Goal: Task Accomplishment & Management: Complete application form

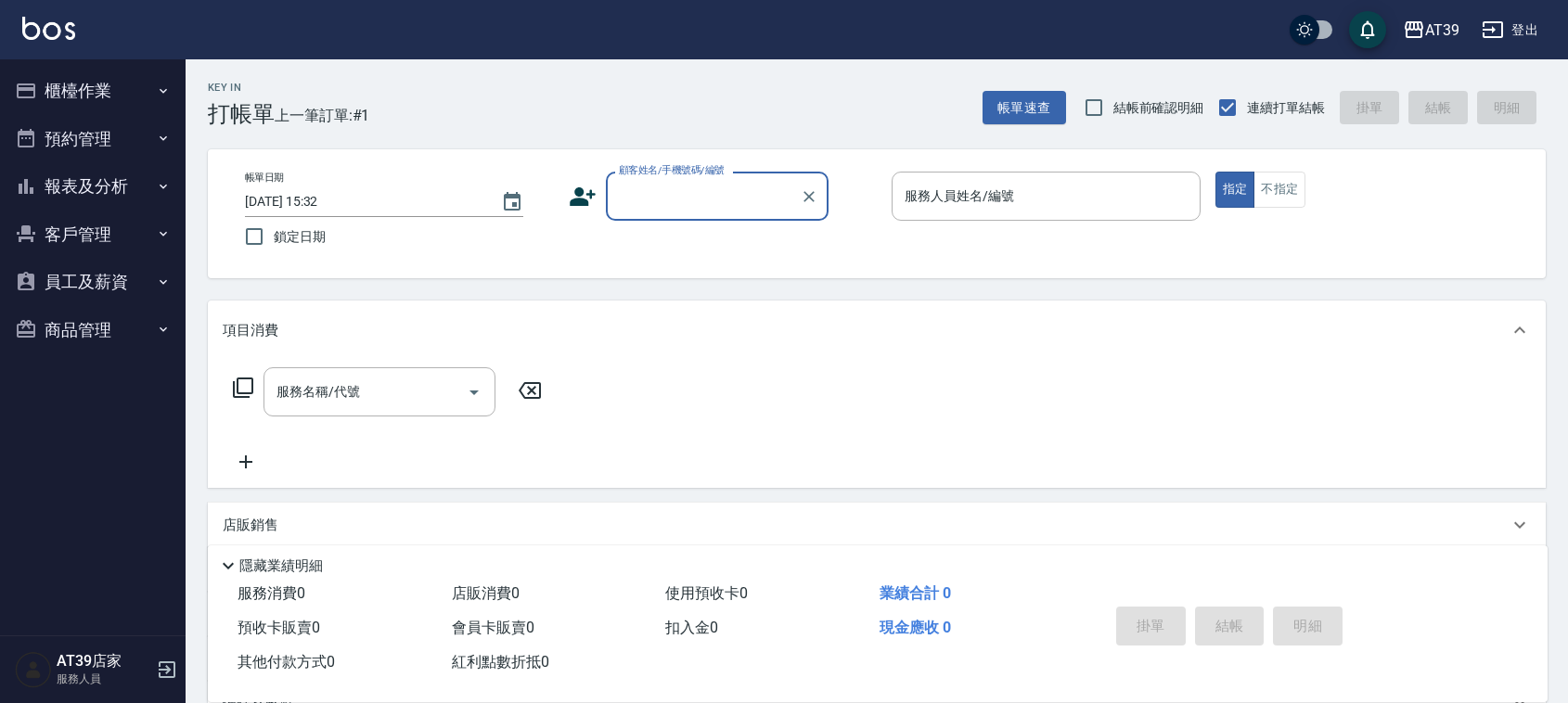
click at [1021, 206] on input "服務人員姓名/編號" at bounding box center [1046, 195] width 293 height 32
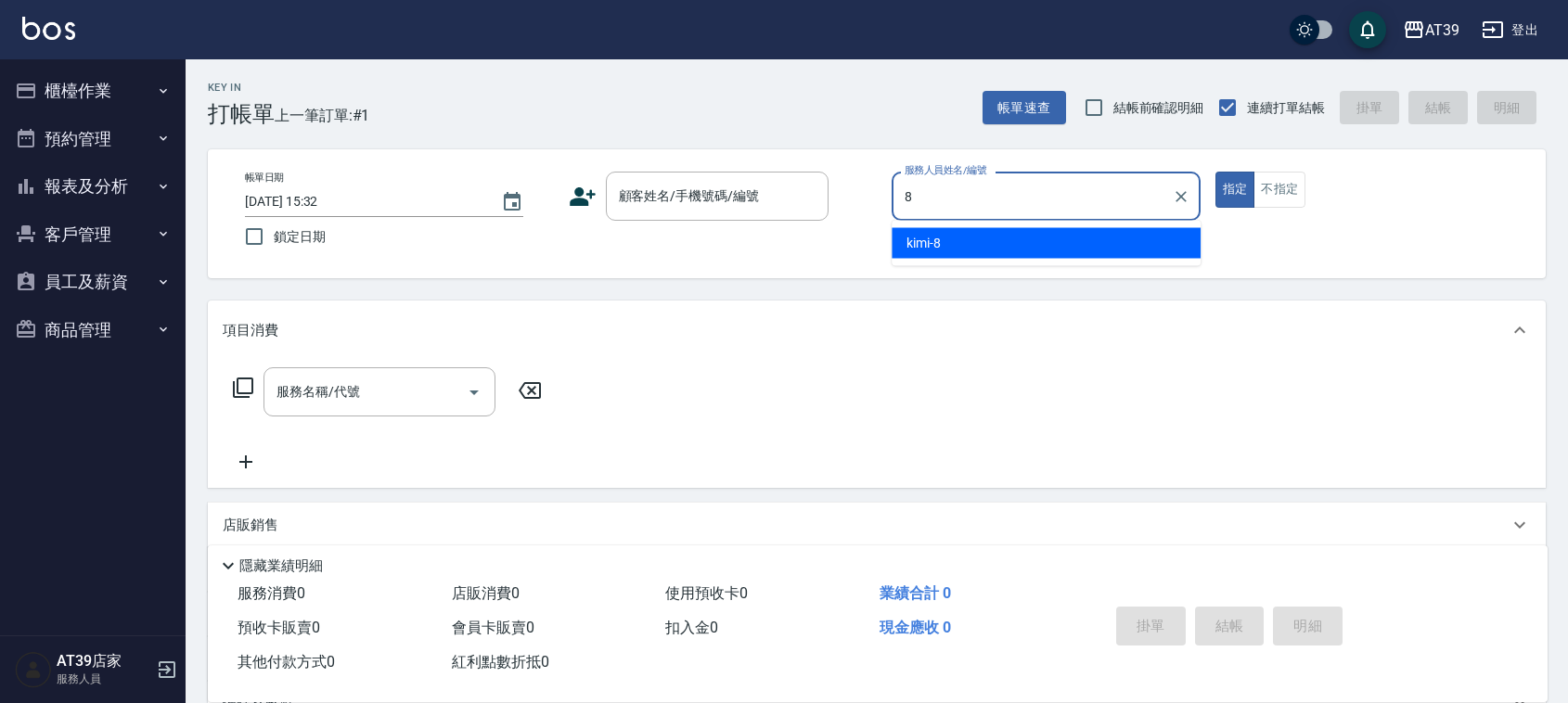
click at [1007, 239] on div "kimi -8" at bounding box center [1046, 243] width 309 height 30
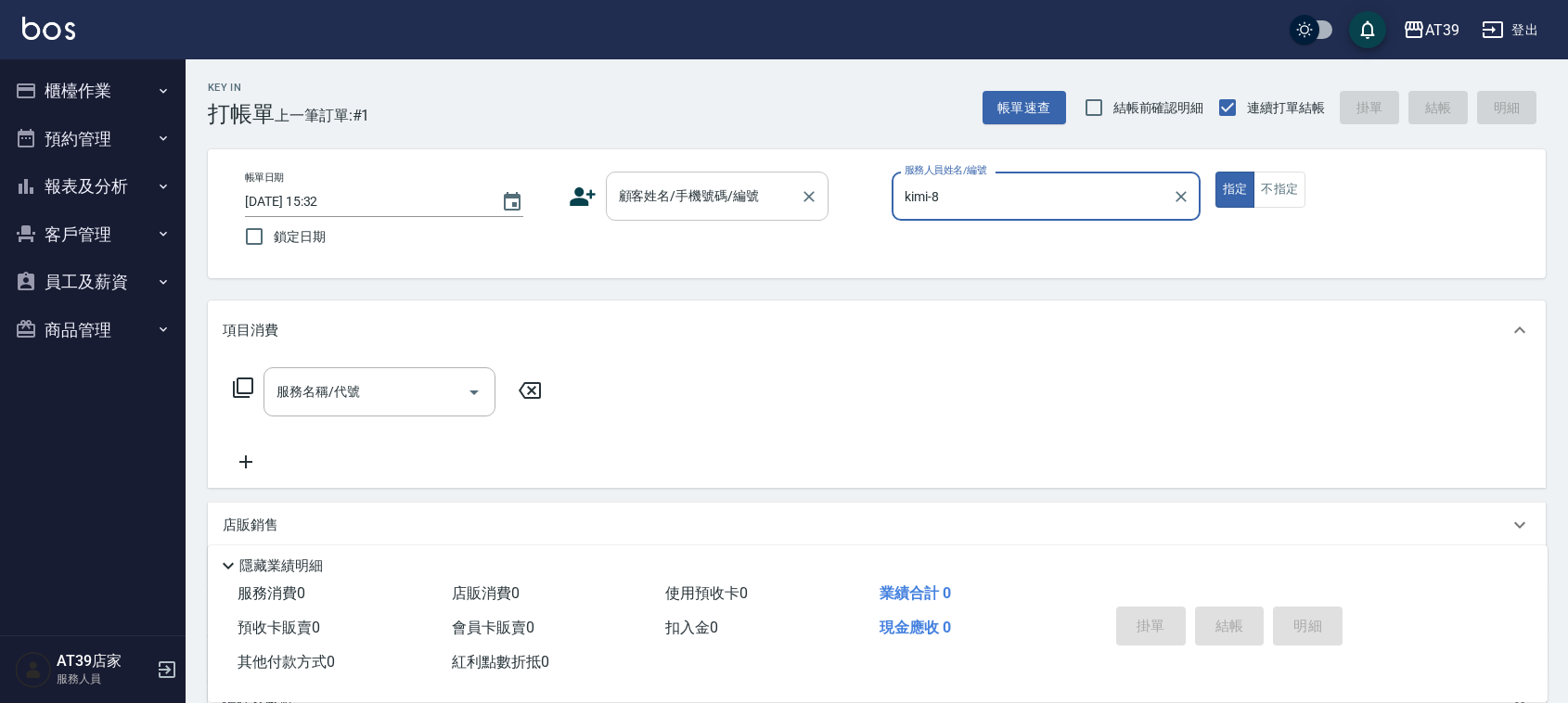
type input "kimi-8"
click at [702, 187] on div "顧客姓名/手機號碼/編號 顧客姓名/手機號碼/編號" at bounding box center [717, 196] width 223 height 49
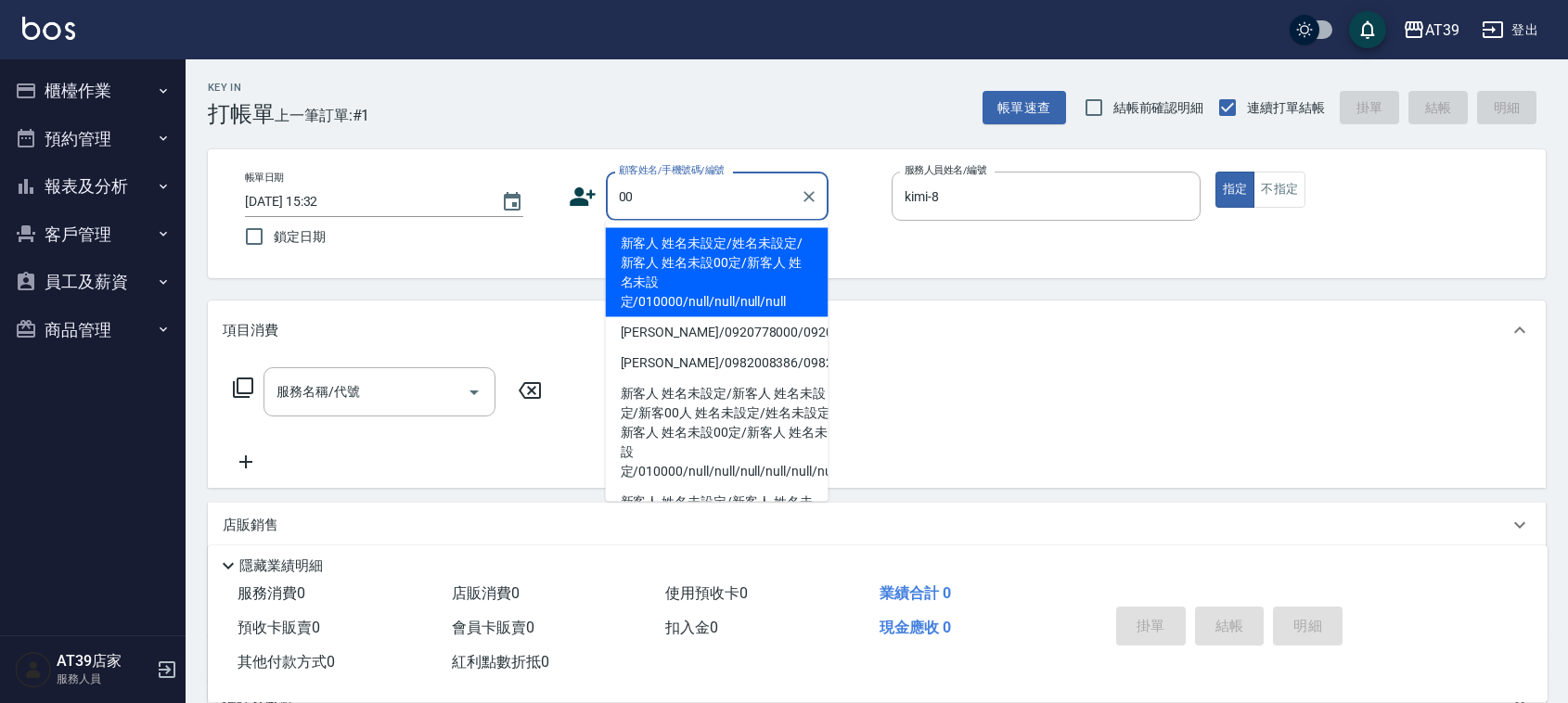
click at [701, 264] on li "新客人 姓名未設定/姓名未設定/新客人 姓名未設00定/新客人 姓名未設定/010000/null/null/null/null" at bounding box center [717, 272] width 223 height 89
type input "新客人 姓名未設定/姓名未設定/新客人 姓名未設00定/新客人 姓名未設定/010000/null/null/null/null"
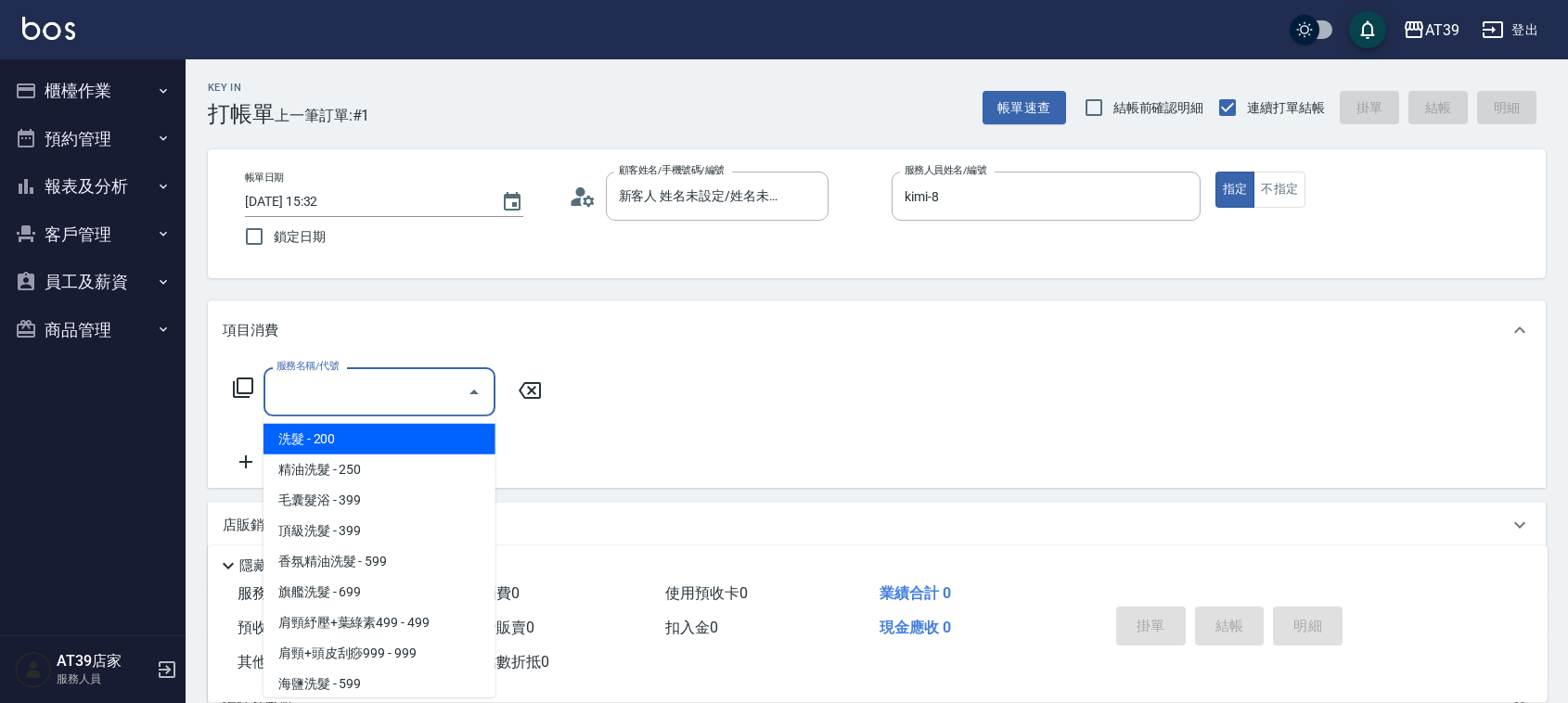
click at [432, 394] on input "服務名稱/代號" at bounding box center [365, 392] width 188 height 32
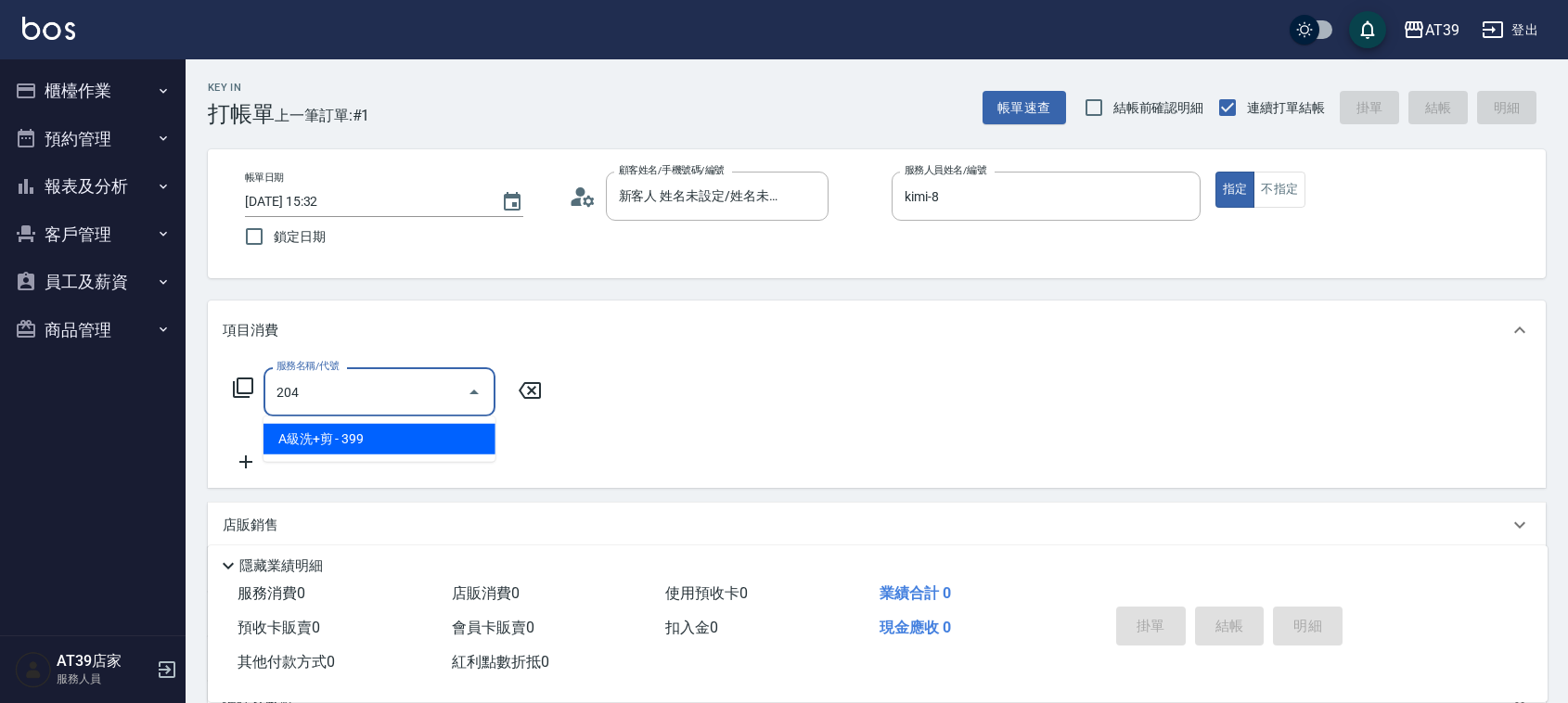
click at [450, 436] on span "A級洗+剪 - 399" at bounding box center [379, 439] width 232 height 30
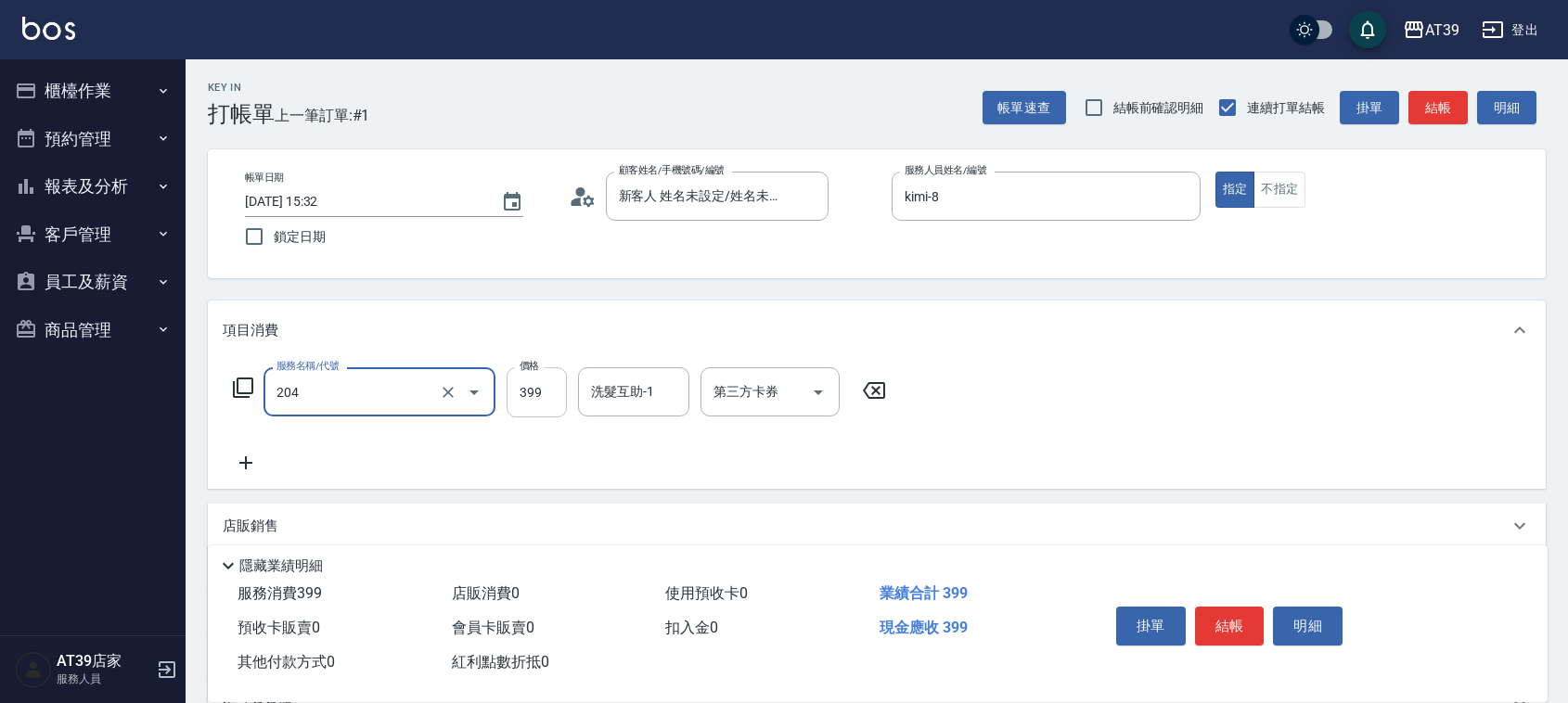
click at [525, 410] on input "399" at bounding box center [536, 392] width 60 height 50
type input "A級洗+剪(204)"
type input "500"
click at [631, 388] on input "洗髮互助-1" at bounding box center [634, 392] width 94 height 32
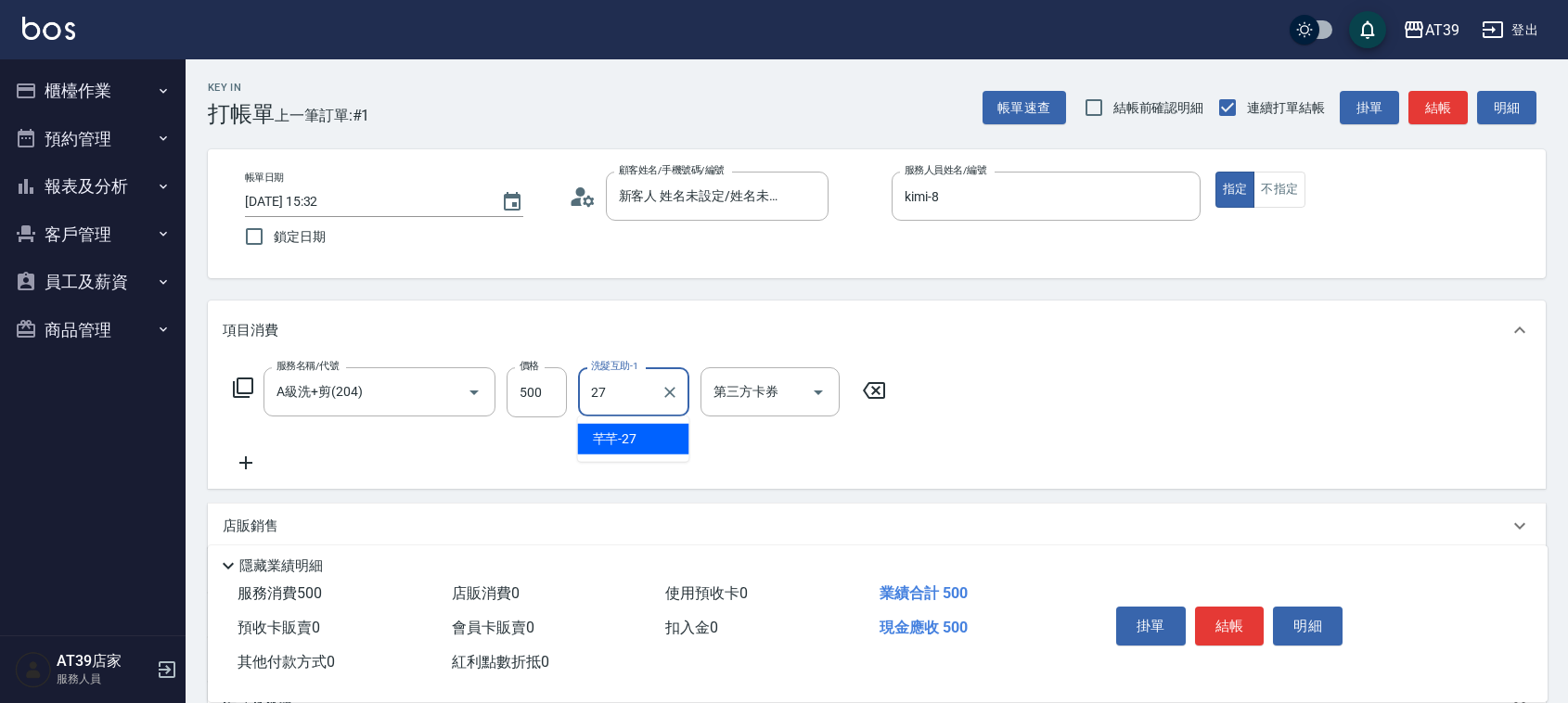
click at [655, 446] on div "芊芊 -27" at bounding box center [634, 439] width 111 height 30
type input "芊芊-27"
click at [1417, 107] on button "結帳" at bounding box center [1438, 108] width 59 height 34
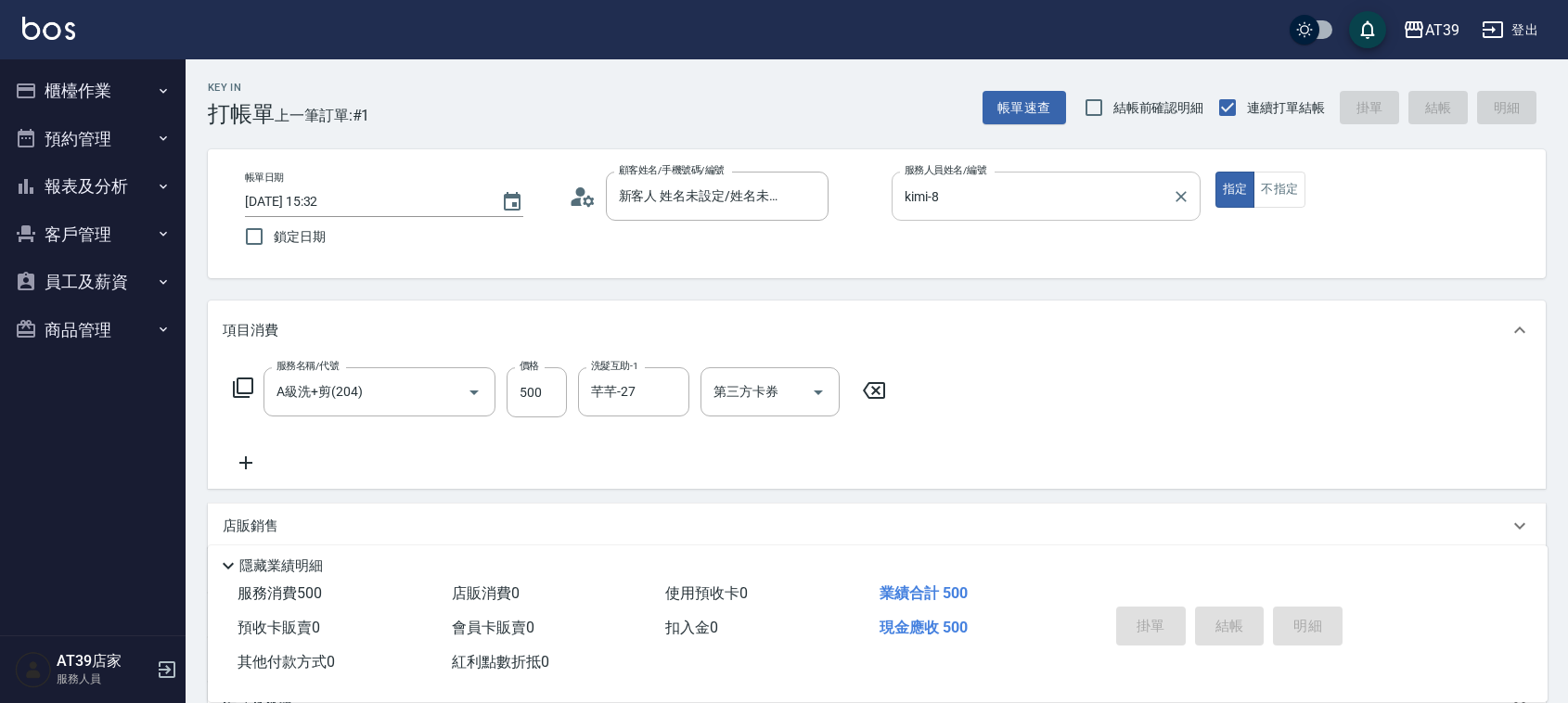
type input "[DATE] 16:18"
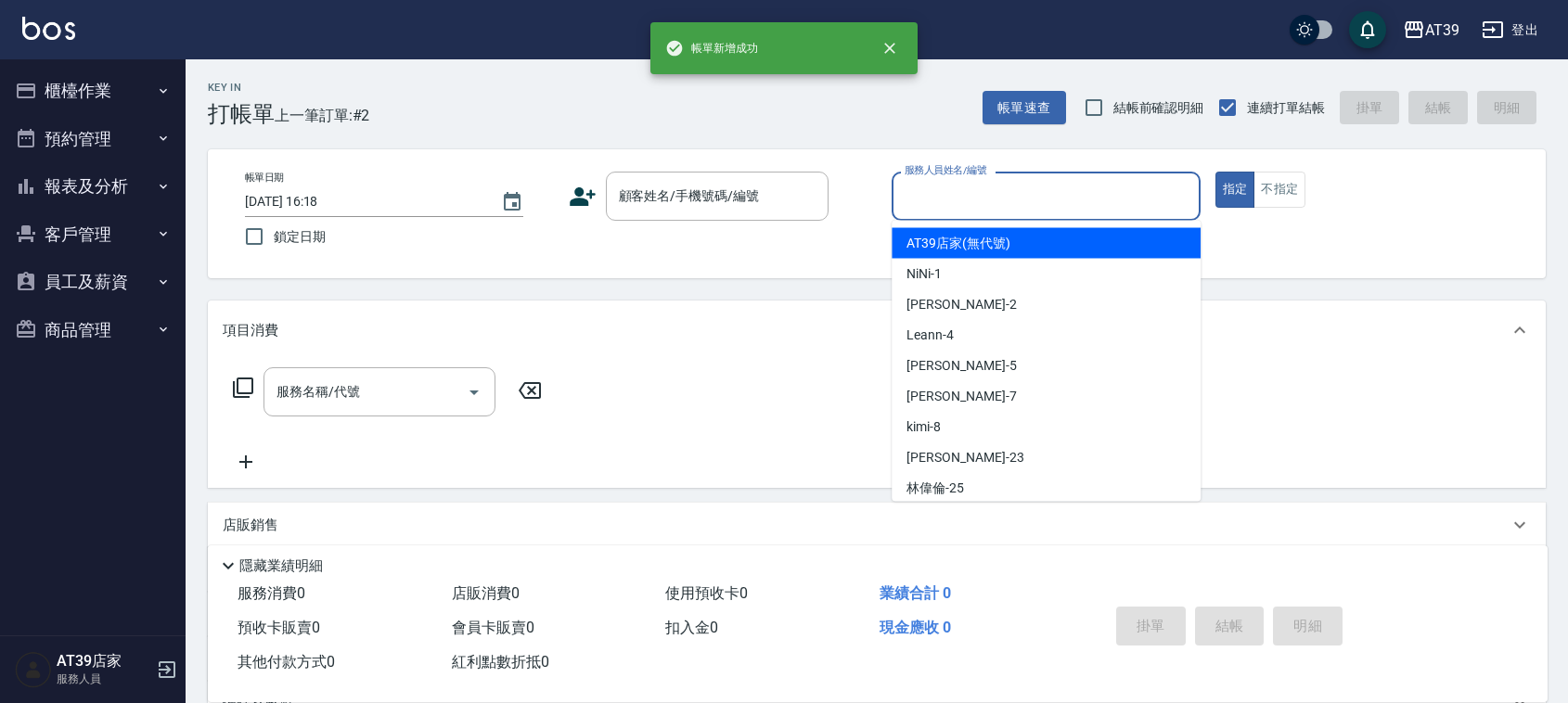
click at [1053, 184] on input "服務人員姓名/編號" at bounding box center [1046, 195] width 293 height 32
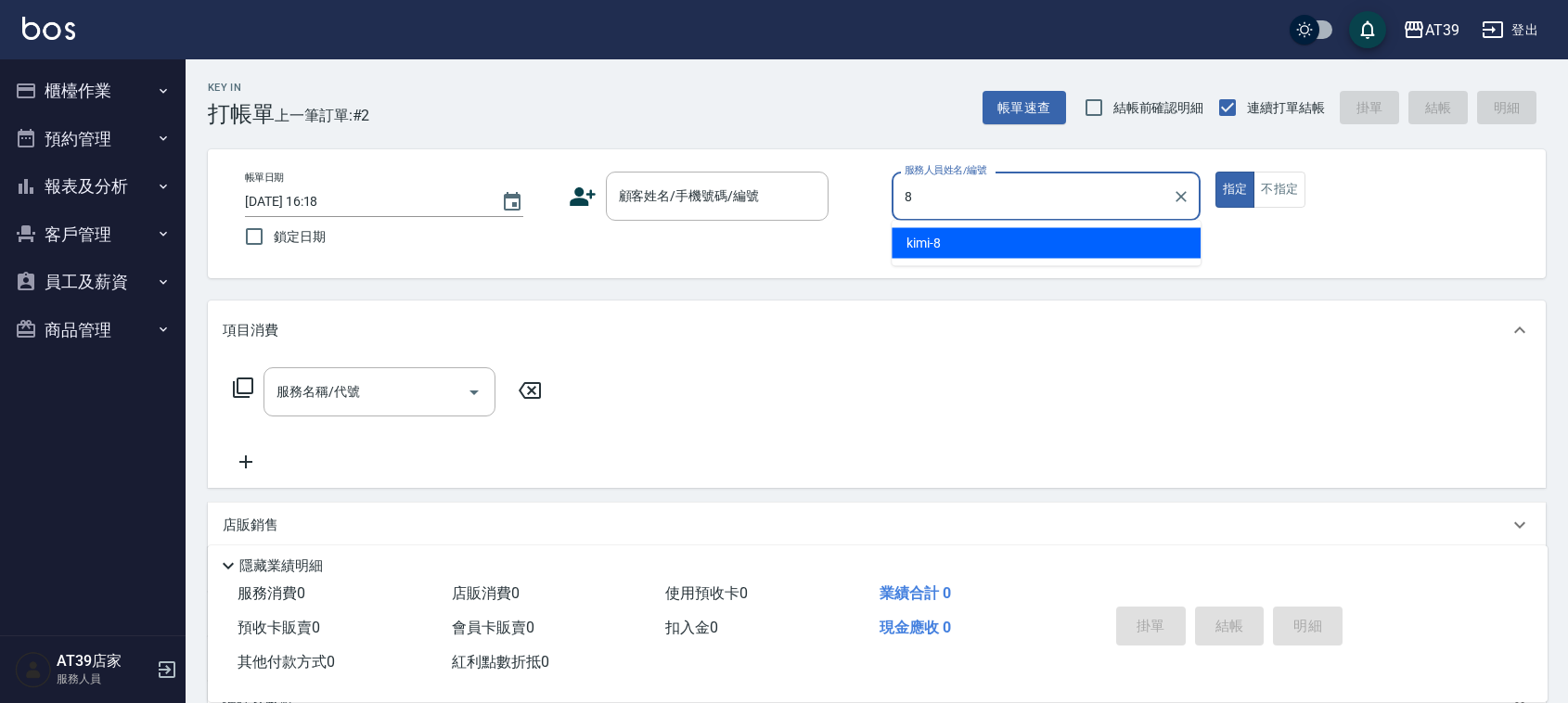
click at [1044, 243] on div "kimi -8" at bounding box center [1046, 243] width 309 height 30
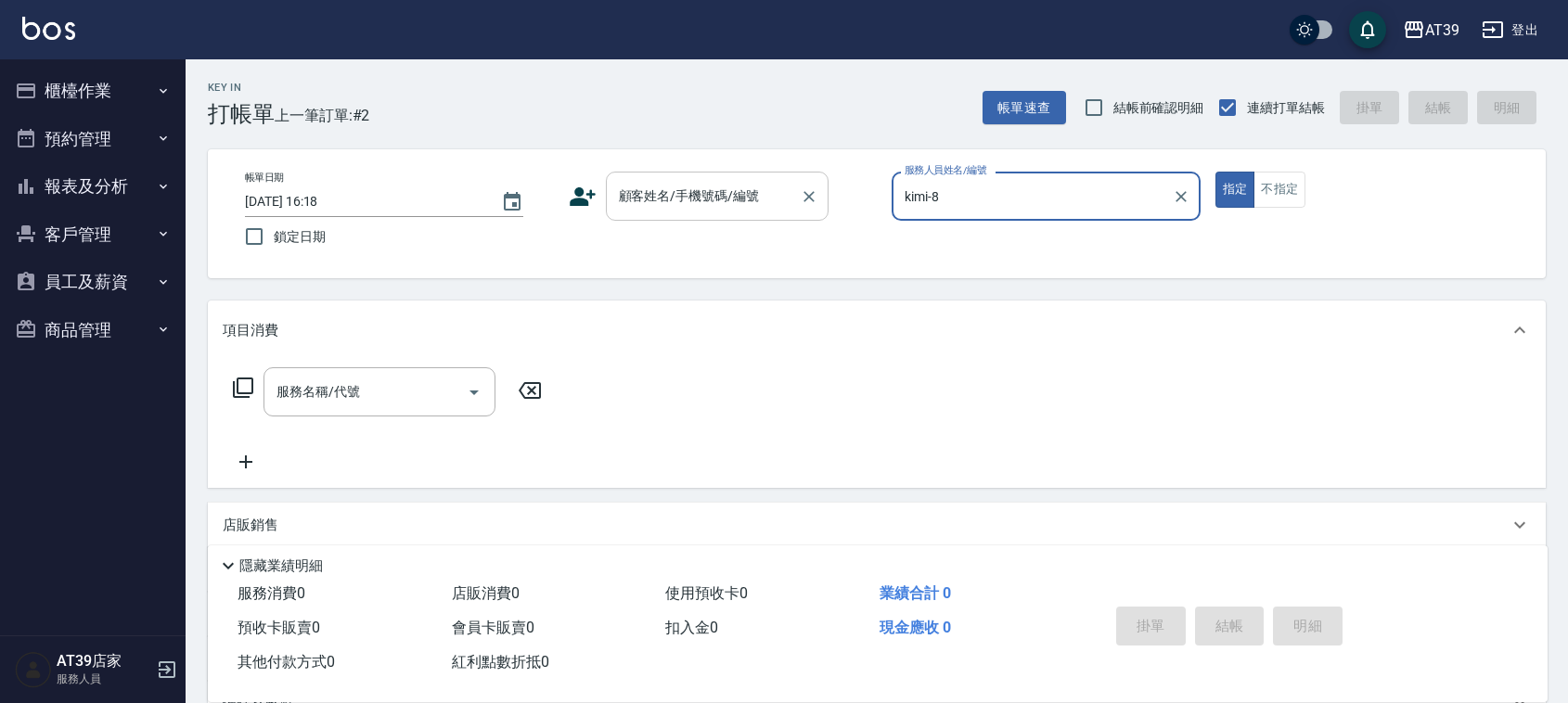
type input "kimi-8"
click at [692, 197] on div "顧客姓名/手機號碼/編號 顧客姓名/手機號碼/編號" at bounding box center [717, 196] width 223 height 49
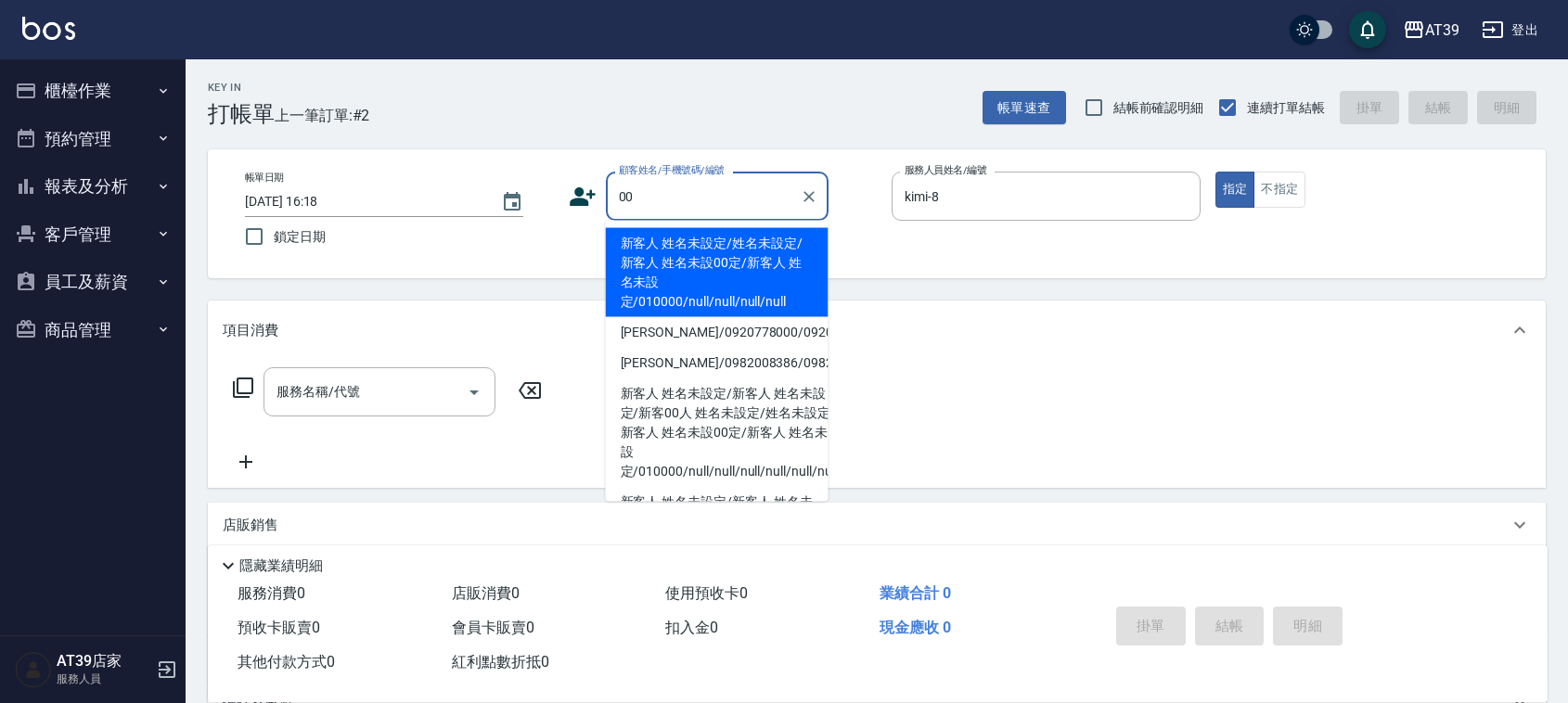
click at [675, 247] on li "新客人 姓名未設定/姓名未設定/新客人 姓名未設00定/新客人 姓名未設定/010000/null/null/null/null" at bounding box center [717, 272] width 223 height 89
type input "新客人 姓名未設定/姓名未設定/新客人 姓名未設00定/新客人 姓名未設定/010000/null/null/null/null"
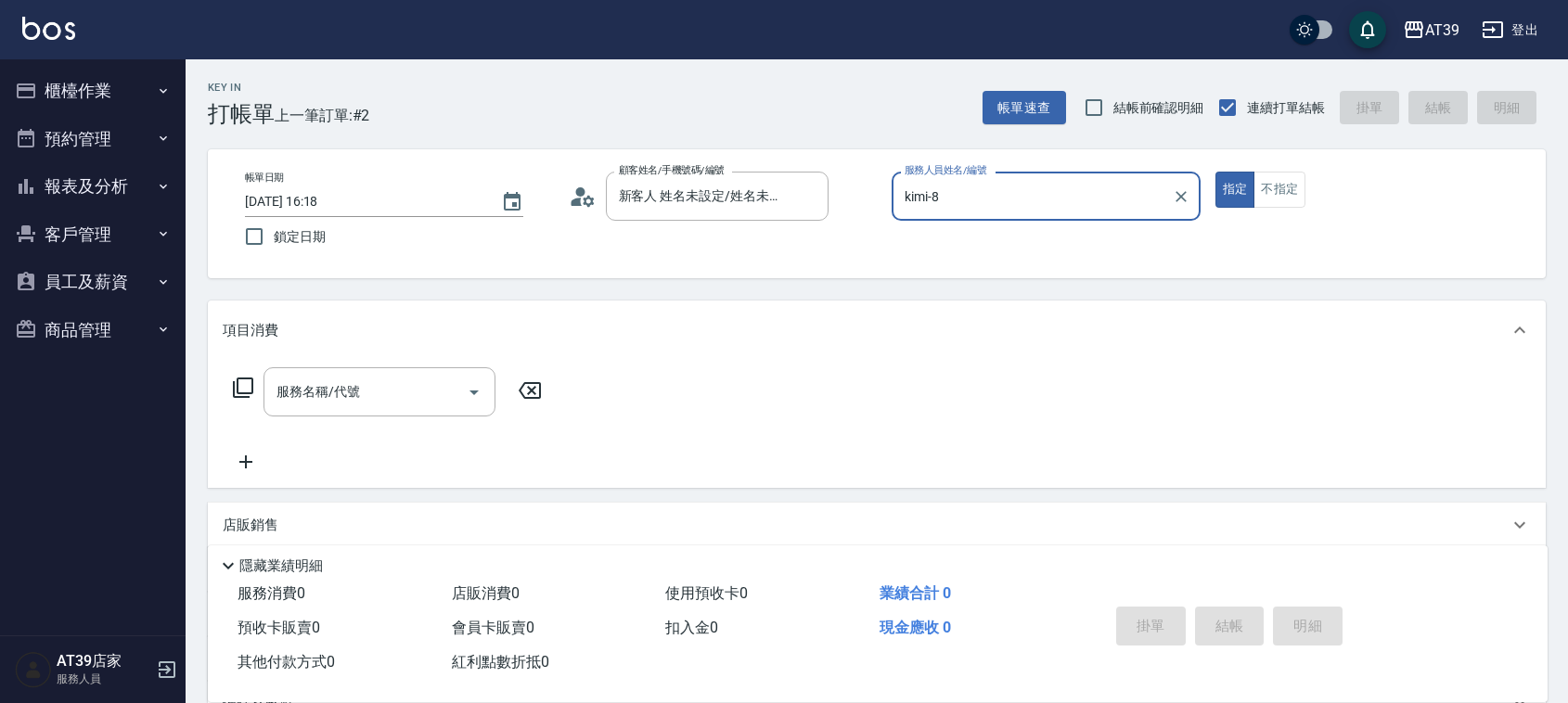
click at [228, 383] on div "服務名稱/代號 服務名稱/代號" at bounding box center [388, 392] width 330 height 49
click at [244, 390] on icon at bounding box center [243, 388] width 23 height 23
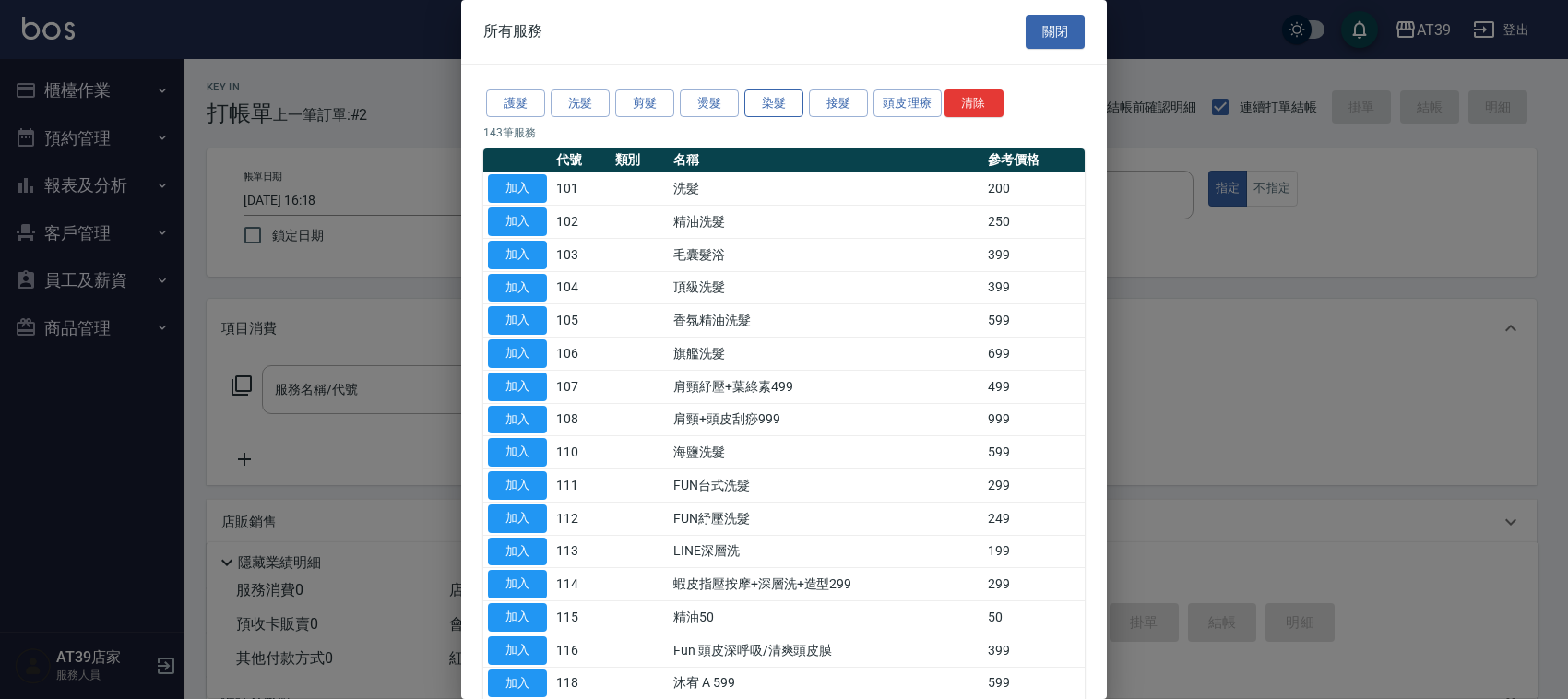
click at [780, 106] on button "染髮" at bounding box center [773, 103] width 59 height 28
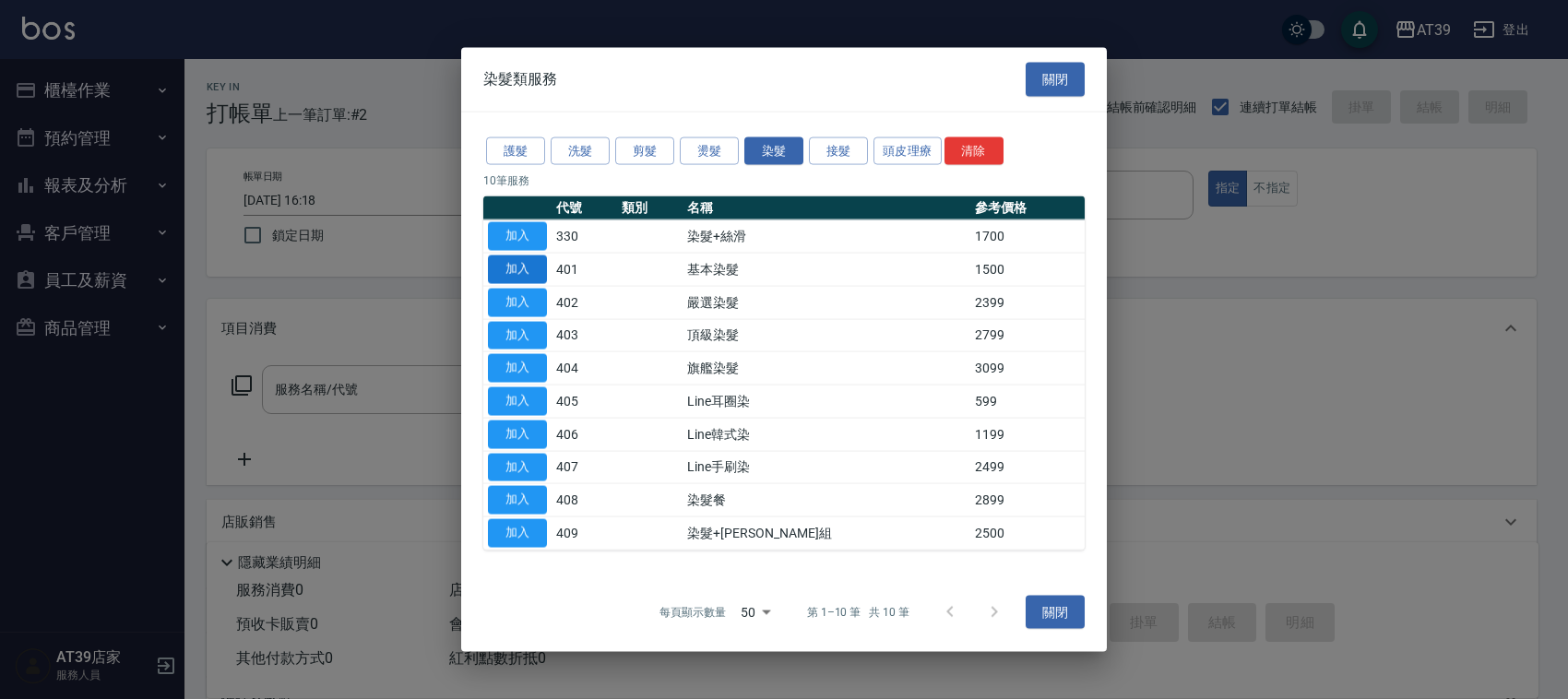
click at [521, 269] on button "加入" at bounding box center [517, 269] width 59 height 28
type input "基本染髮(401)"
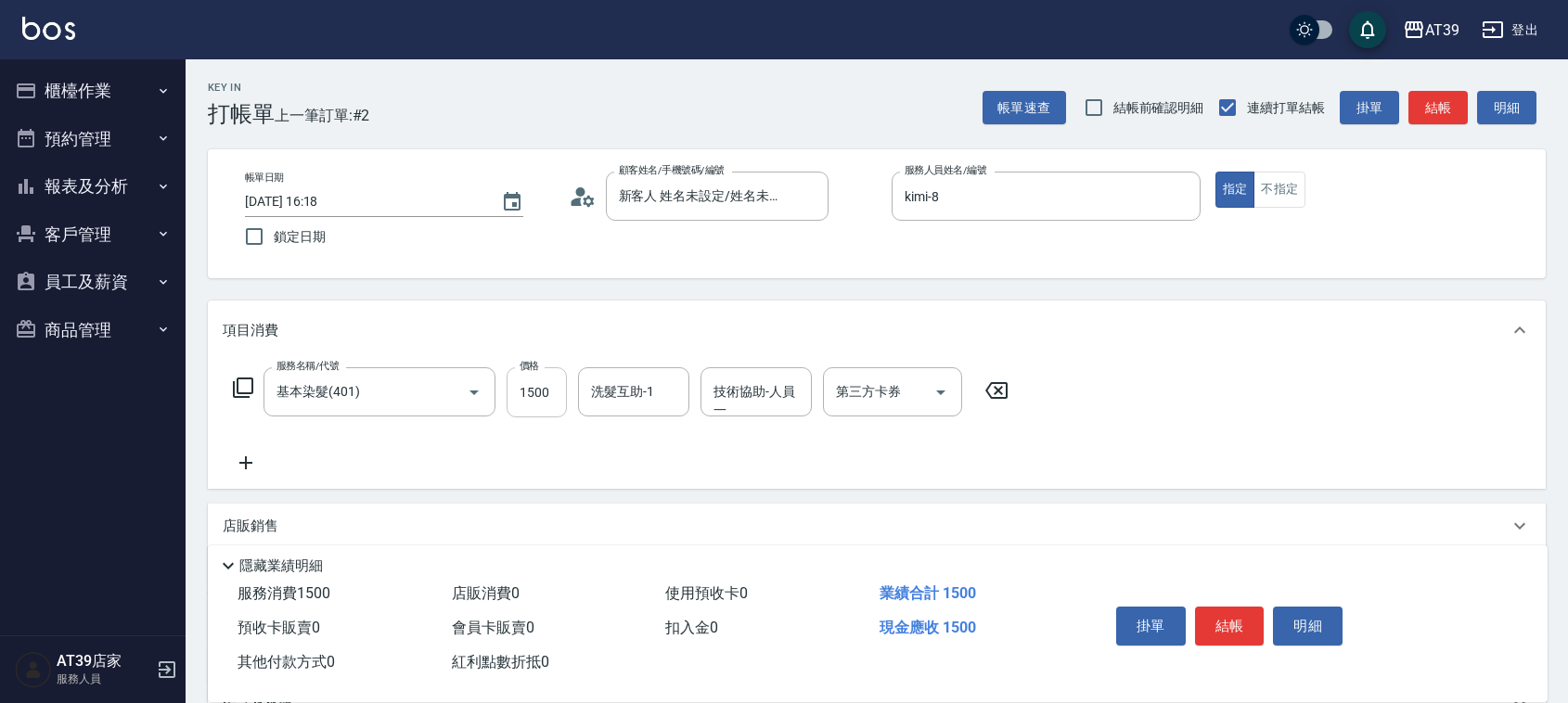
click at [562, 388] on input "1500" at bounding box center [536, 392] width 60 height 50
type input "3000"
click at [1457, 99] on button "結帳" at bounding box center [1438, 108] width 59 height 34
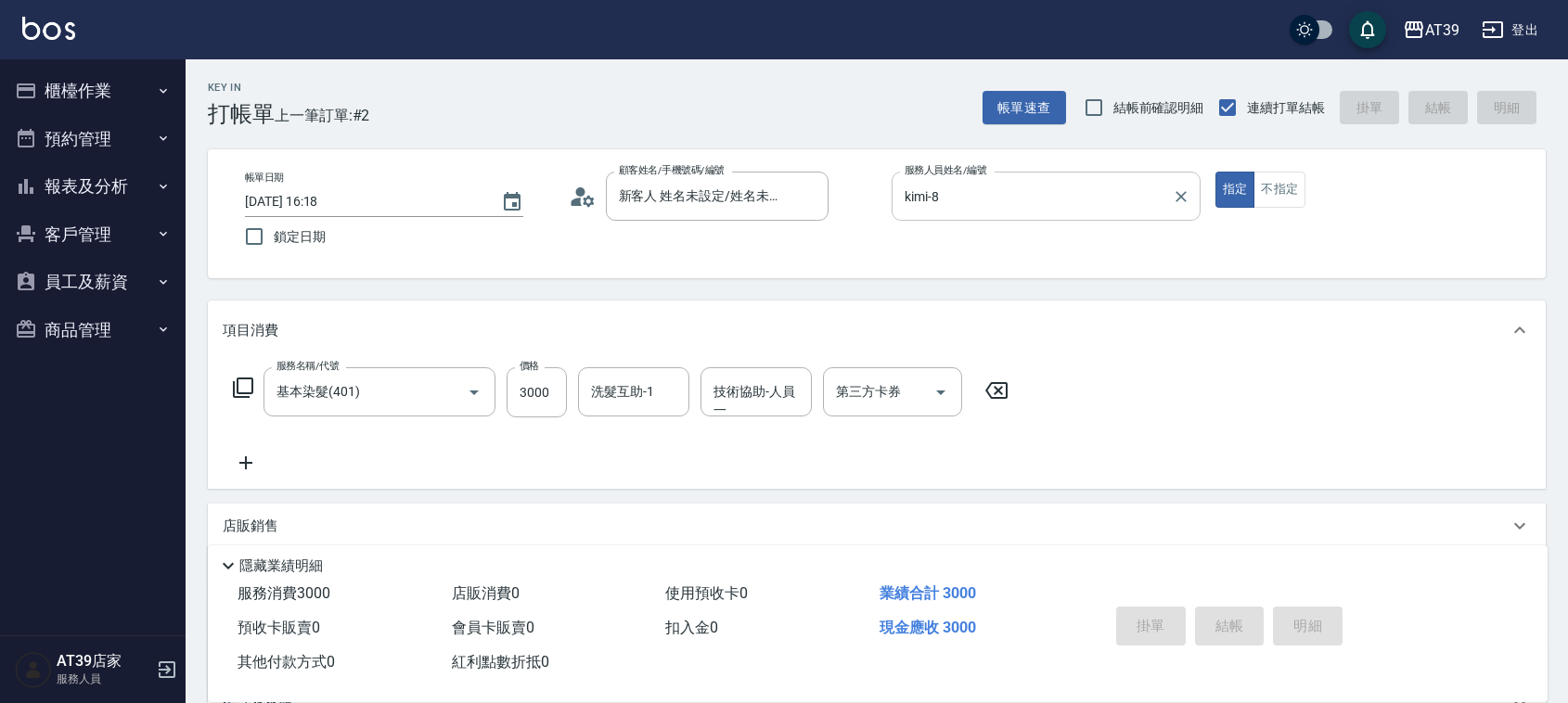
type input "[DATE] 16:19"
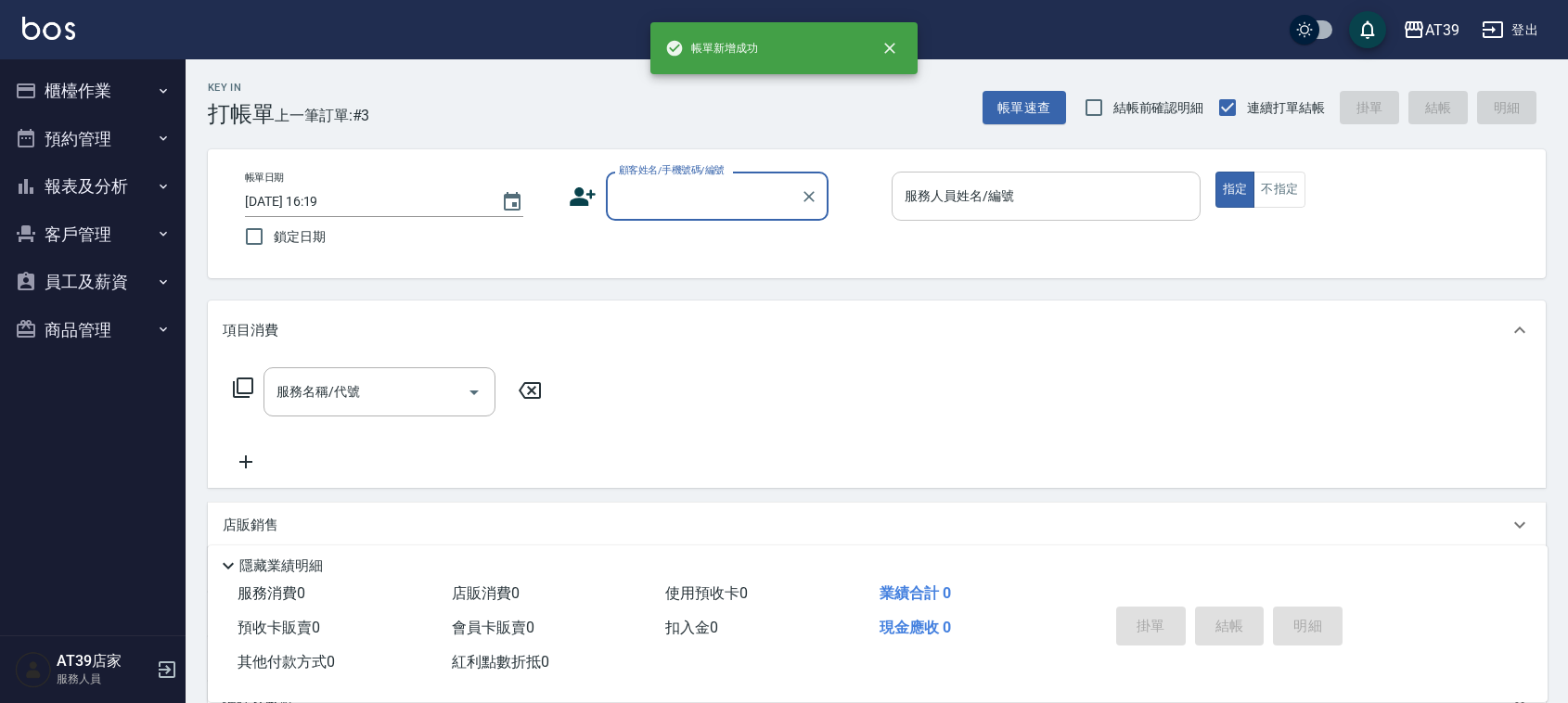
click at [970, 189] on div "服務人員姓名/編號 服務人員姓名/編號" at bounding box center [1046, 196] width 309 height 49
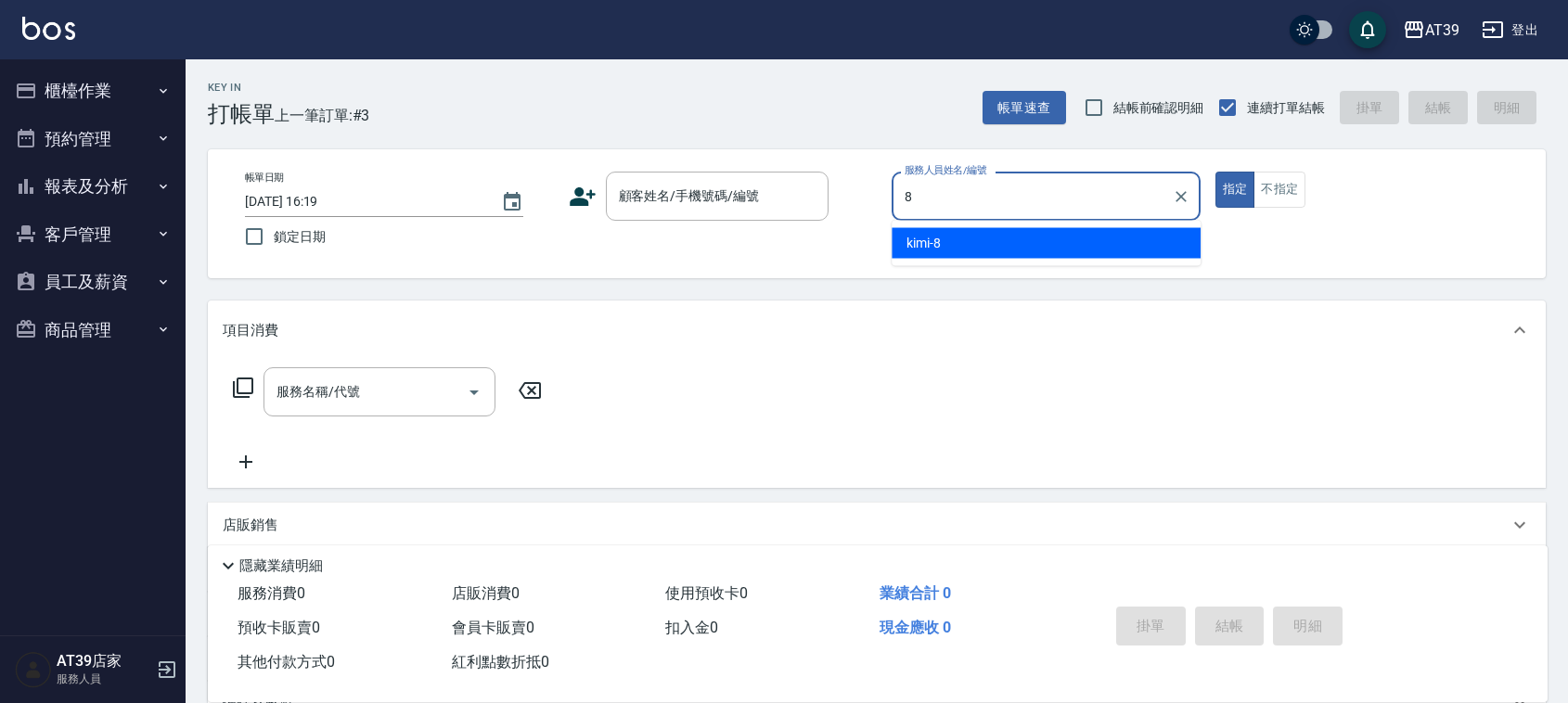
click at [983, 242] on div "kimi -8" at bounding box center [1046, 243] width 309 height 30
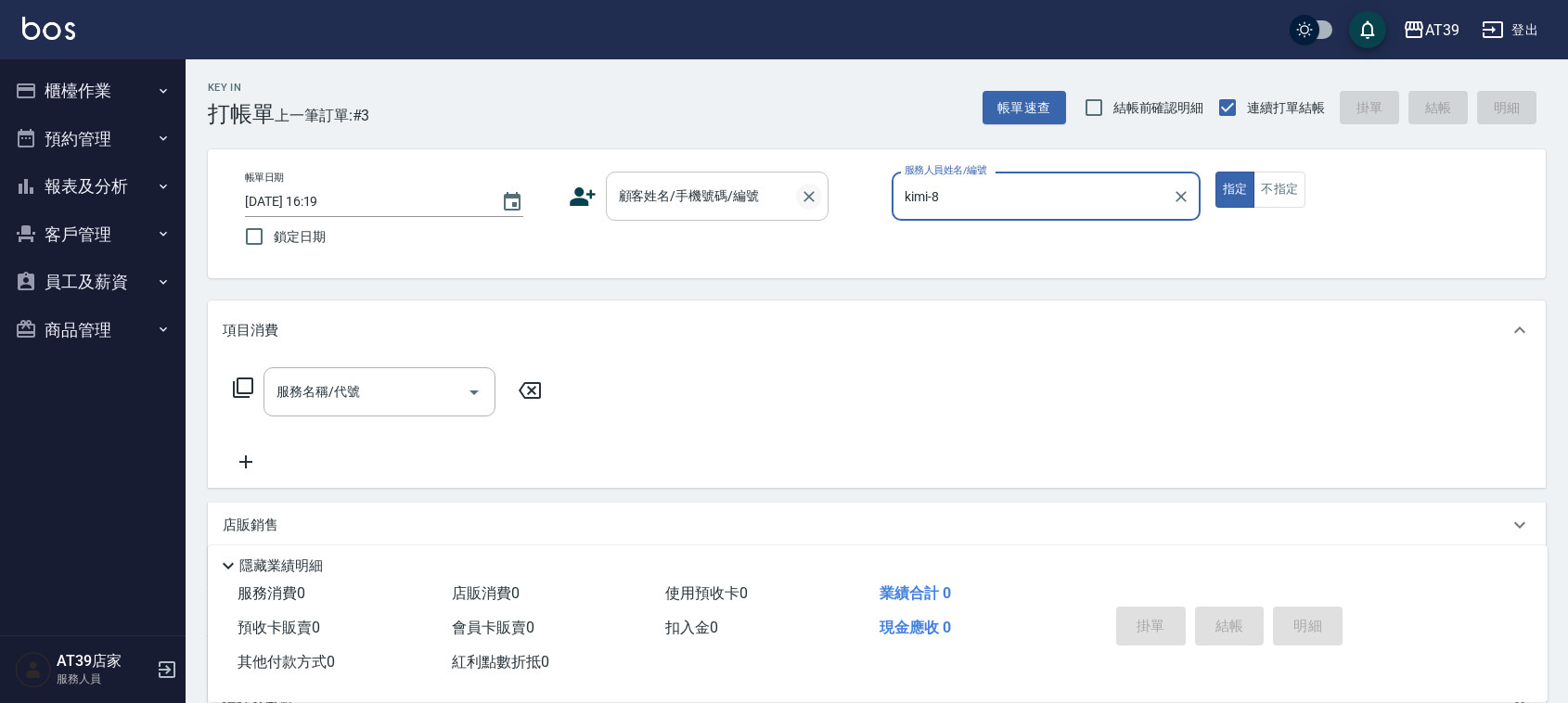
click at [804, 196] on icon "Clear" at bounding box center [809, 196] width 19 height 19
type input "kimi-8"
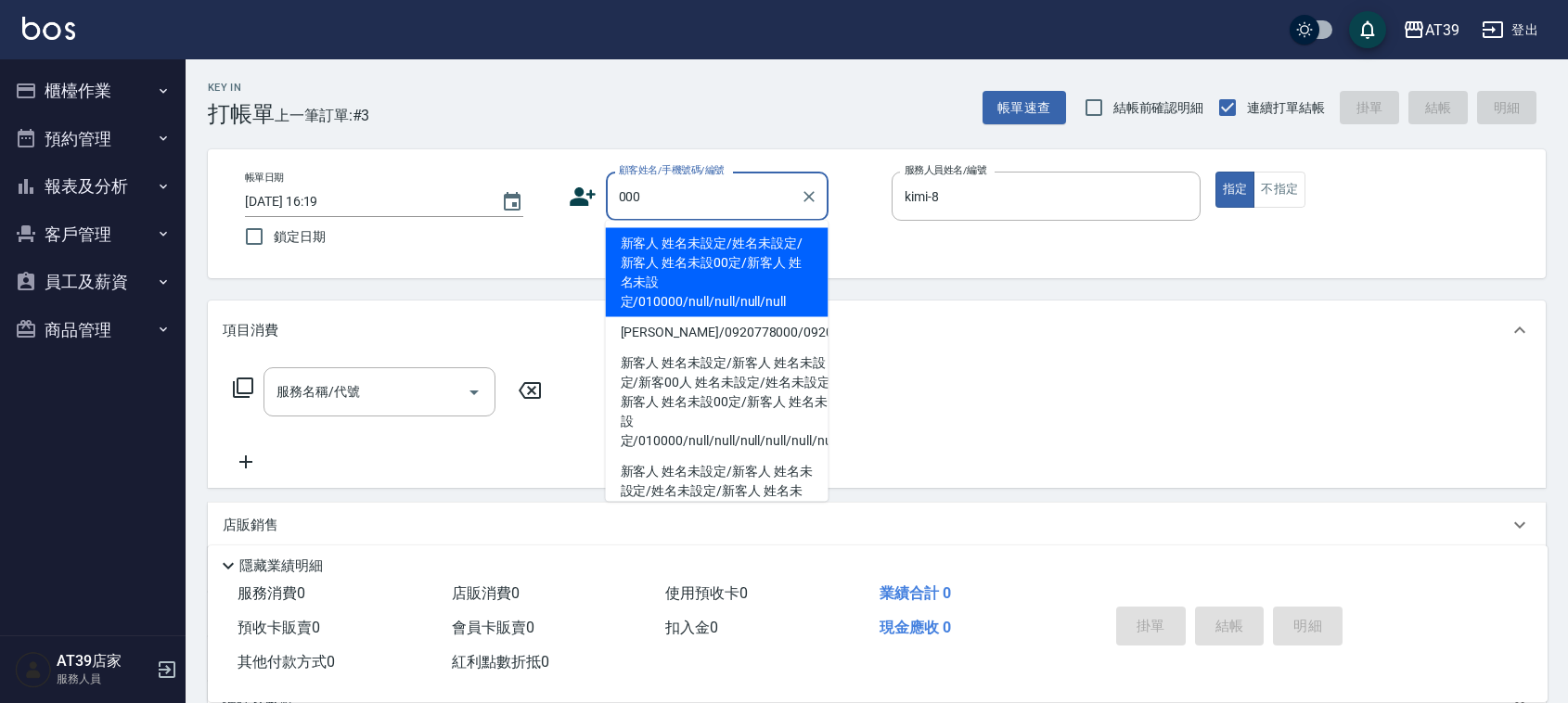
click at [753, 240] on li "新客人 姓名未設定/姓名未設定/新客人 姓名未設00定/新客人 姓名未設定/010000/null/null/null/null" at bounding box center [717, 272] width 223 height 89
type input "新客人 姓名未設定/姓名未設定/新客人 姓名未設00定/新客人 姓名未設定/010000/null/null/null/null"
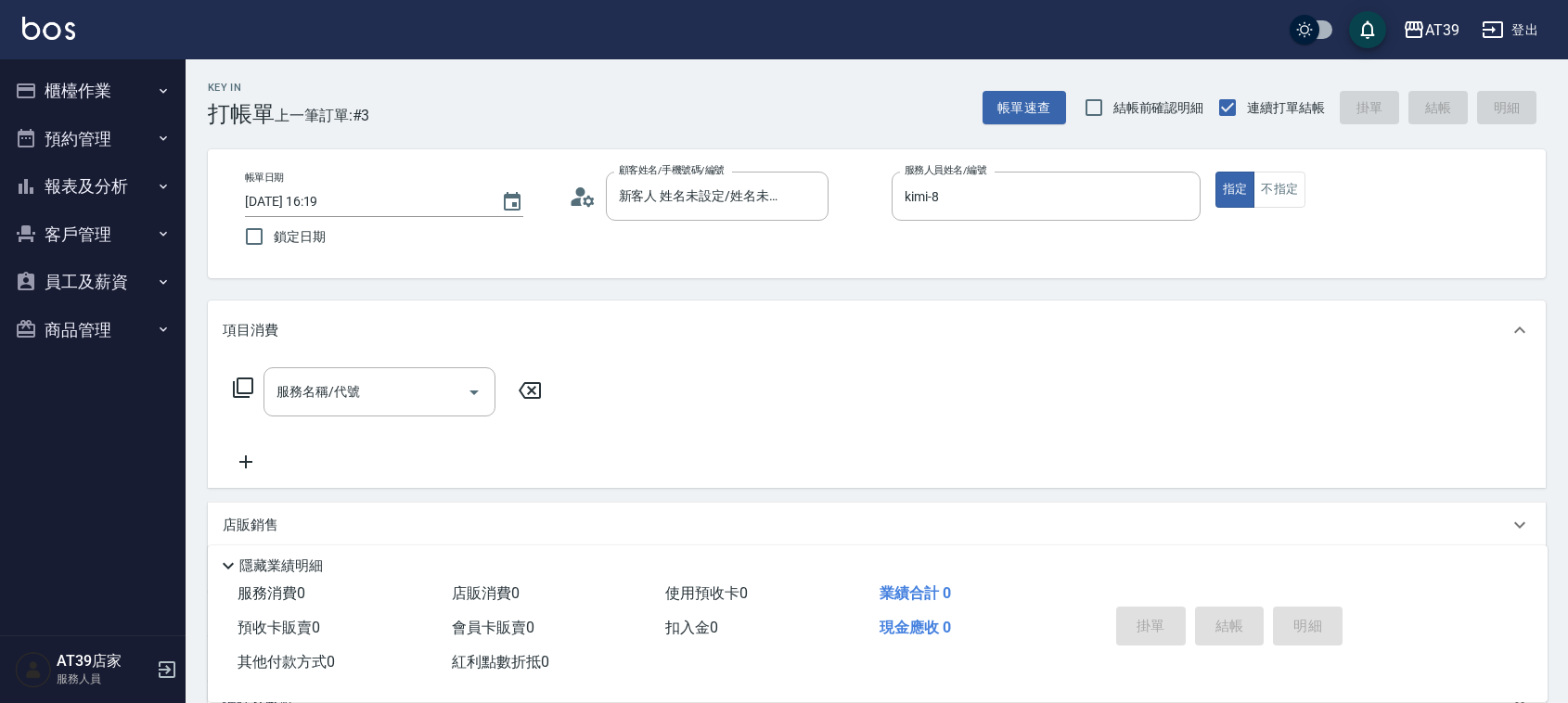
click at [244, 388] on icon at bounding box center [243, 388] width 23 height 23
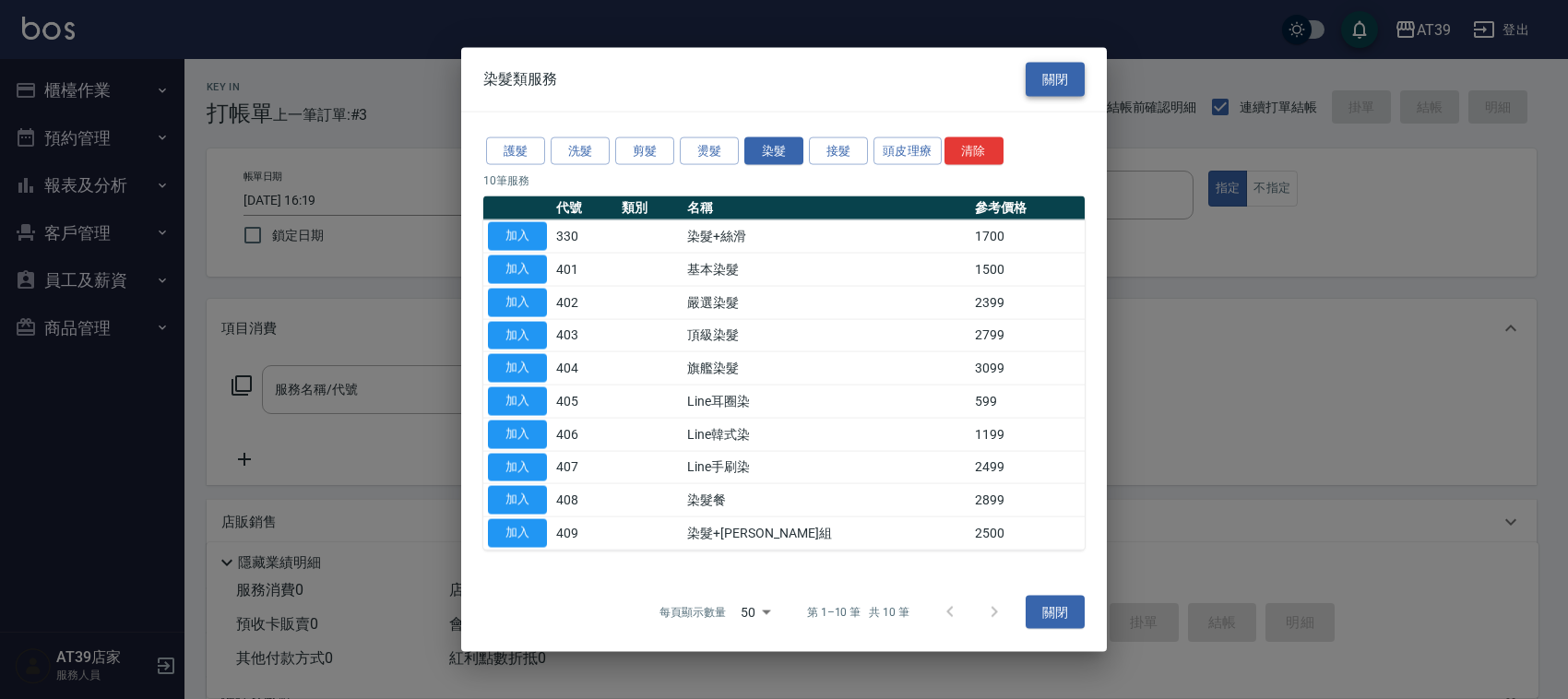
click at [1045, 75] on button "關閉" at bounding box center [1054, 79] width 59 height 34
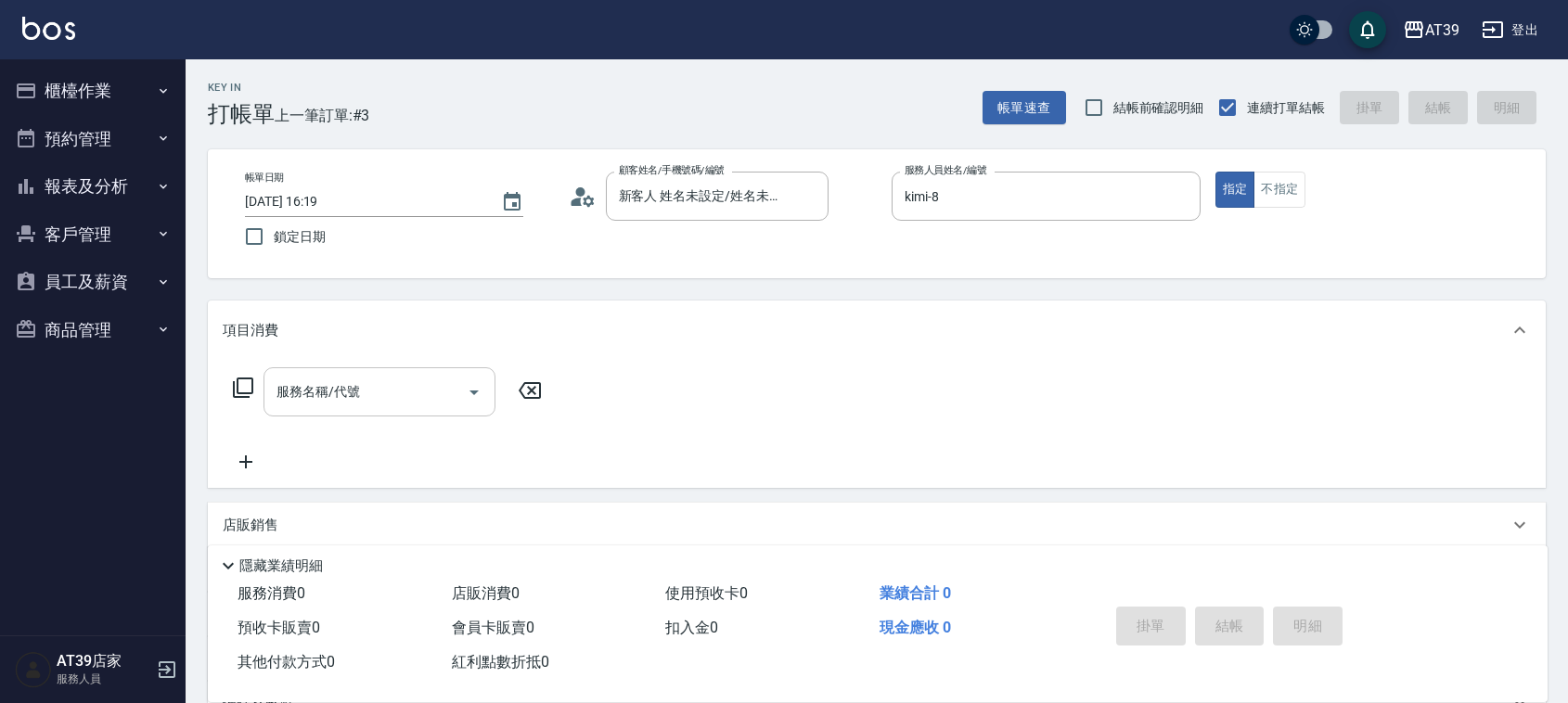
click at [397, 387] on input "服務名稱/代號" at bounding box center [365, 392] width 188 height 32
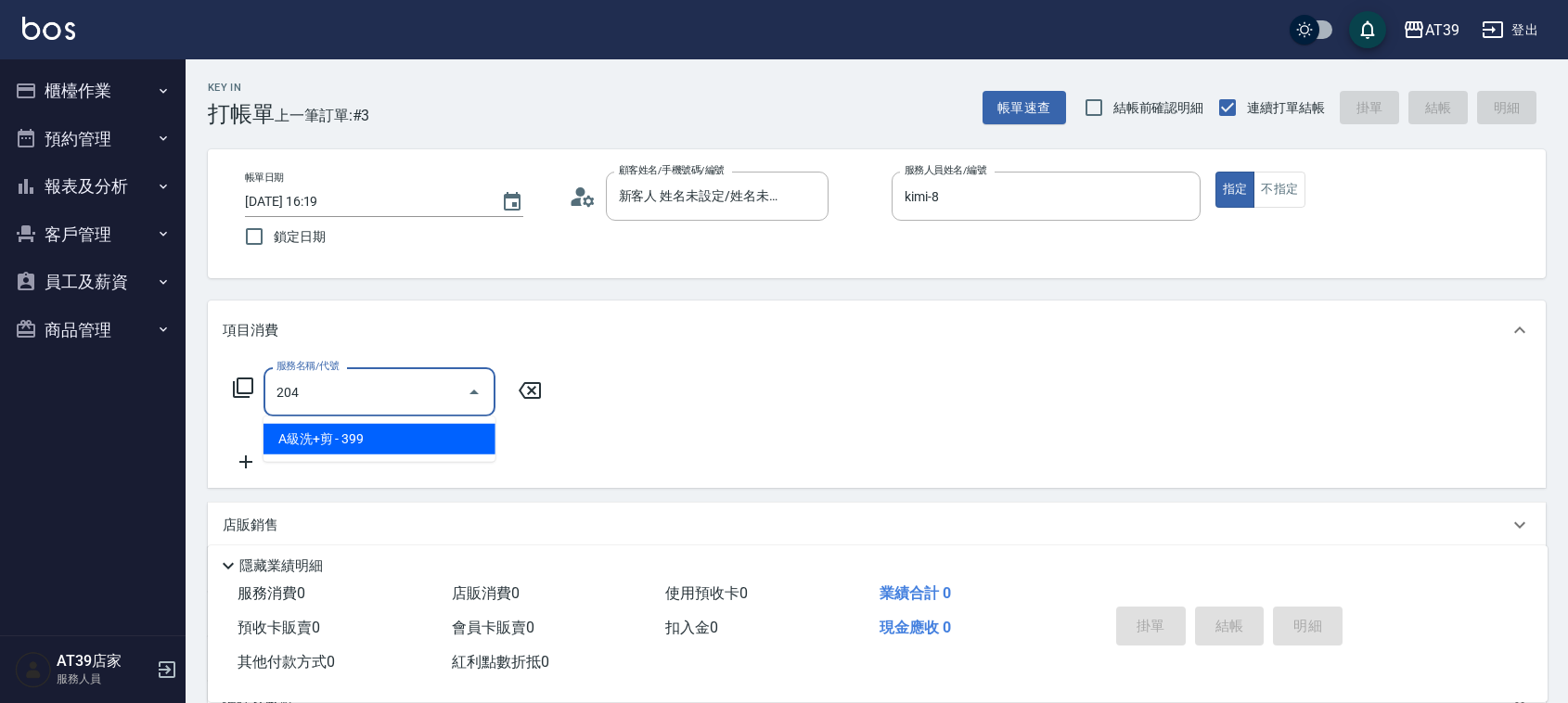
click at [402, 460] on ul "A級洗+剪 - 399" at bounding box center [379, 439] width 232 height 45
drag, startPoint x: 405, startPoint y: 432, endPoint x: 422, endPoint y: 420, distance: 20.8
click at [407, 432] on span "A級洗+剪 - 399" at bounding box center [379, 439] width 232 height 30
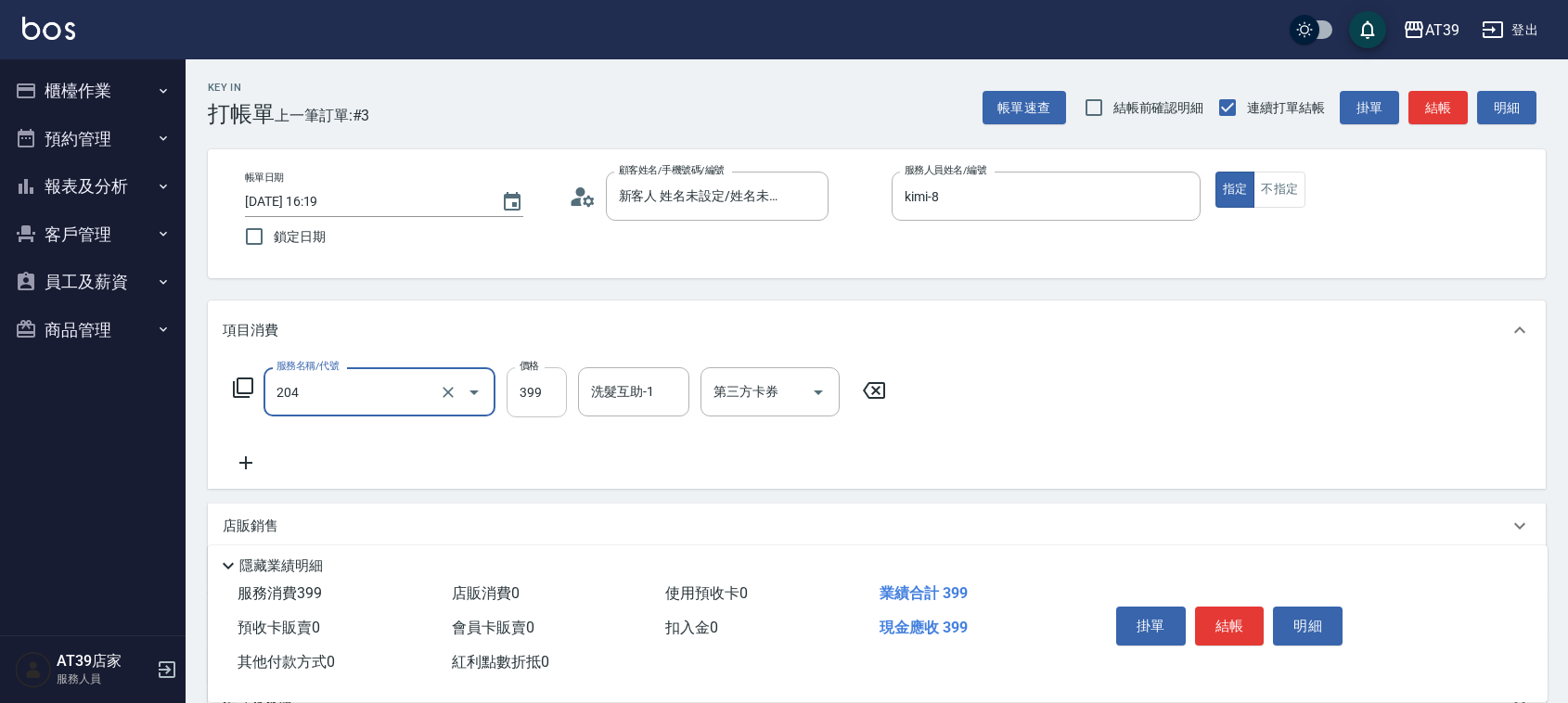
type input "A級洗+剪(204)"
click at [536, 401] on input "399" at bounding box center [536, 392] width 60 height 50
type input "599"
click at [631, 397] on input "洗髮互助-1" at bounding box center [634, 392] width 94 height 32
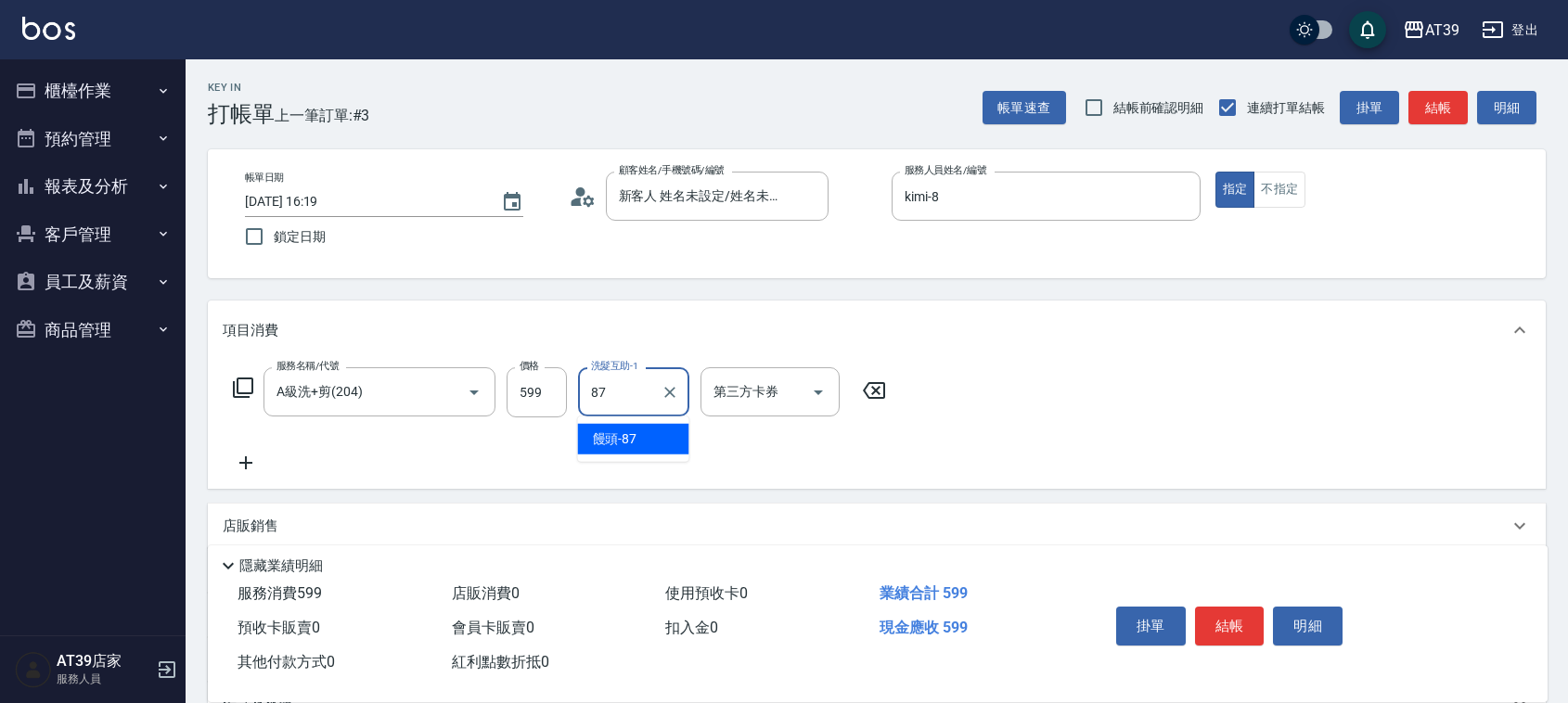
click at [646, 453] on div "饅頭 -87" at bounding box center [634, 439] width 111 height 30
type input "饅頭-87"
click at [1277, 184] on button "不指定" at bounding box center [1279, 189] width 52 height 36
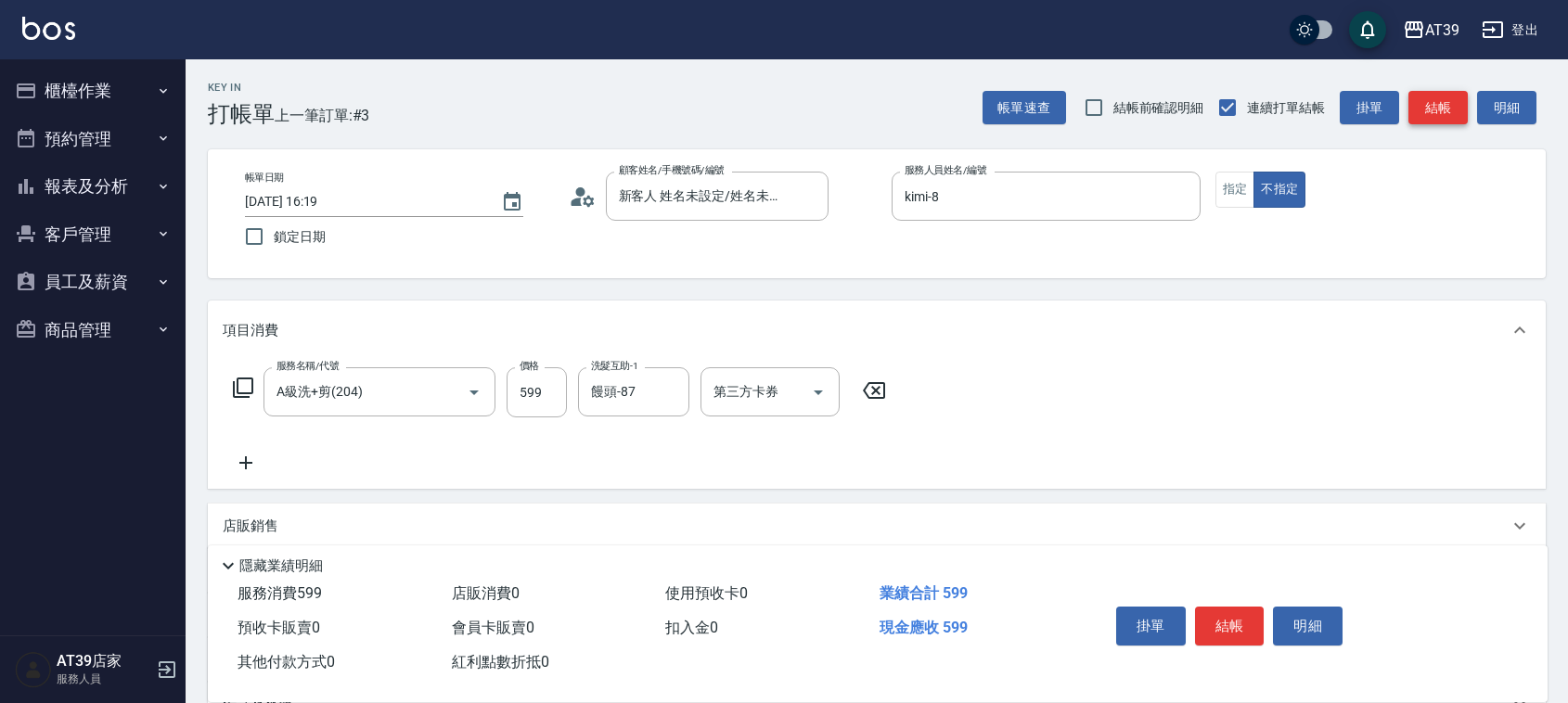
click at [1420, 103] on button "結帳" at bounding box center [1438, 108] width 59 height 34
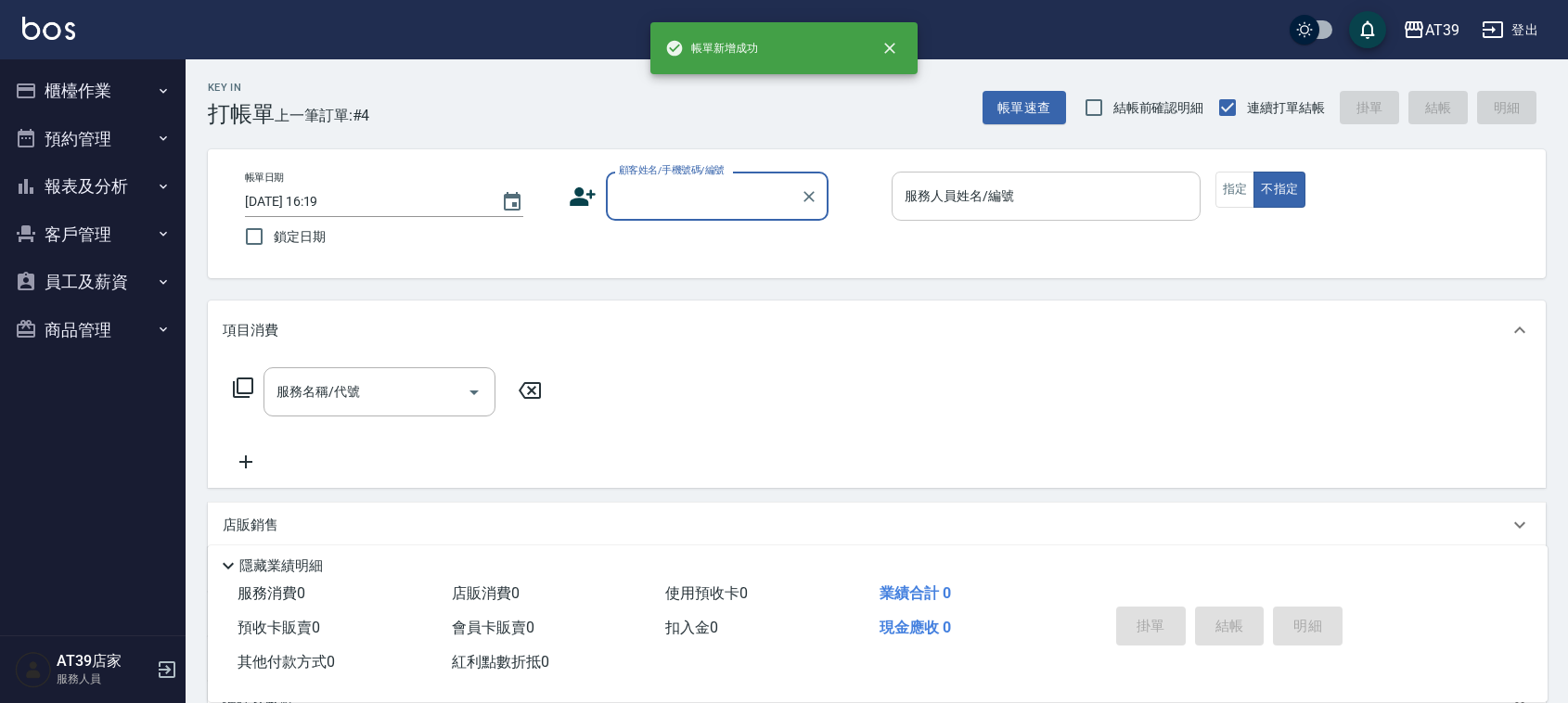
click at [1029, 200] on input "服務人員姓名/編號" at bounding box center [1046, 195] width 293 height 32
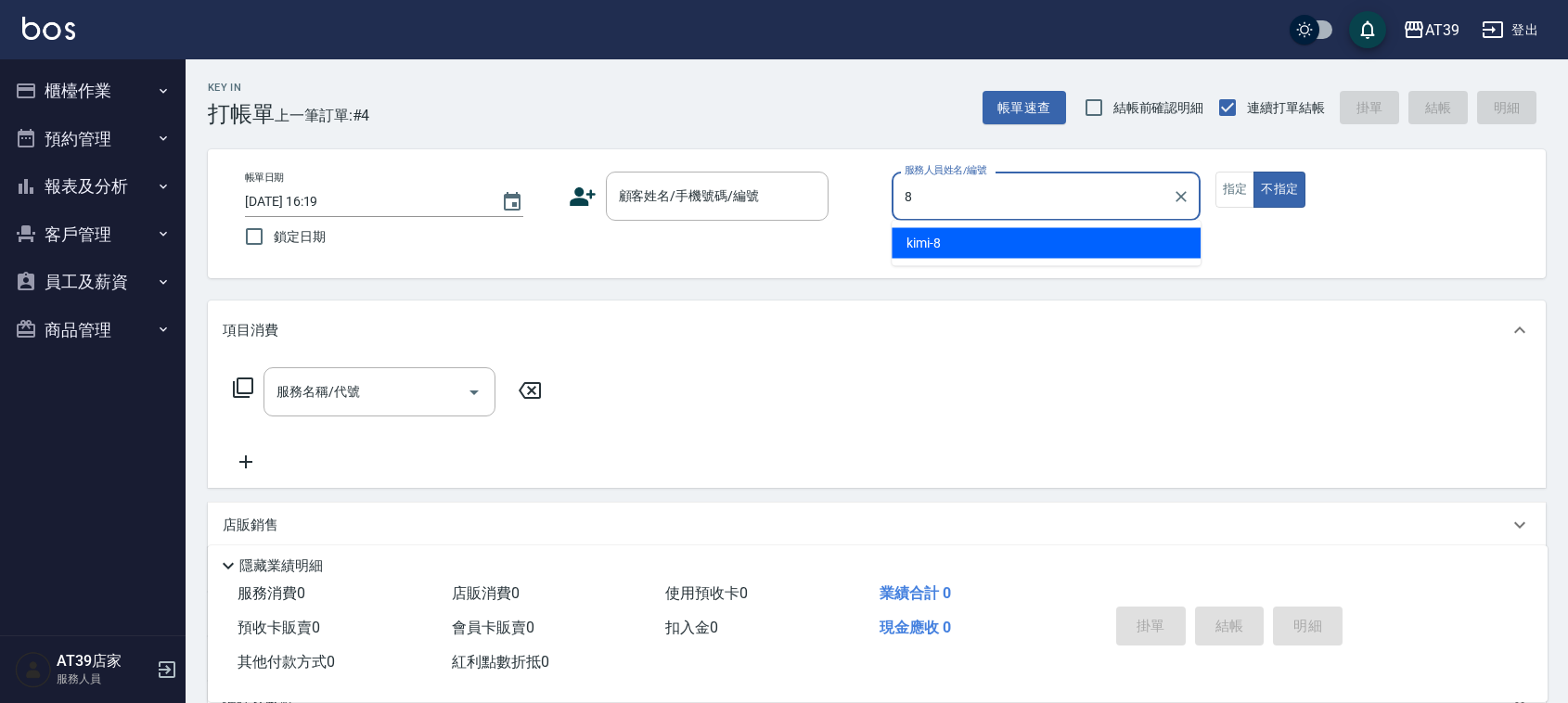
type input "8"
click at [1000, 266] on div "帳單日期 [DATE] 16:19 鎖定日期 顧客姓名/手機號碼/編號 顧客姓名/手機號碼/編號 服務人員姓名/編號 服務人員姓名/編號 指定 不指定" at bounding box center [877, 213] width 1338 height 129
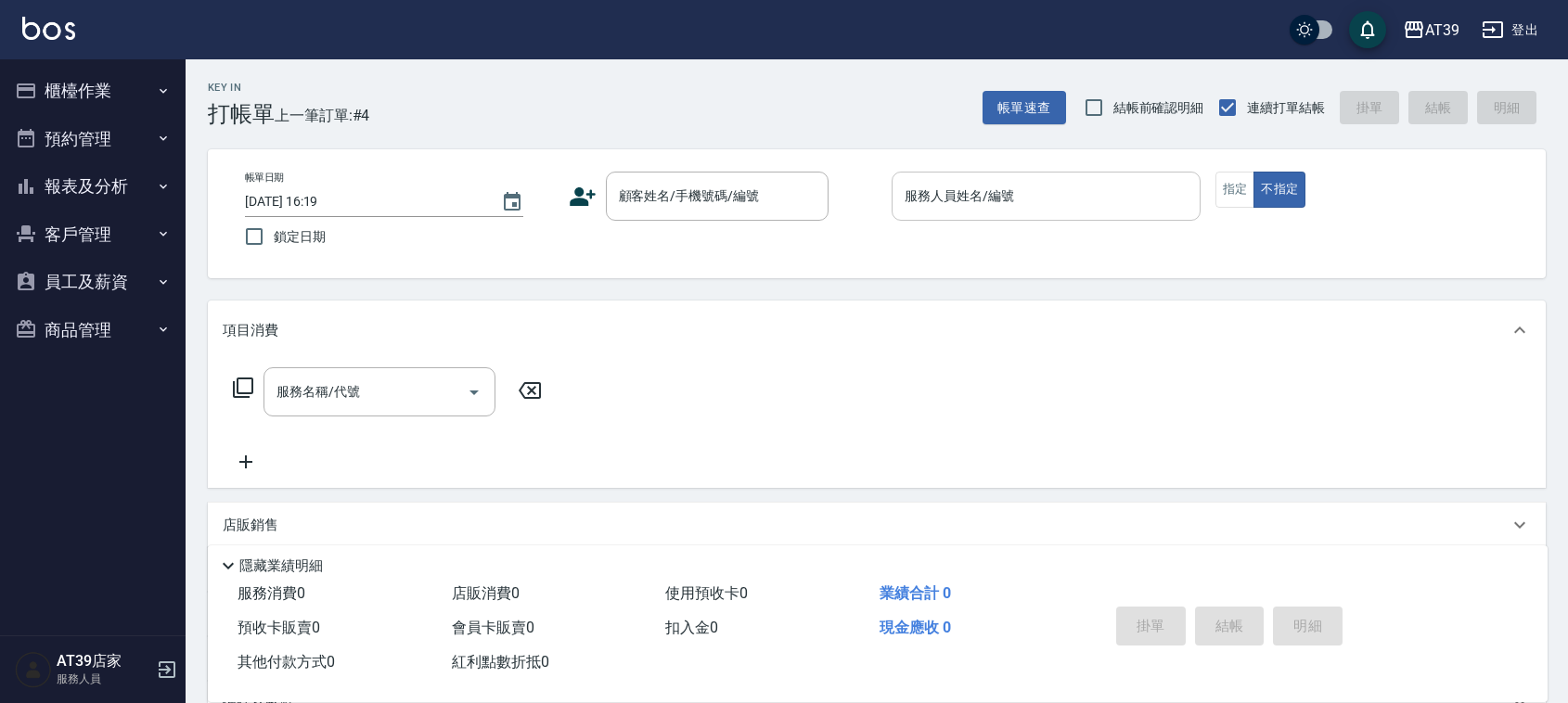
click at [999, 213] on div "服務人員姓名/編號" at bounding box center [1046, 196] width 309 height 49
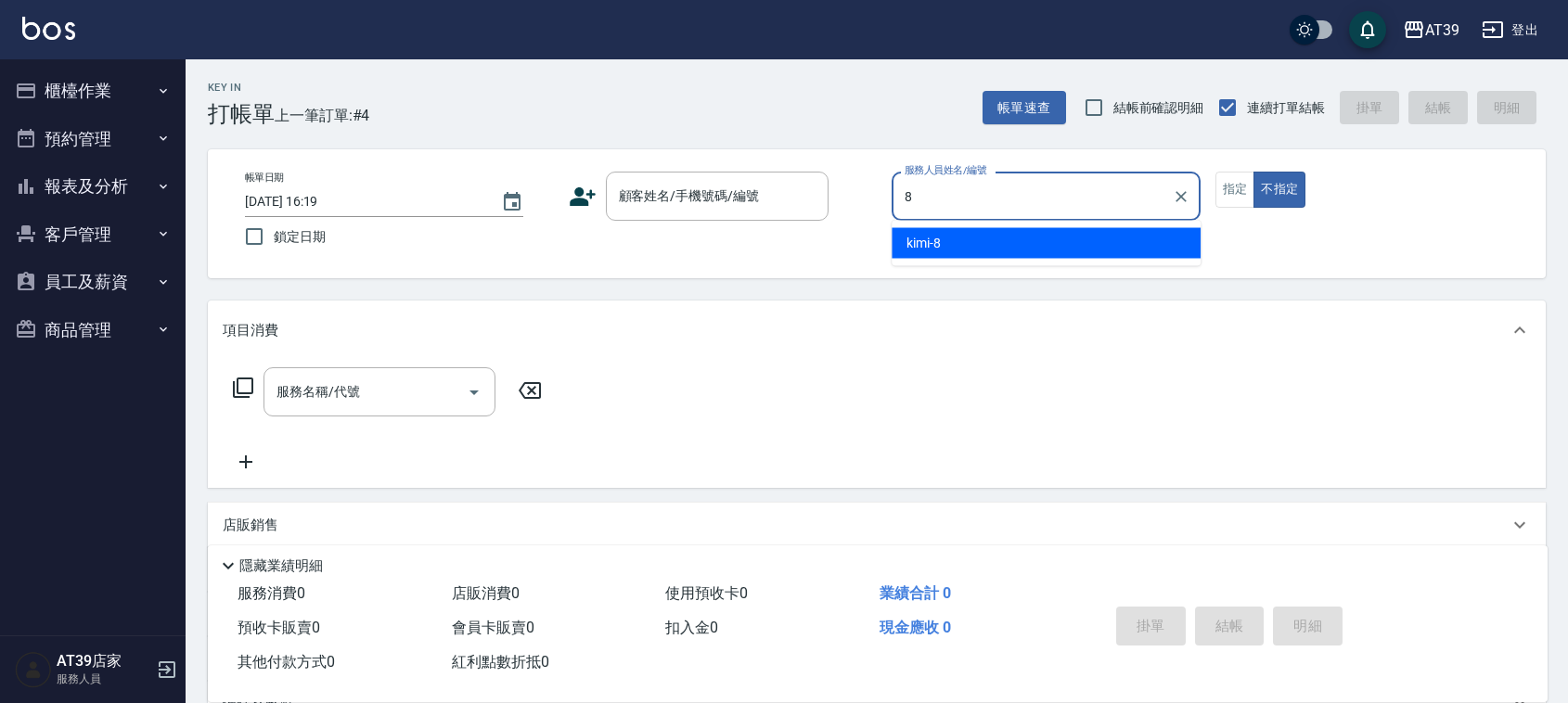
click at [996, 245] on div "kimi -8" at bounding box center [1046, 243] width 309 height 30
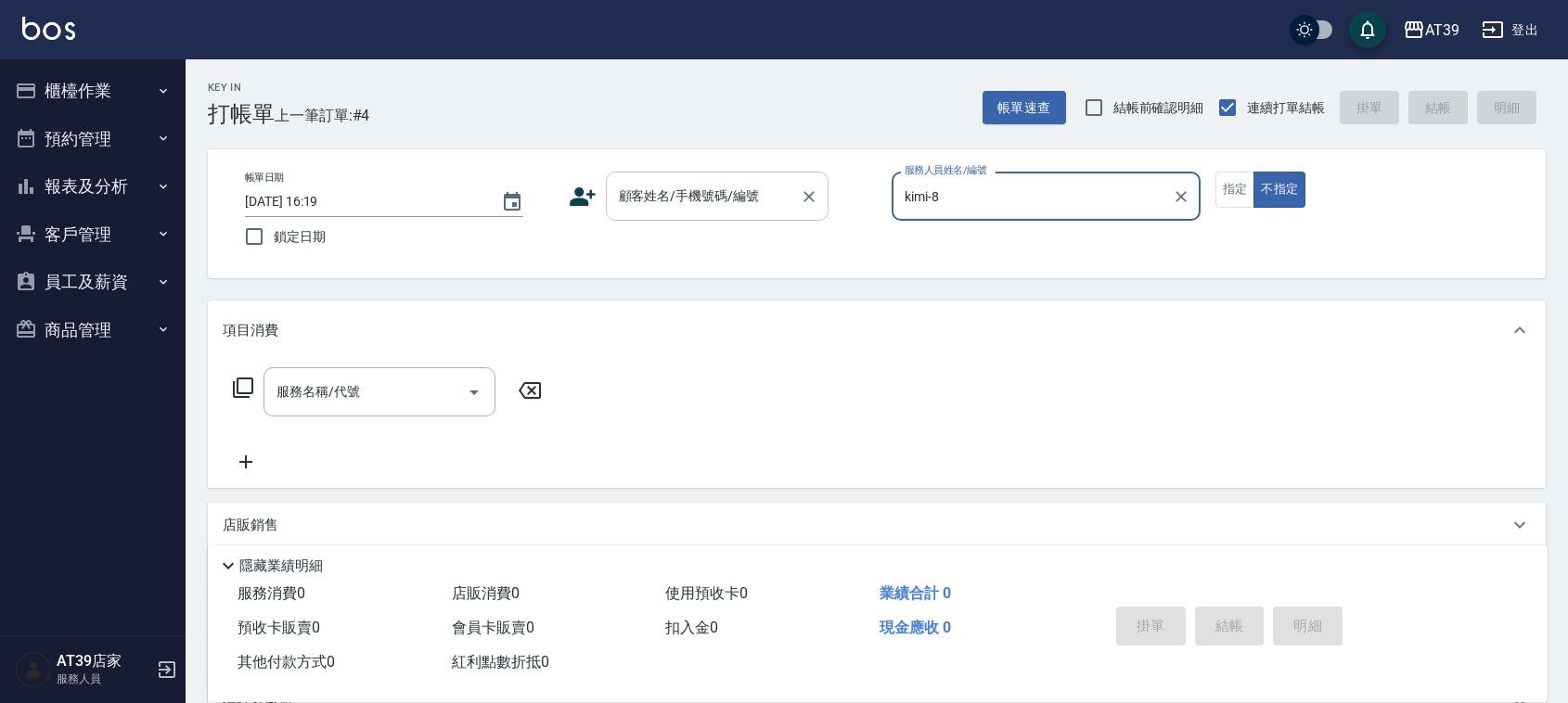
type input "kimi-8"
click at [720, 207] on input "顧客姓名/手機號碼/編號" at bounding box center [702, 195] width 178 height 32
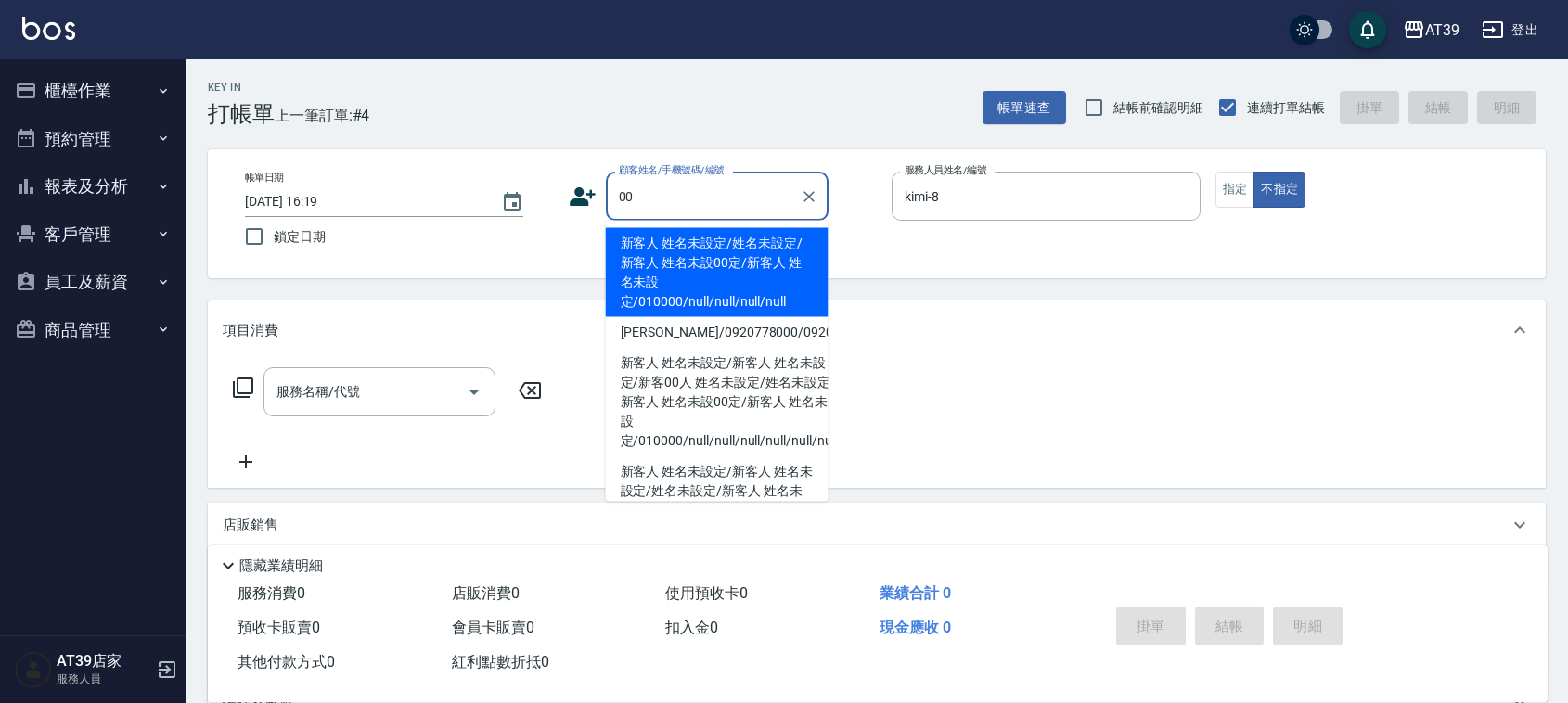
click at [703, 242] on li "新客人 姓名未設定/姓名未設定/新客人 姓名未設00定/新客人 姓名未設定/010000/null/null/null/null" at bounding box center [717, 272] width 223 height 89
type input "新客人 姓名未設定/姓名未設定/新客人 姓名未設00定/新客人 姓名未設定/010000/null/null/null/null"
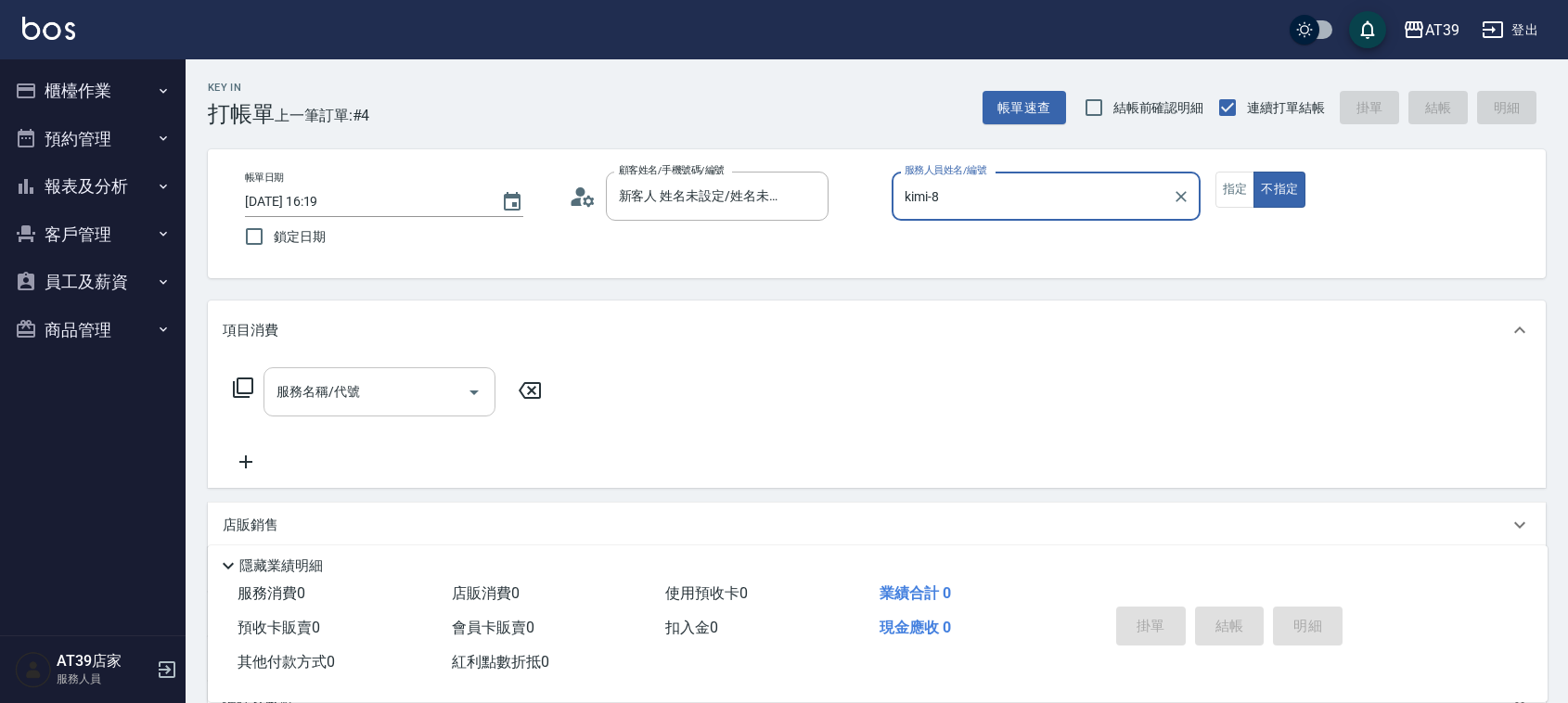
click at [312, 386] on div "服務名稱/代號 服務名稱/代號" at bounding box center [379, 392] width 232 height 49
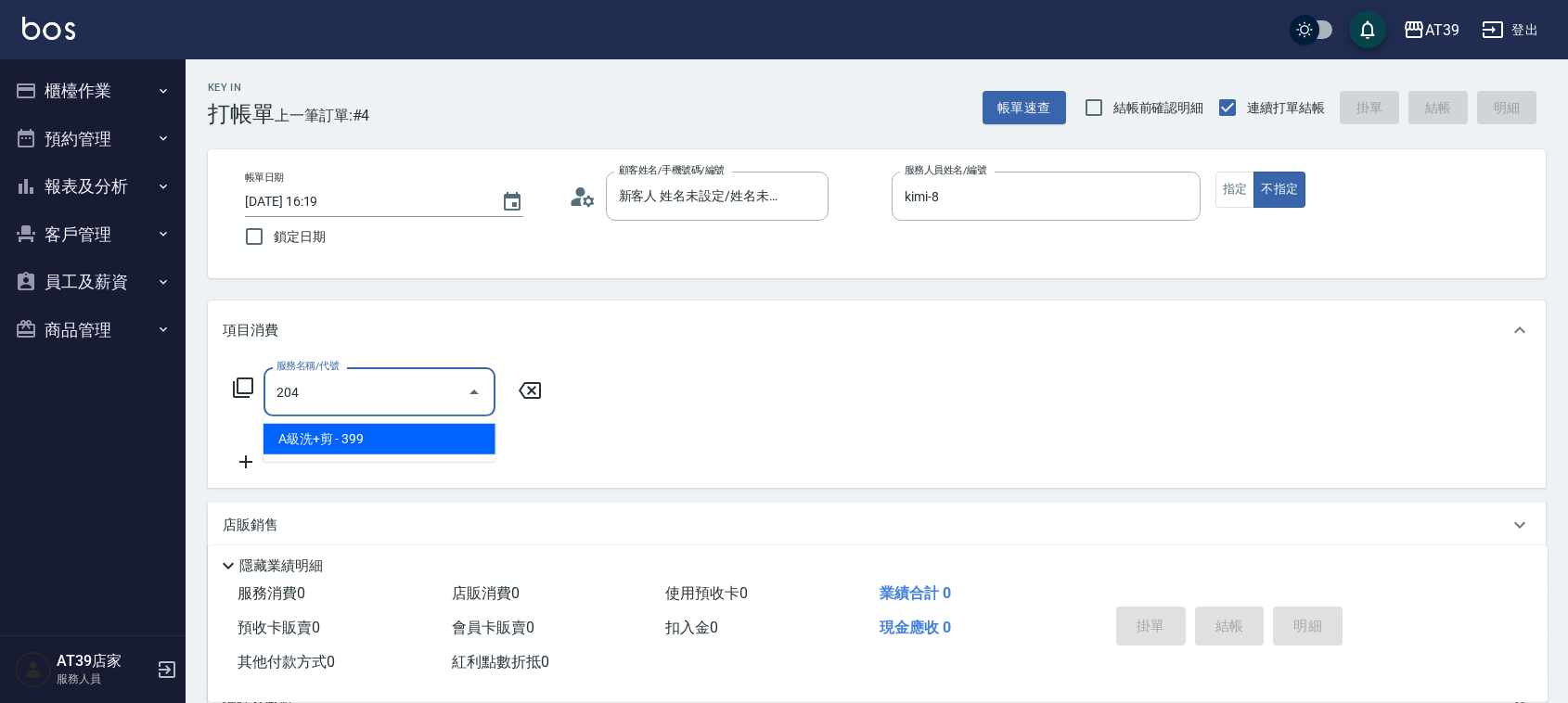
click at [434, 432] on span "A級洗+剪 - 399" at bounding box center [379, 439] width 232 height 30
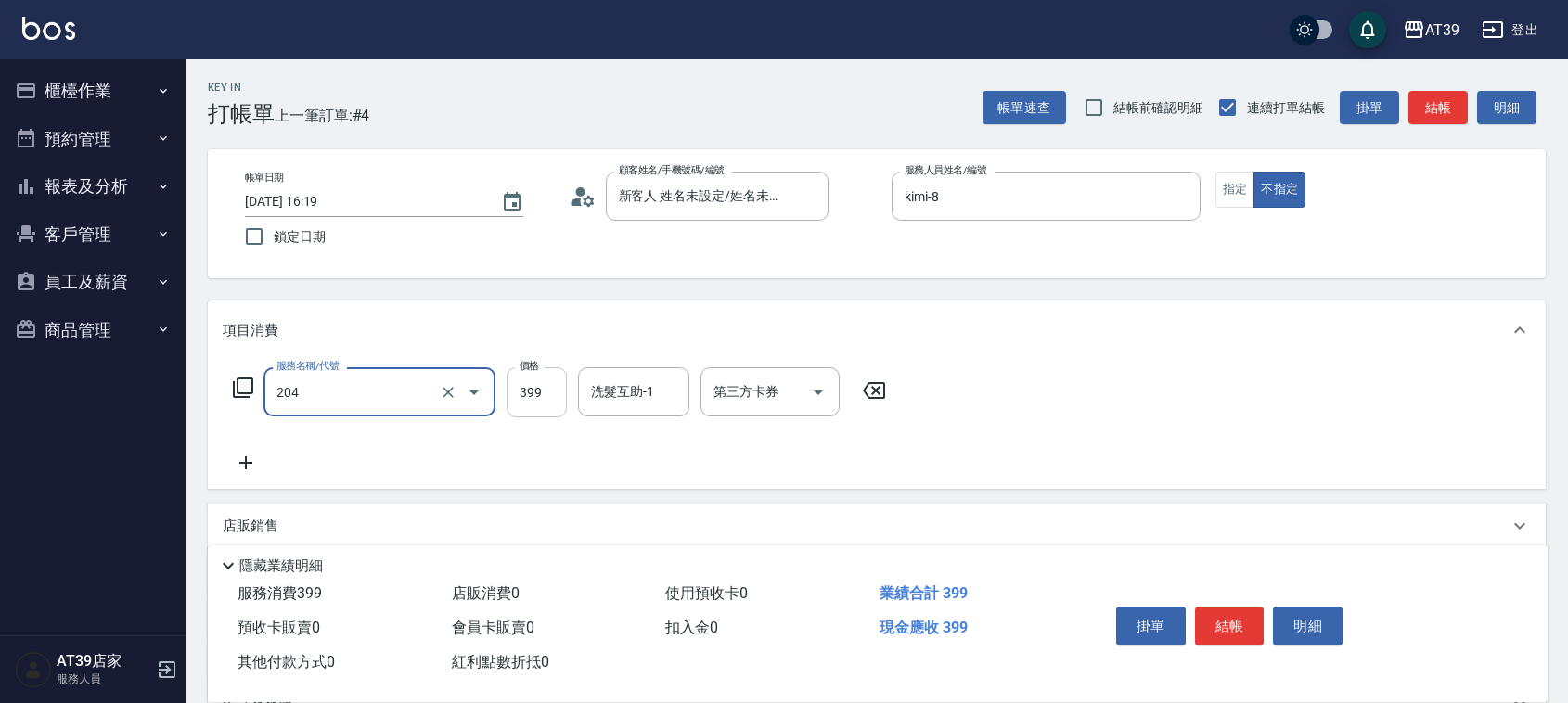
type input "A級洗+剪(204)"
click at [534, 405] on input "399" at bounding box center [536, 392] width 60 height 50
type input "500"
click at [1427, 113] on button "結帳" at bounding box center [1438, 108] width 59 height 34
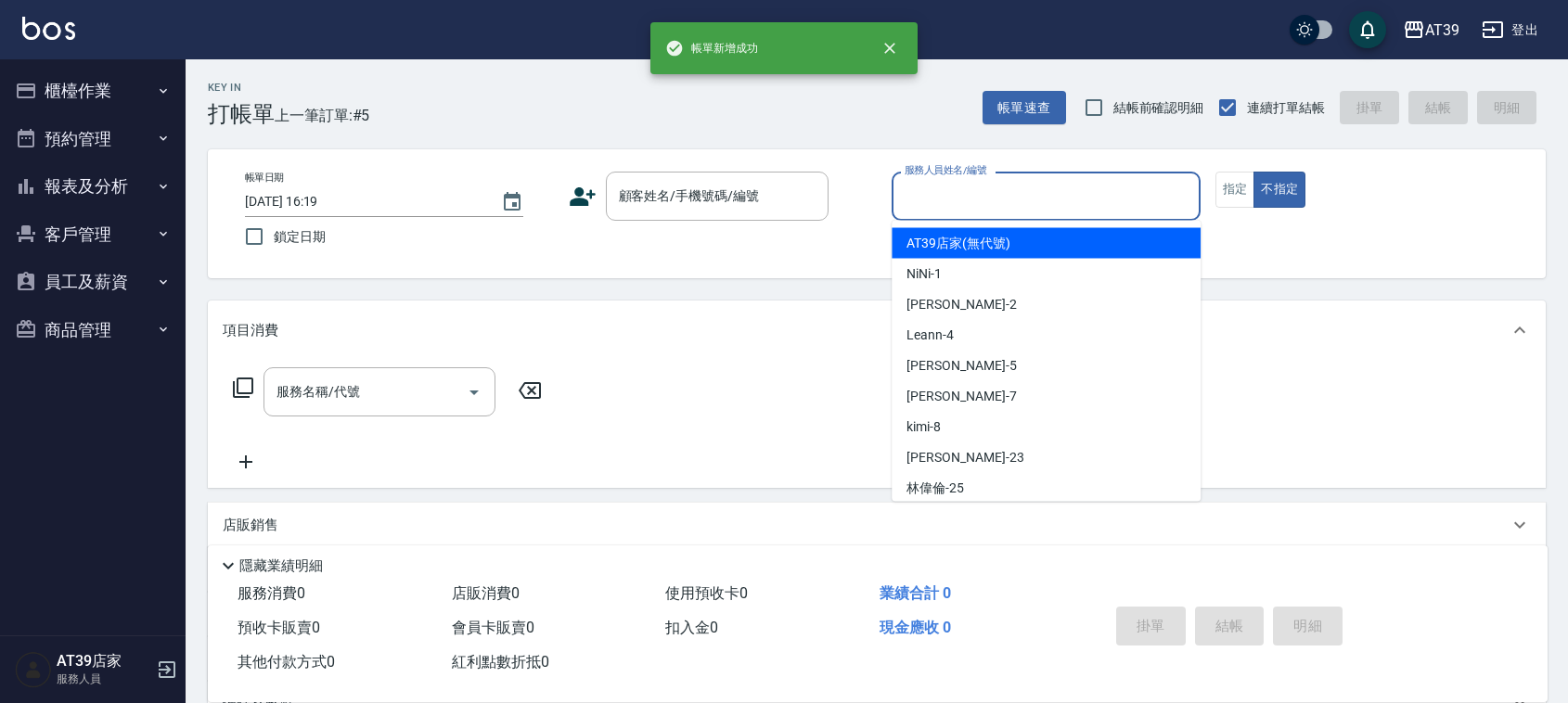
click at [999, 188] on div "服務人員姓名/編號 服務人員姓名/編號" at bounding box center [1046, 196] width 309 height 49
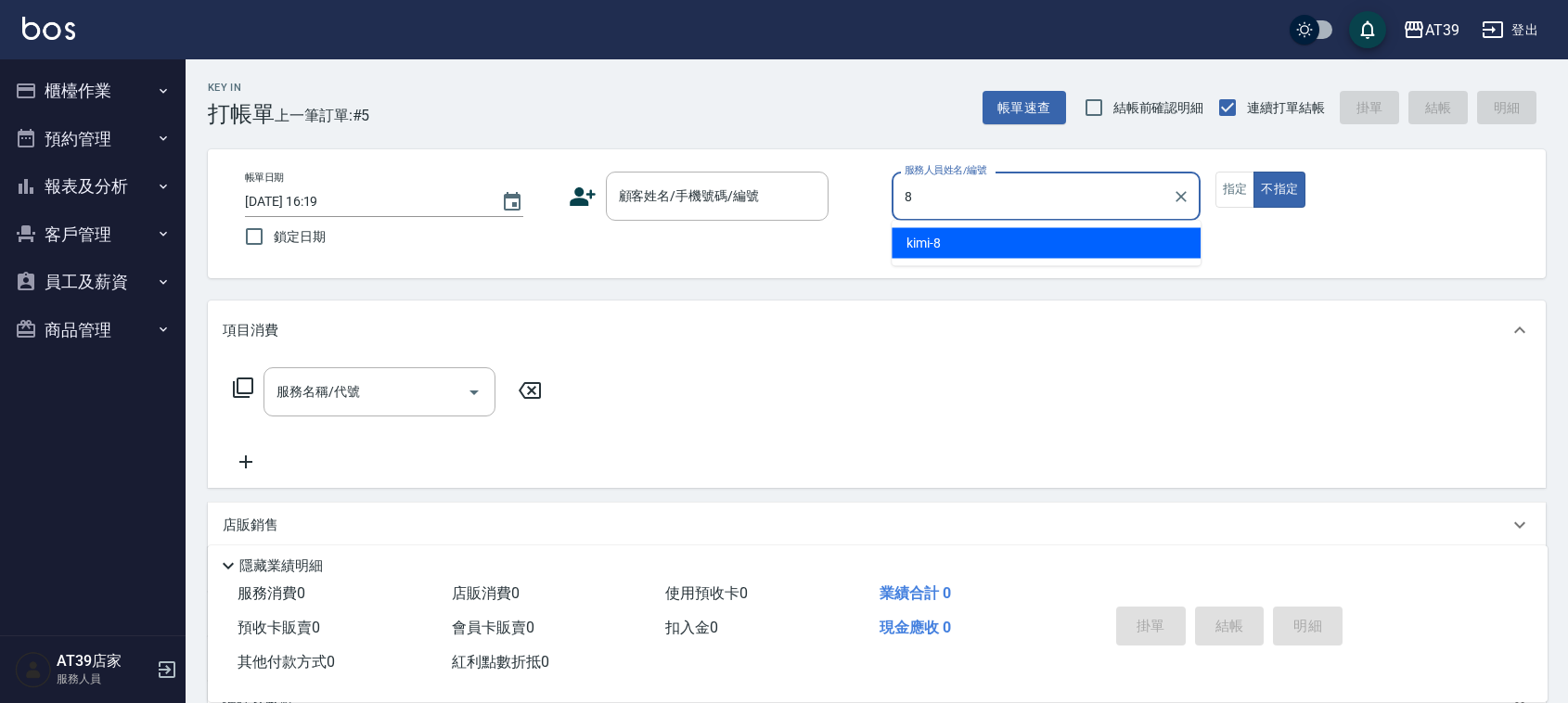
click at [1059, 248] on div "kimi -8" at bounding box center [1046, 243] width 309 height 30
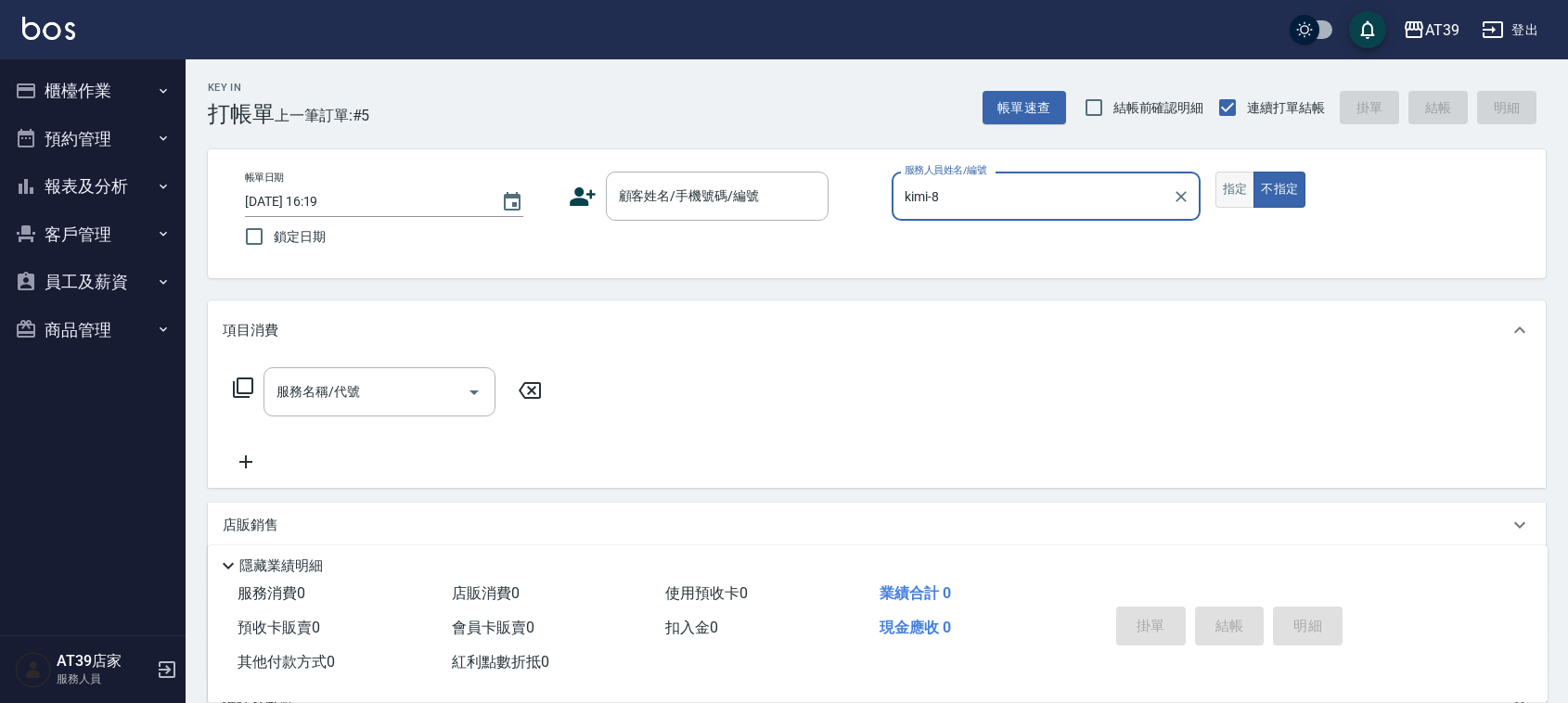
type input "kimi-8"
click at [1220, 192] on button "指定" at bounding box center [1235, 189] width 40 height 36
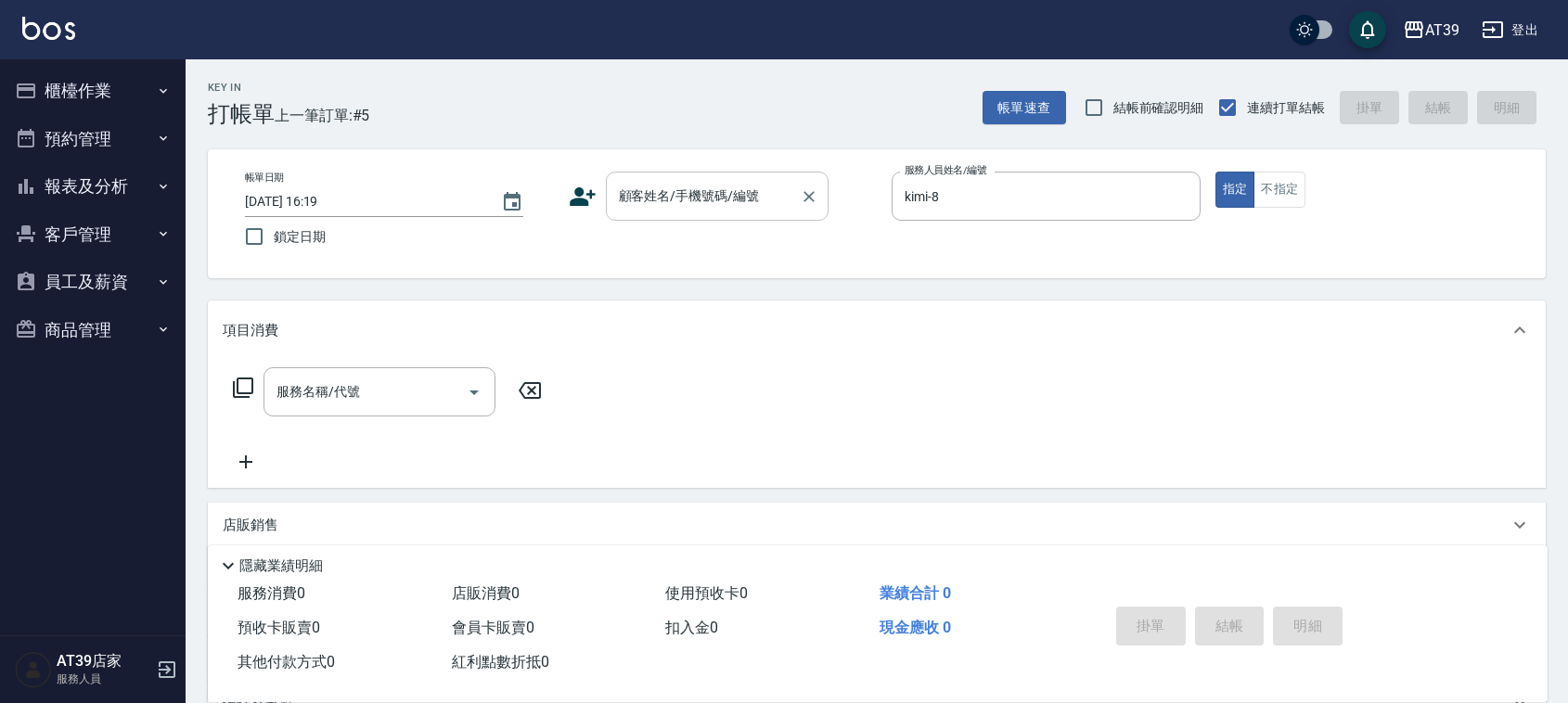
click at [670, 186] on div "顧客姓名/手機號碼/編號 顧客姓名/手機號碼/編號" at bounding box center [717, 196] width 223 height 49
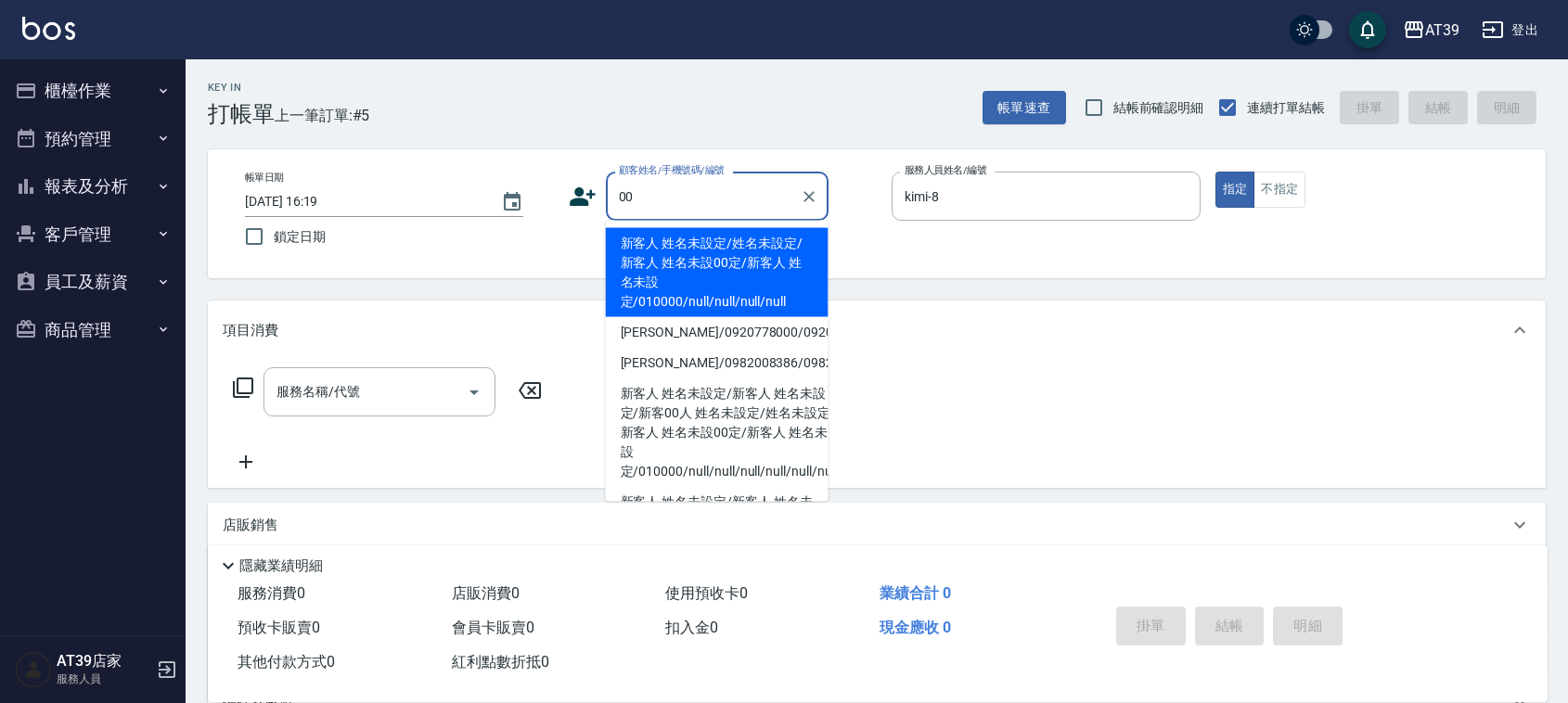
click at [670, 261] on li "新客人 姓名未設定/姓名未設定/新客人 姓名未設00定/新客人 姓名未設定/010000/null/null/null/null" at bounding box center [717, 272] width 223 height 89
type input "新客人 姓名未設定/姓名未設定/新客人 姓名未設00定/新客人 姓名未設定/010000/null/null/null/null"
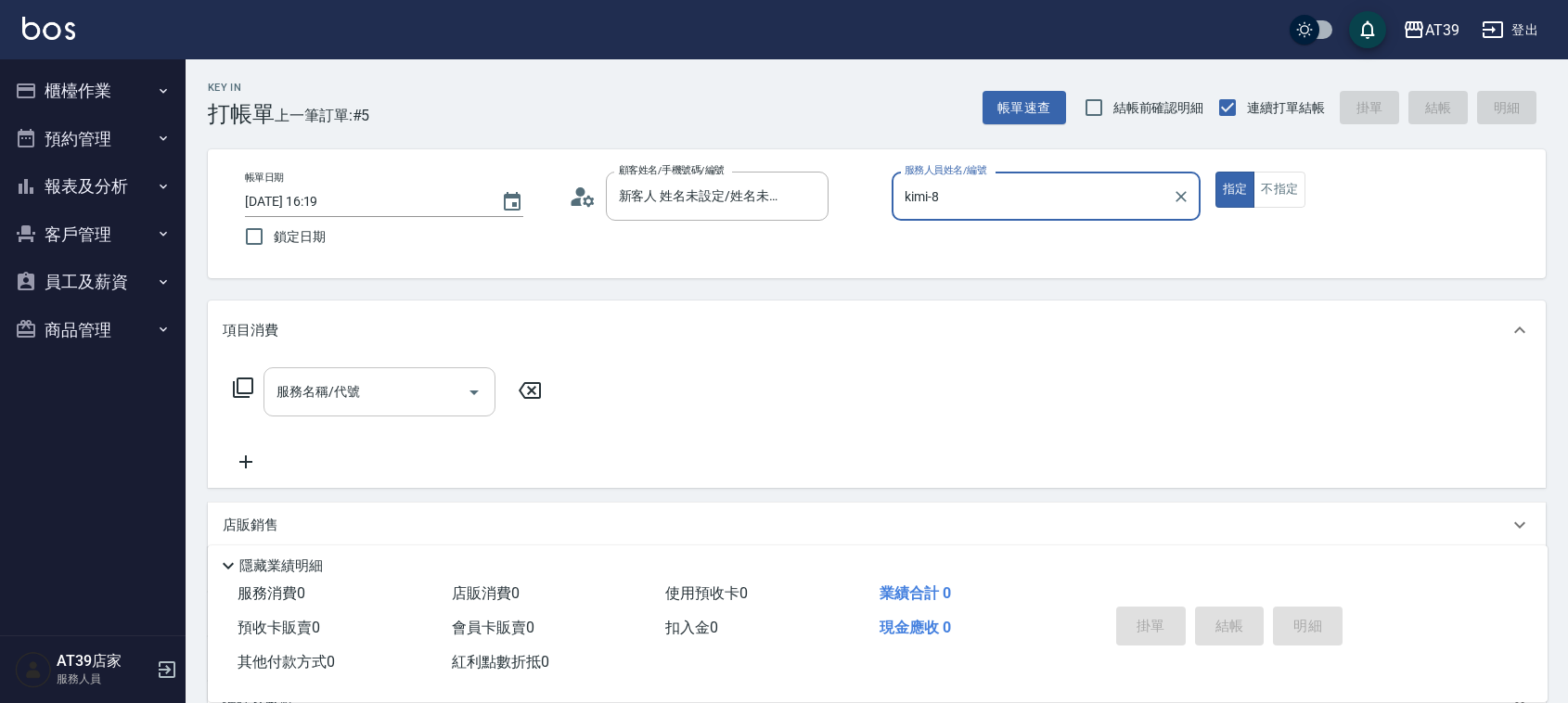
click at [418, 373] on div "服務名稱/代號" at bounding box center [379, 392] width 232 height 49
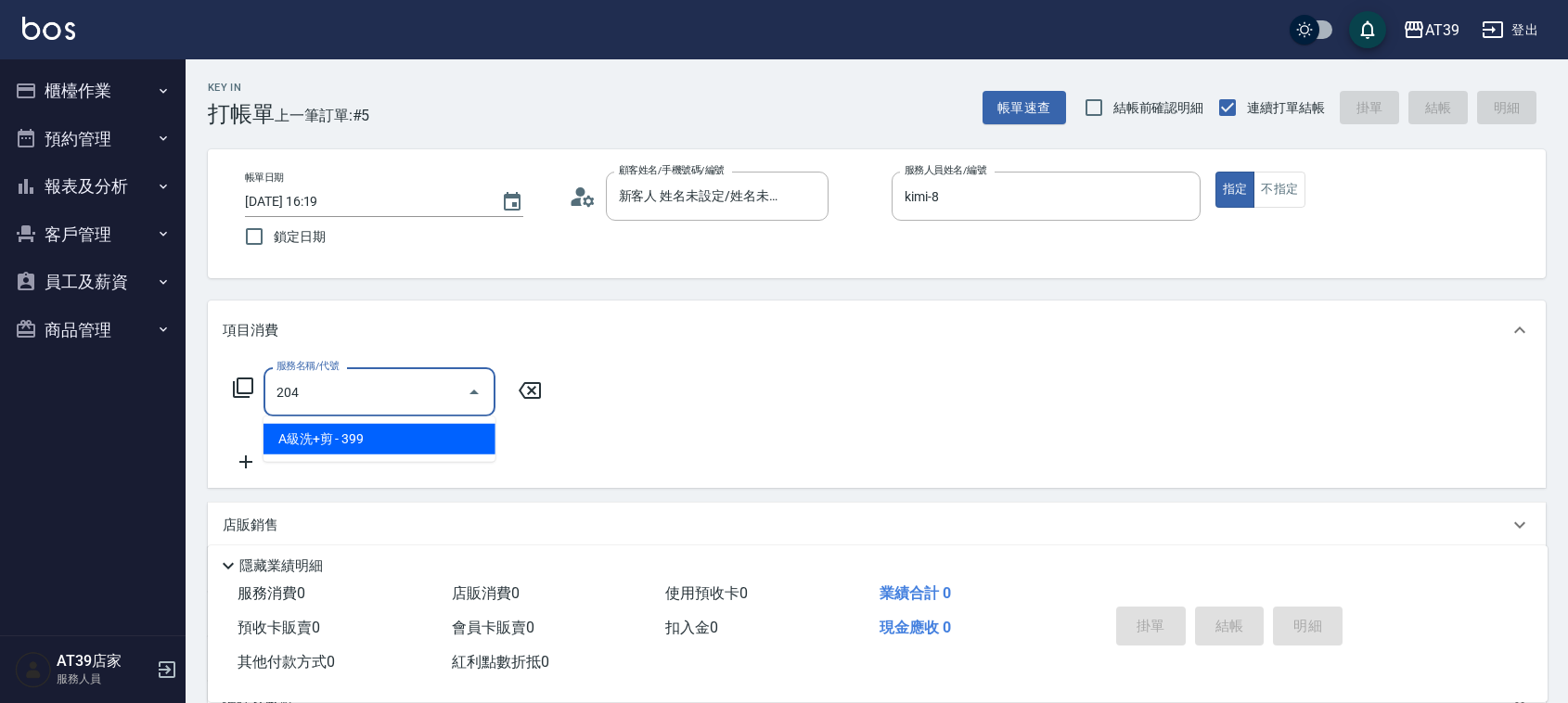
click at [446, 442] on span "A級洗+剪 - 399" at bounding box center [379, 439] width 232 height 30
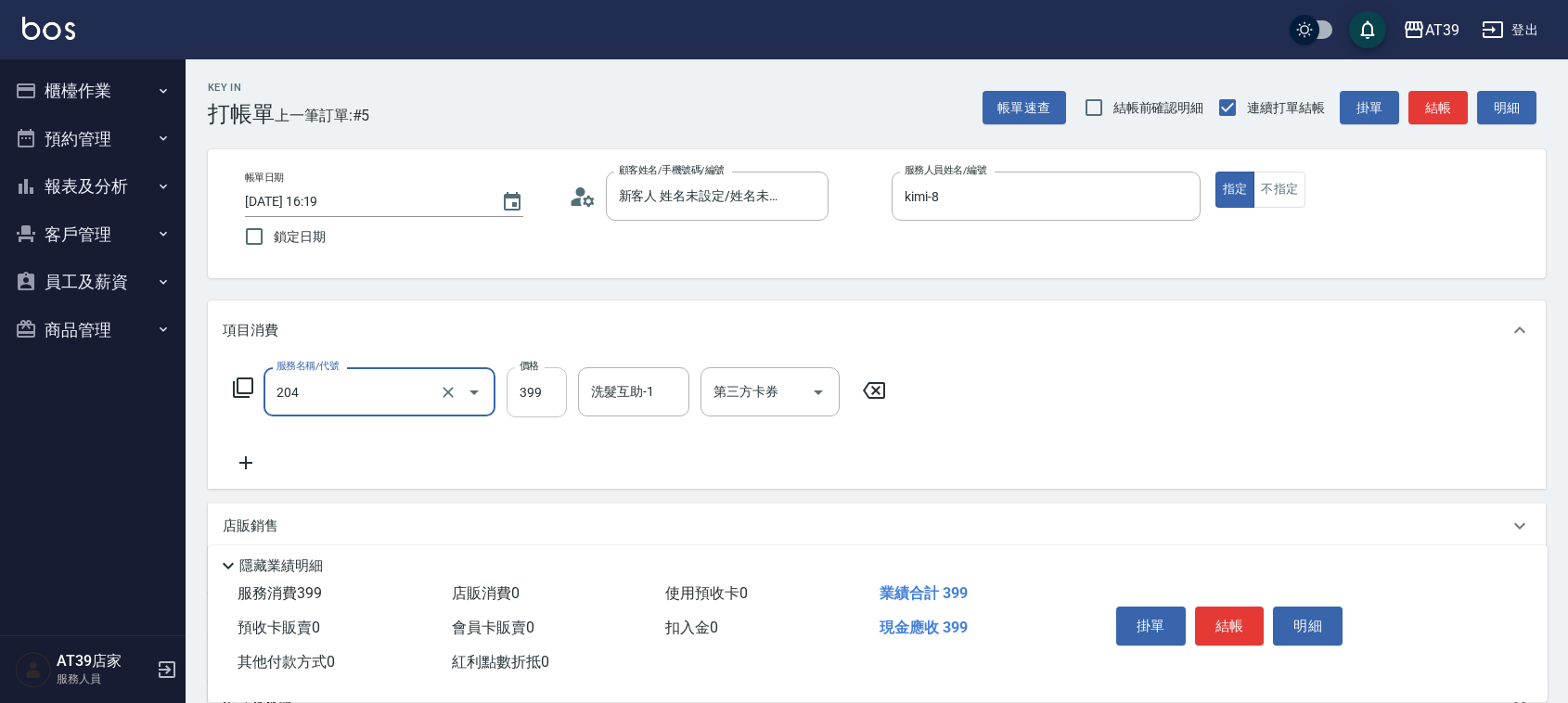
click at [538, 399] on input "399" at bounding box center [536, 392] width 60 height 50
type input "A級洗+剪(204)"
type input "1000"
click at [1462, 105] on button "結帳" at bounding box center [1438, 108] width 59 height 34
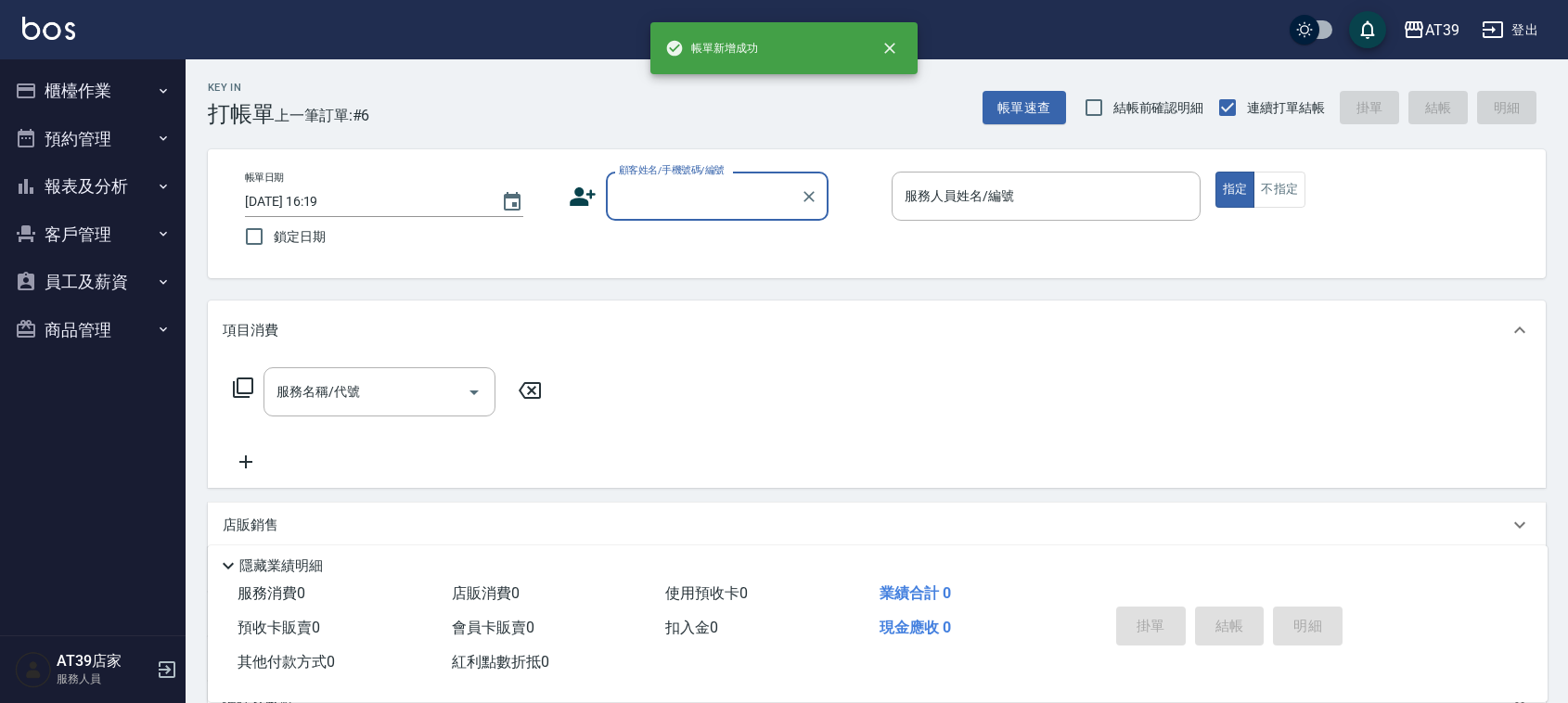
click at [102, 92] on button "櫃檯作業" at bounding box center [93, 90] width 171 height 48
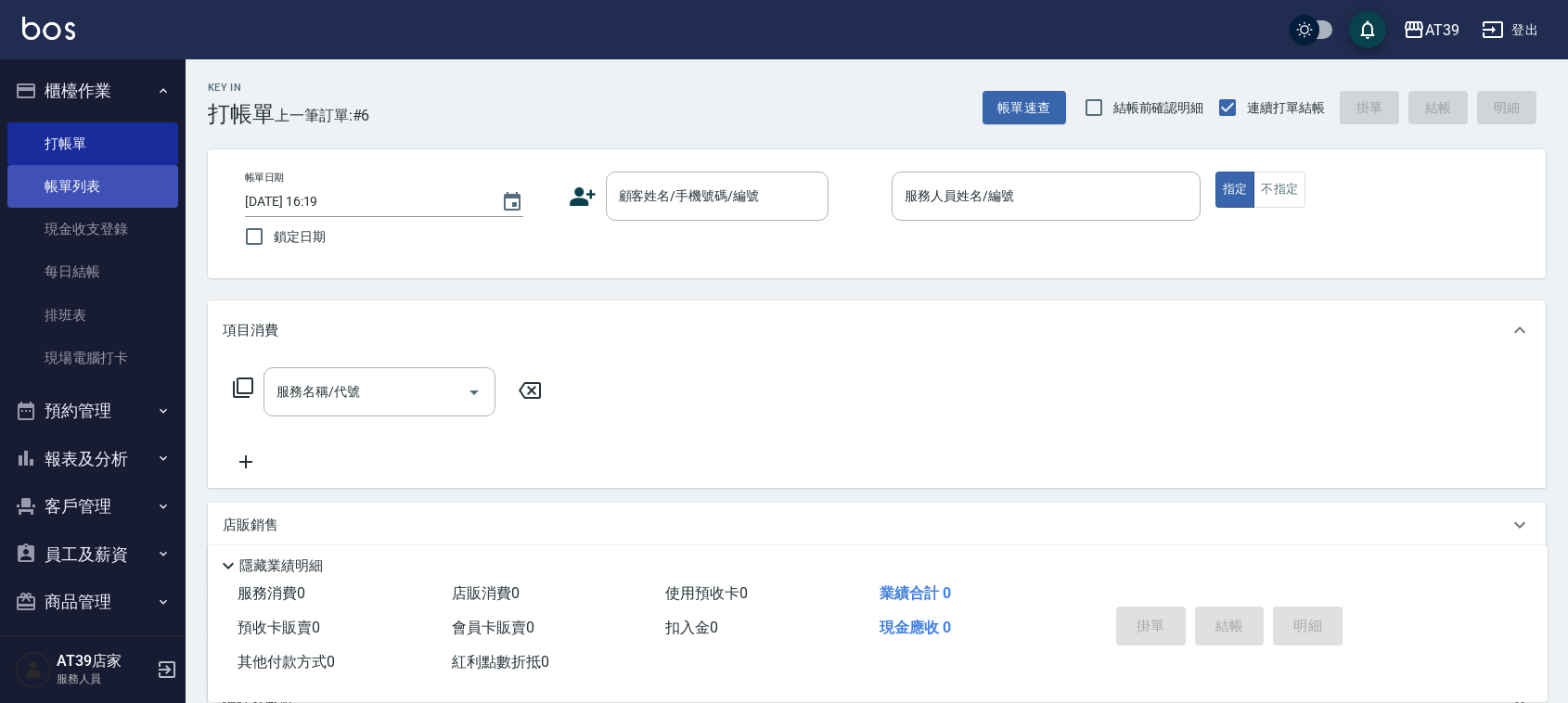
click at [117, 197] on link "帳單列表" at bounding box center [93, 186] width 171 height 42
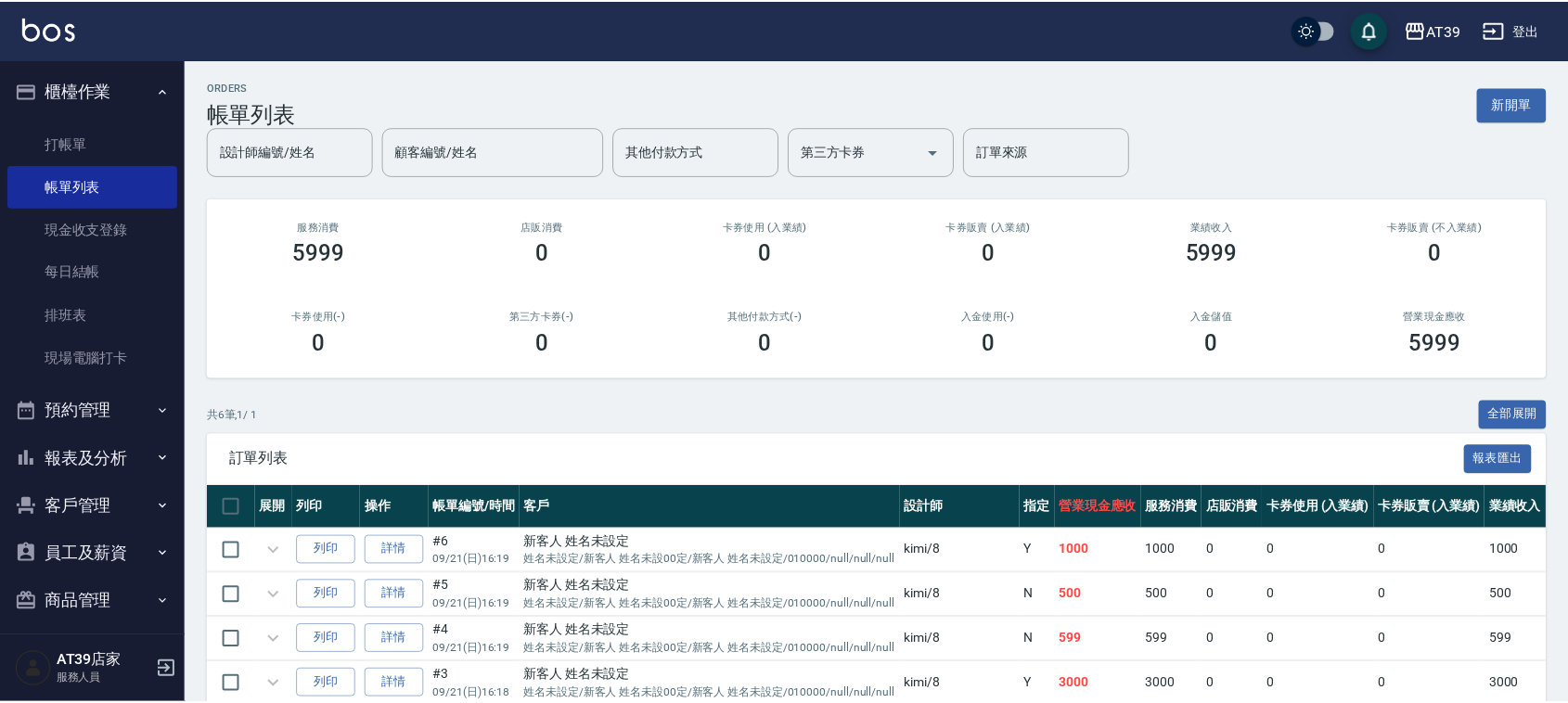
scroll to position [116, 0]
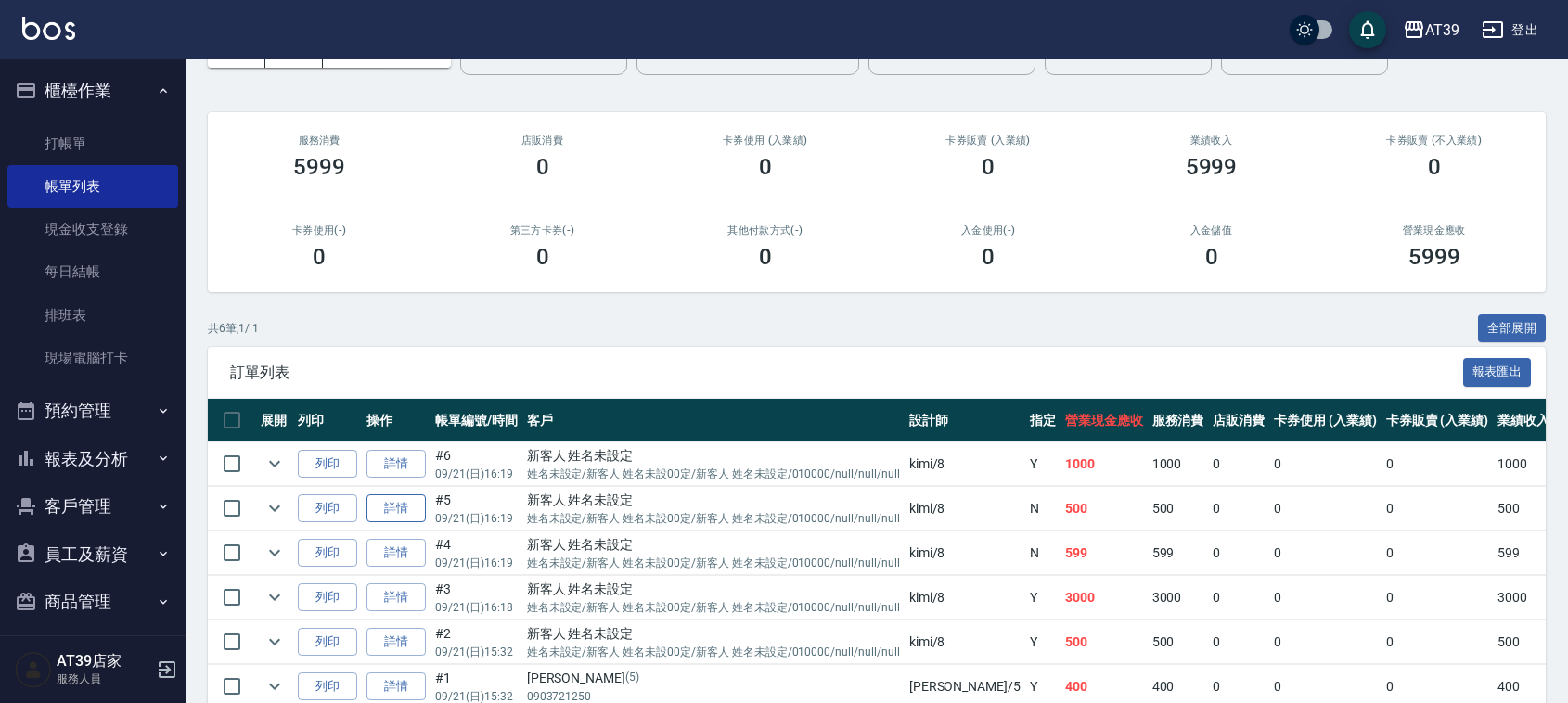
click at [390, 495] on link "詳情" at bounding box center [396, 509] width 59 height 28
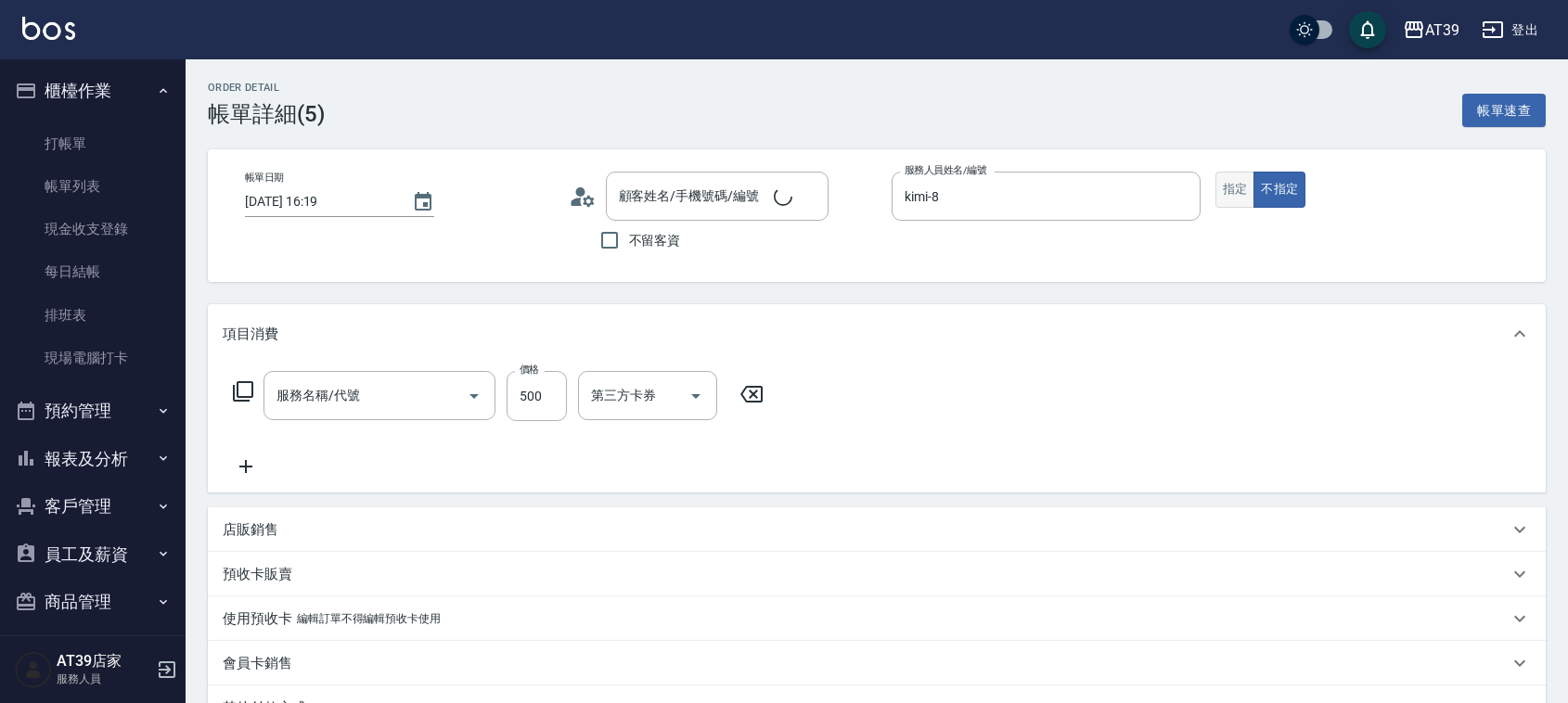
type input "kimi-8"
click at [1239, 190] on button "指定" at bounding box center [1235, 189] width 40 height 36
type input "A級洗+剪(204)"
type input "新客人 姓名未設定/姓名未設定/新客人 姓名未設00定/新客人 姓名未設定/010000/null/null/null/null"
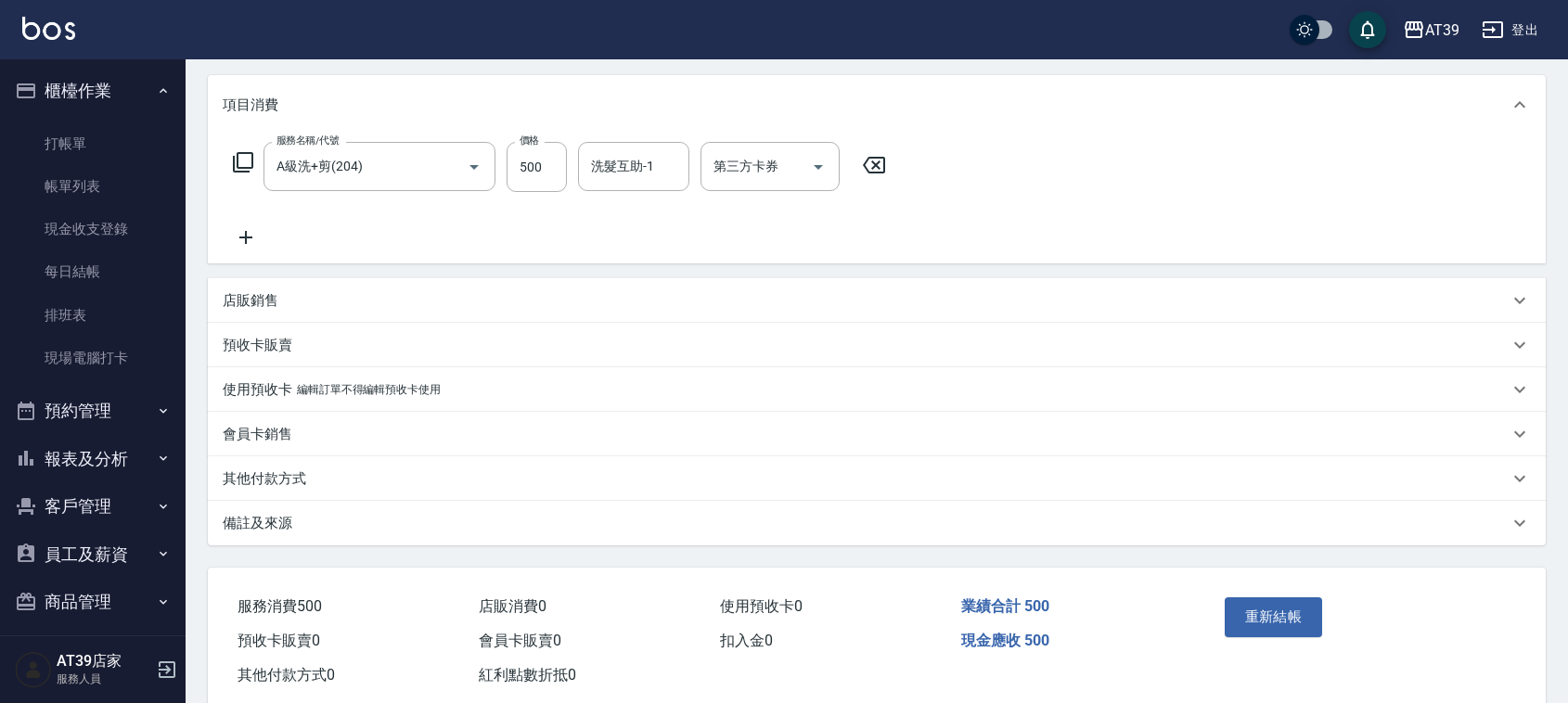
scroll to position [232, 0]
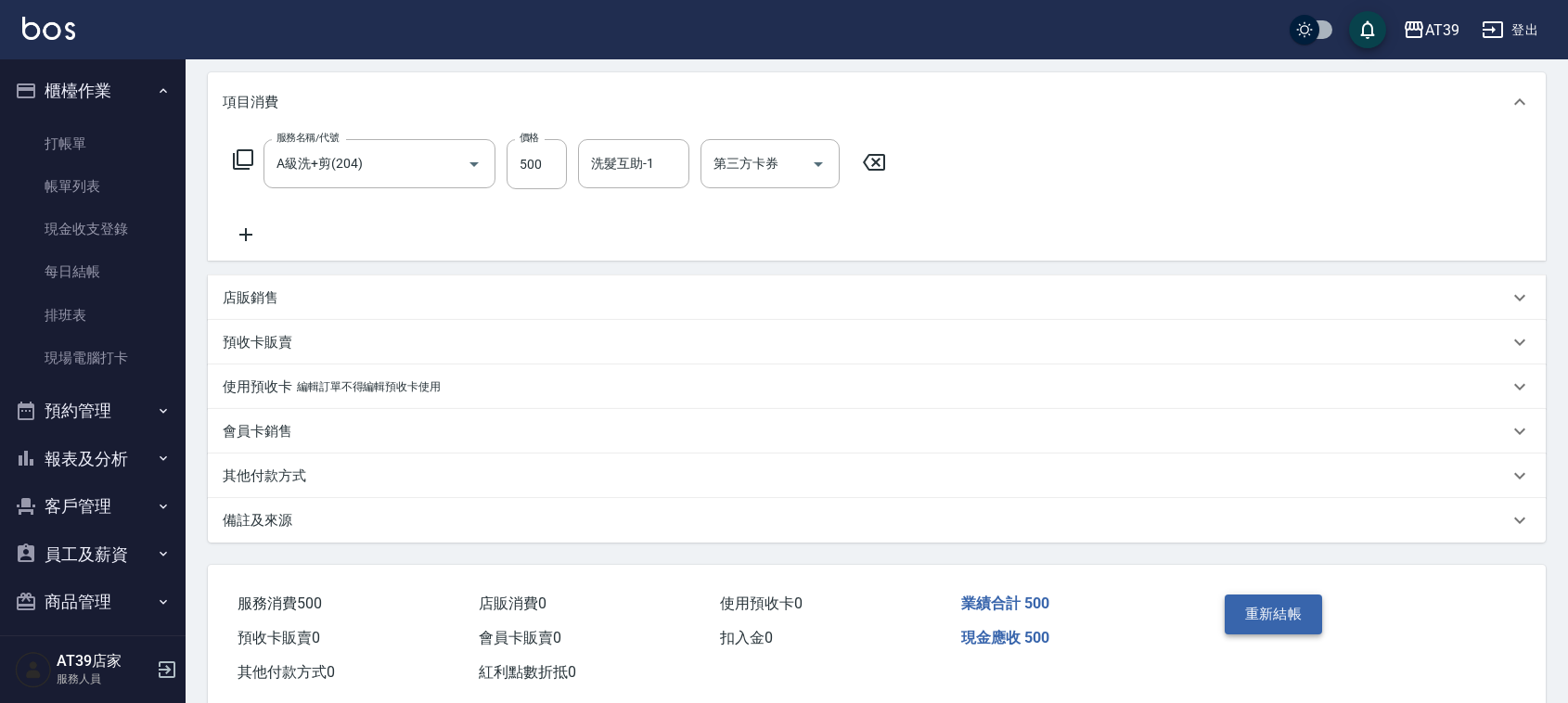
click at [1298, 600] on button "重新結帳" at bounding box center [1274, 615] width 98 height 39
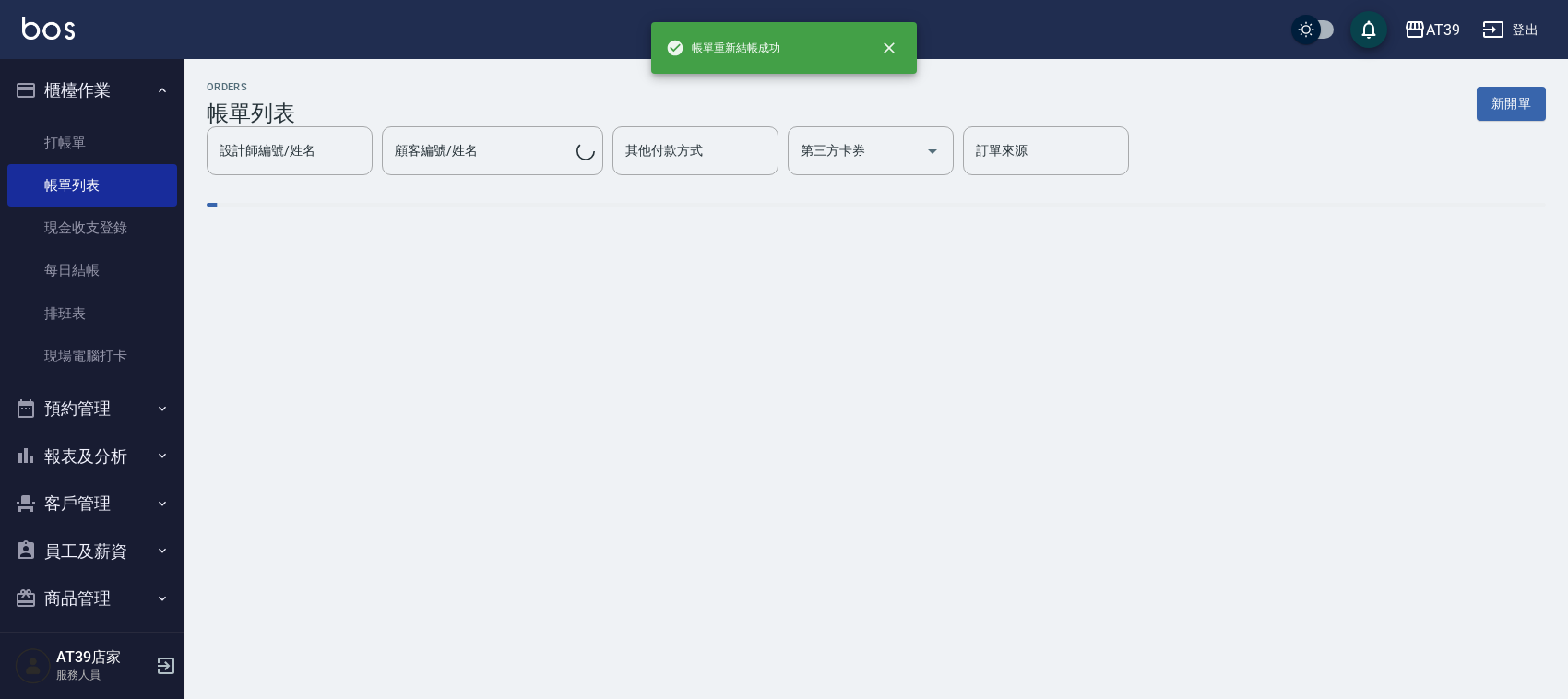
click at [72, 444] on button "報表及分析" at bounding box center [93, 456] width 170 height 48
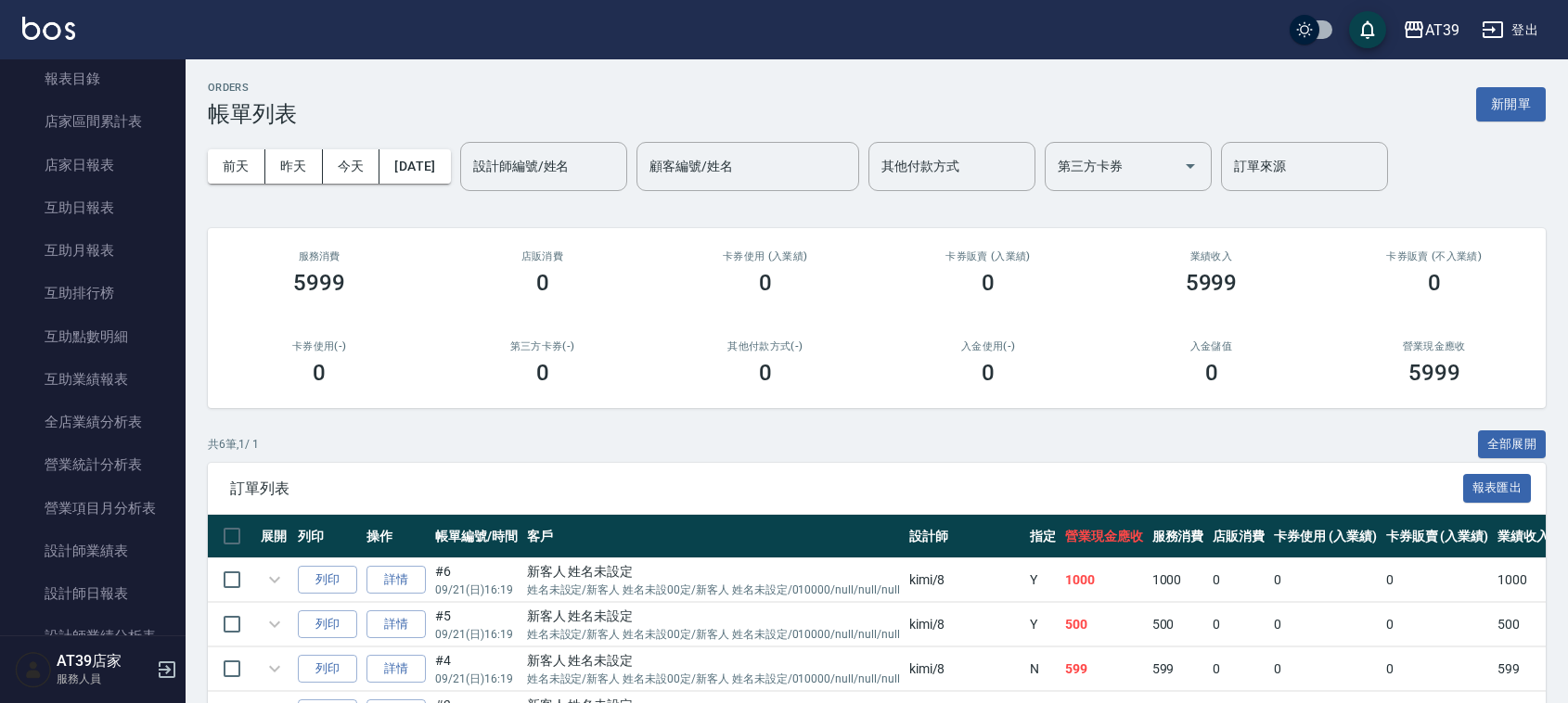
scroll to position [463, 0]
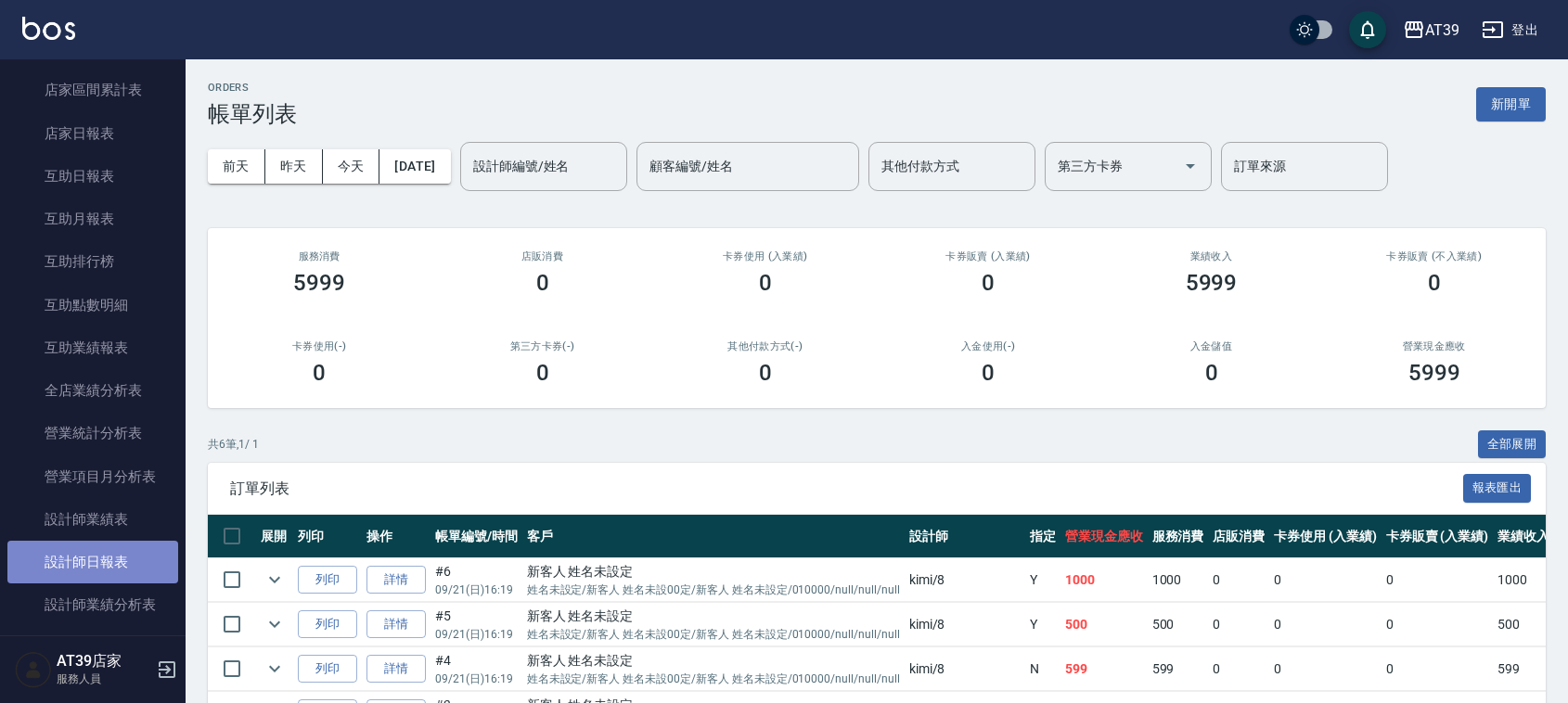
click at [94, 548] on link "設計師日報表" at bounding box center [93, 562] width 171 height 42
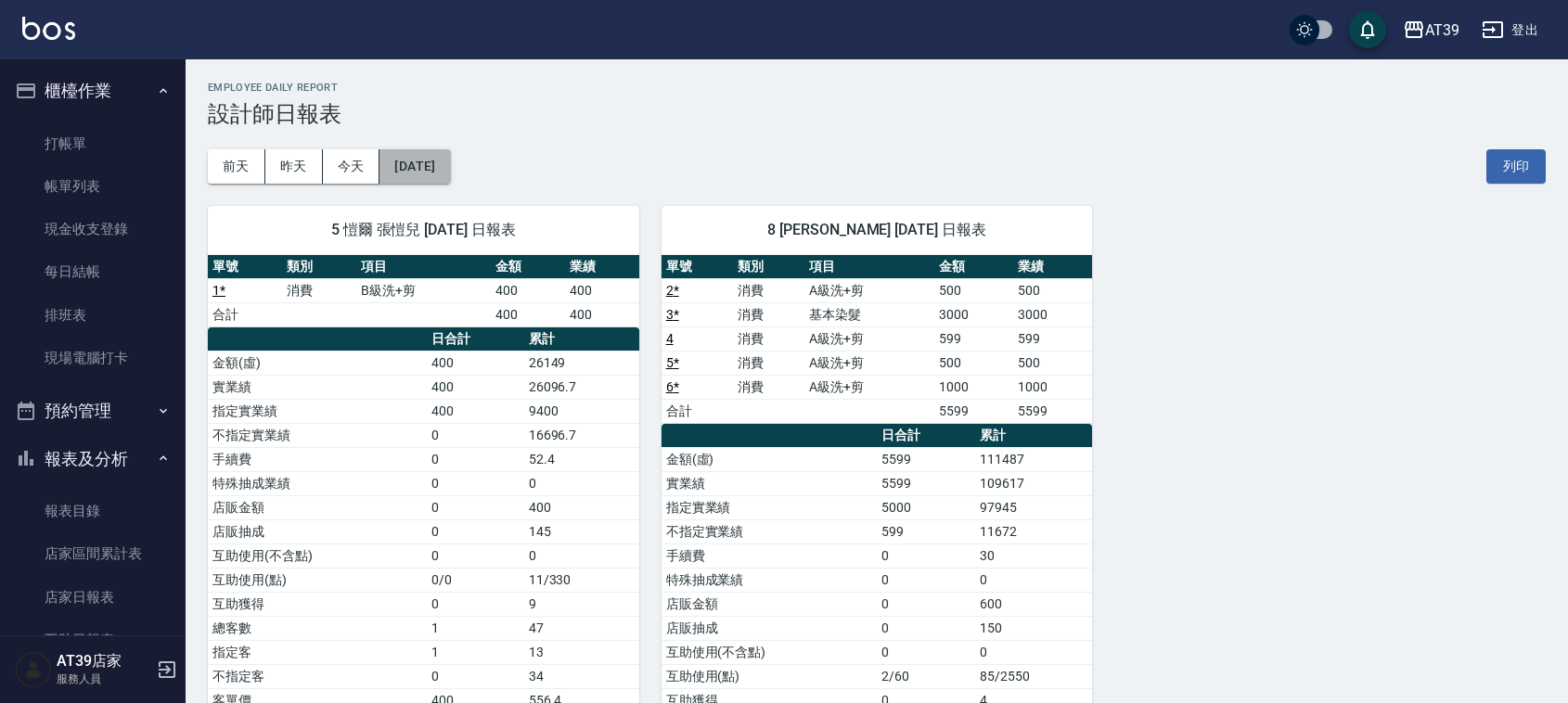
click at [450, 173] on button "[DATE]" at bounding box center [415, 166] width 71 height 34
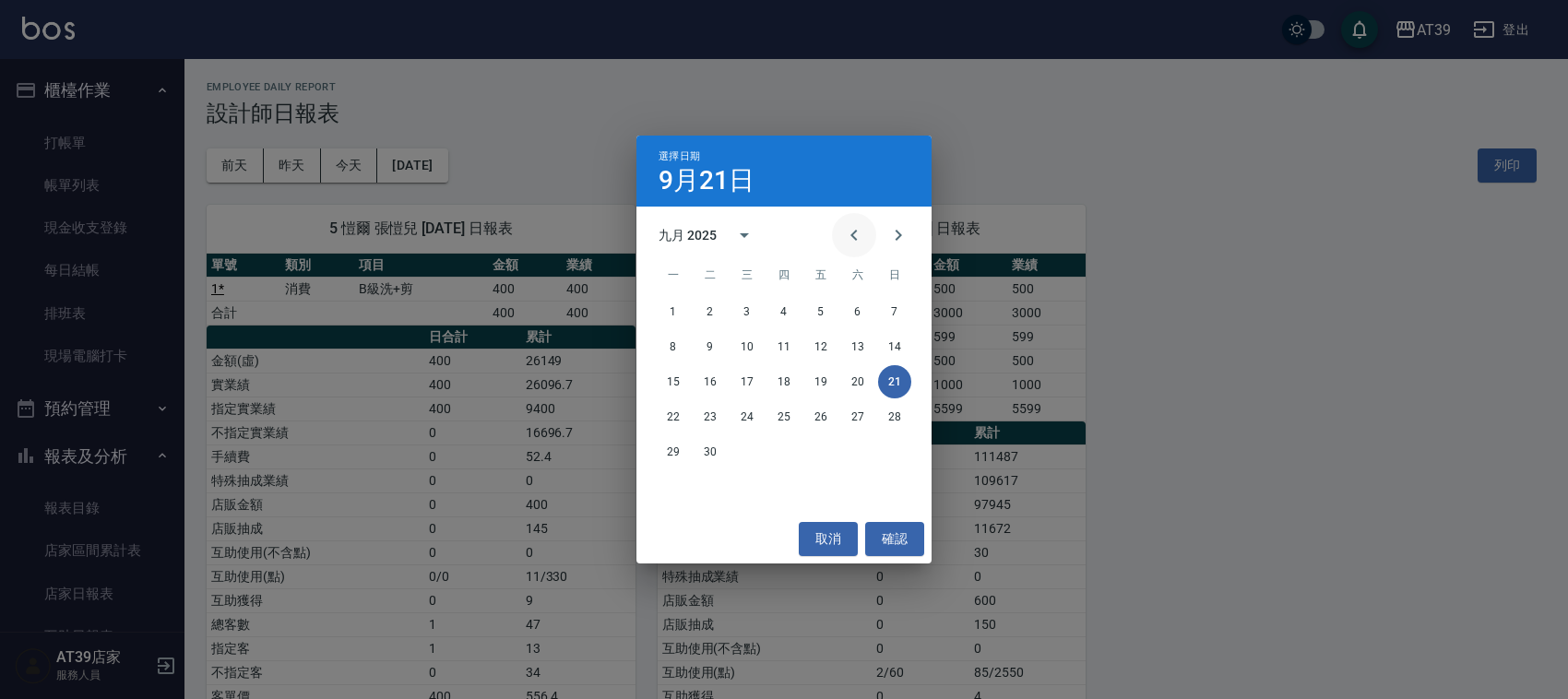
click at [860, 230] on icon "Previous month" at bounding box center [853, 235] width 22 height 22
click at [782, 416] on button "21" at bounding box center [784, 417] width 33 height 33
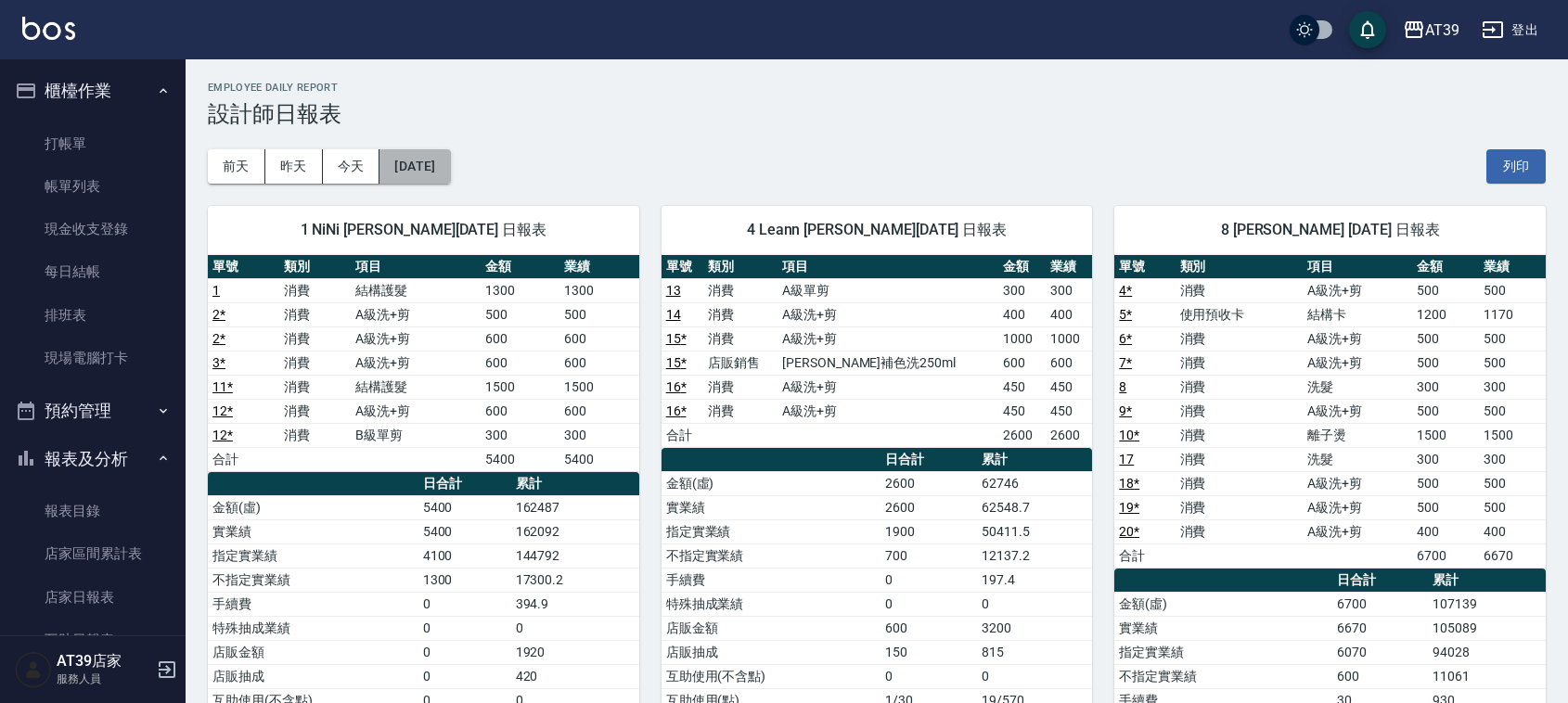
click at [450, 165] on button "[DATE]" at bounding box center [415, 166] width 71 height 34
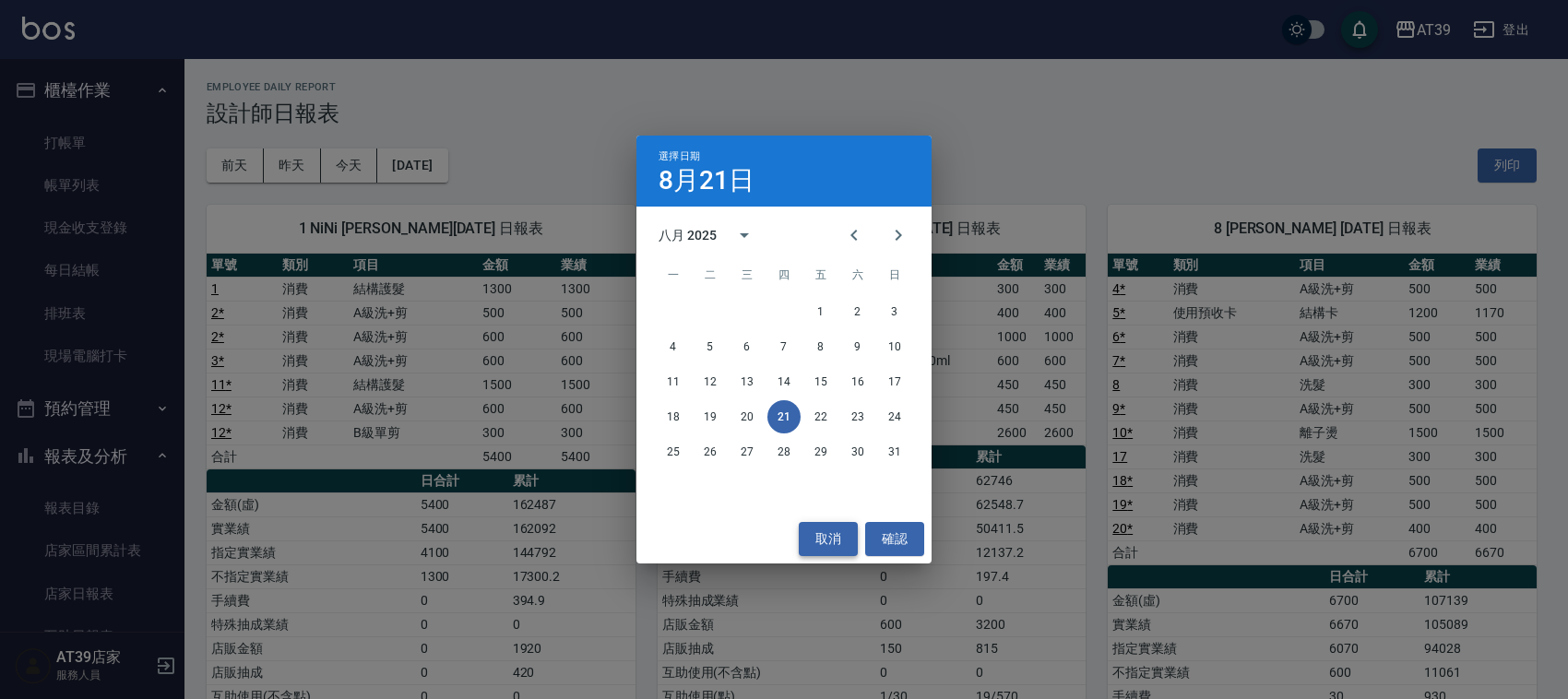
click at [824, 540] on button "取消" at bounding box center [828, 539] width 59 height 34
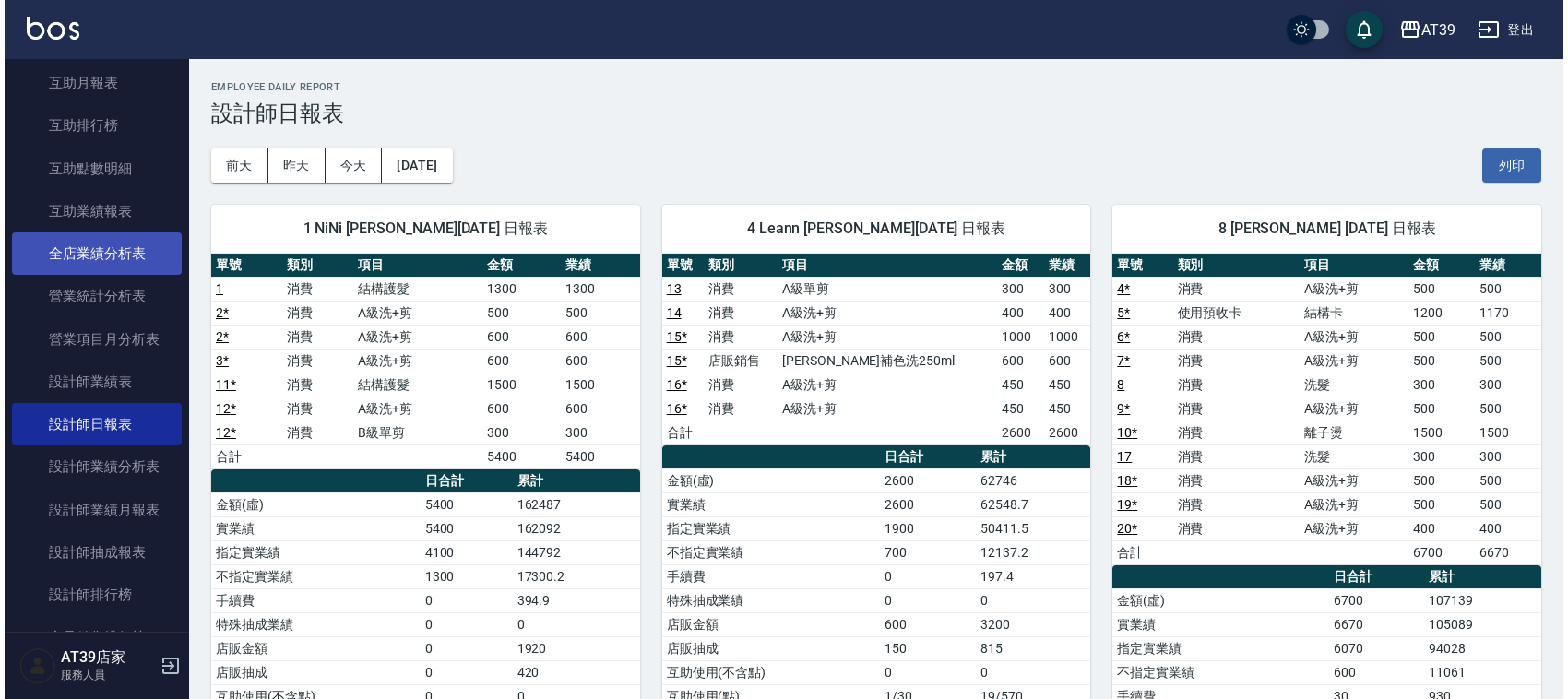
scroll to position [691, 0]
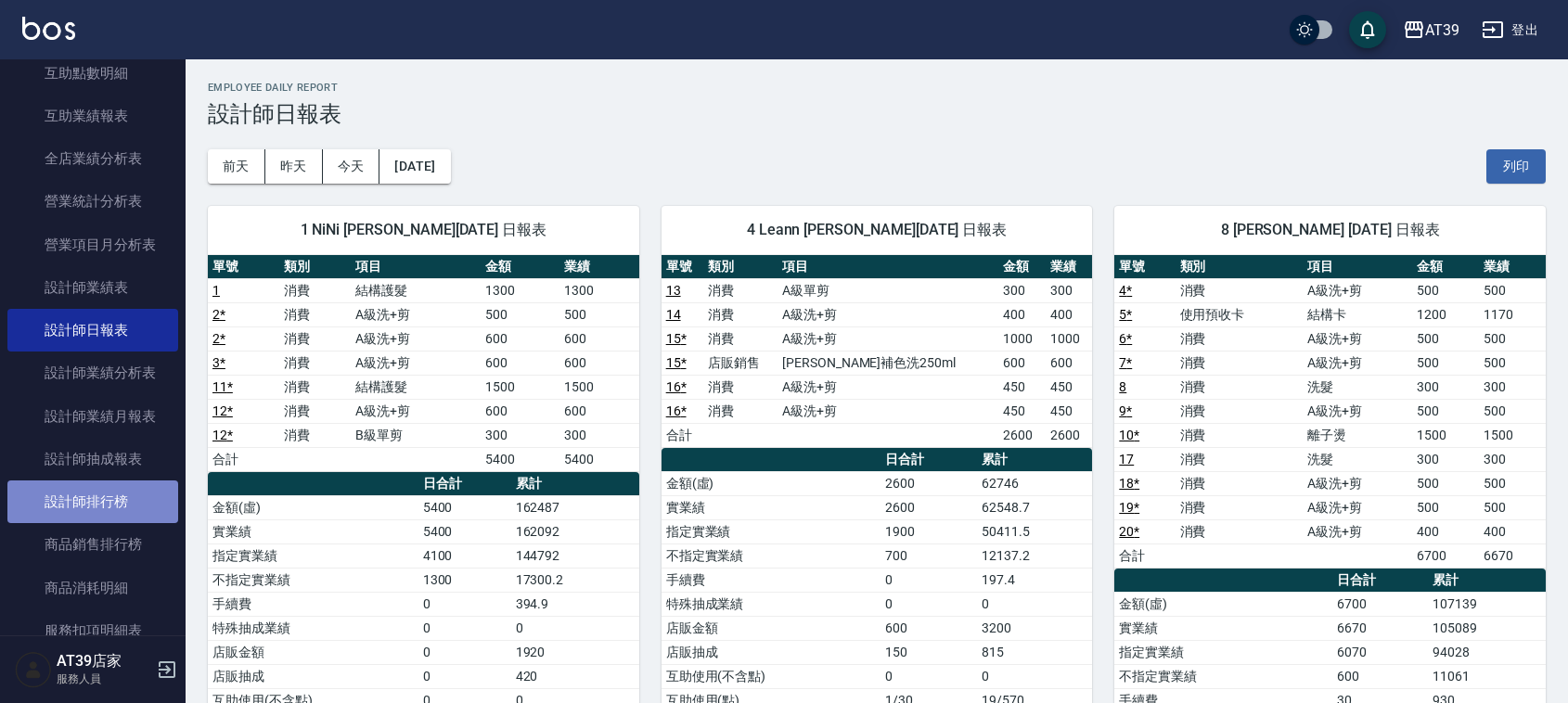
click at [126, 504] on link "設計師排行榜" at bounding box center [93, 501] width 171 height 42
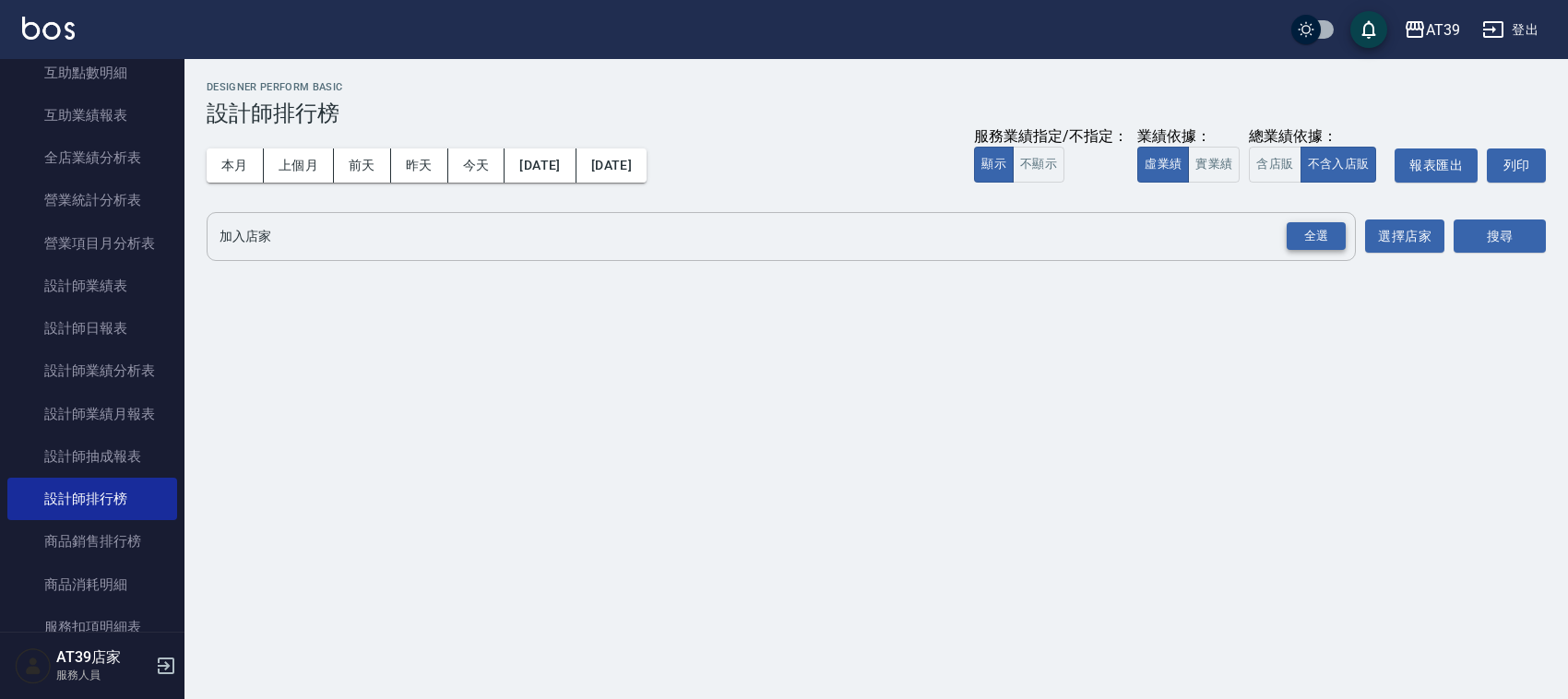
click at [1311, 238] on div "全選" at bounding box center [1316, 236] width 59 height 28
click at [1412, 235] on button "選擇店家" at bounding box center [1404, 237] width 79 height 34
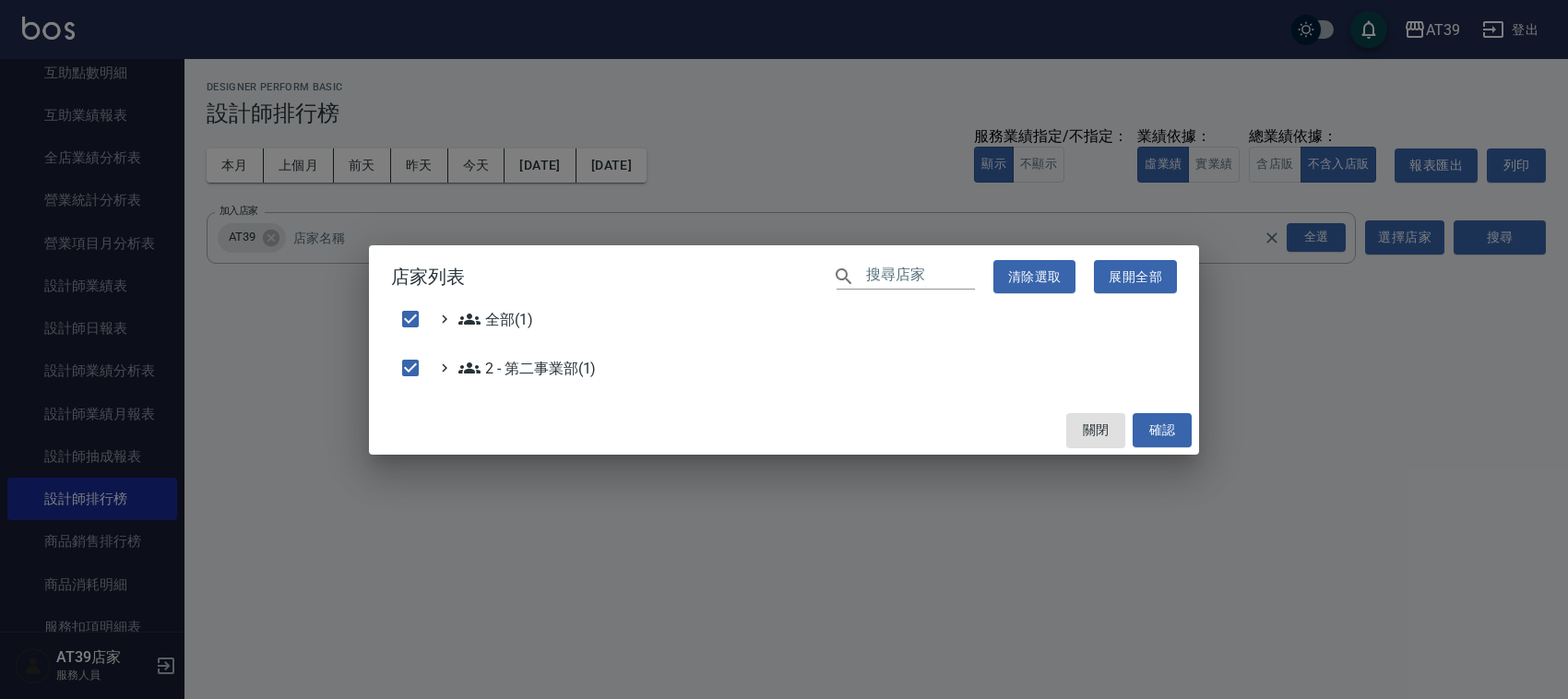
click at [652, 313] on div "全部(1)" at bounding box center [784, 323] width 786 height 30
click at [570, 352] on ul "全部(1) 2 - 第二事業部(1)" at bounding box center [784, 348] width 786 height 79
click at [1156, 421] on button "確認" at bounding box center [1162, 430] width 59 height 34
checkbox input "false"
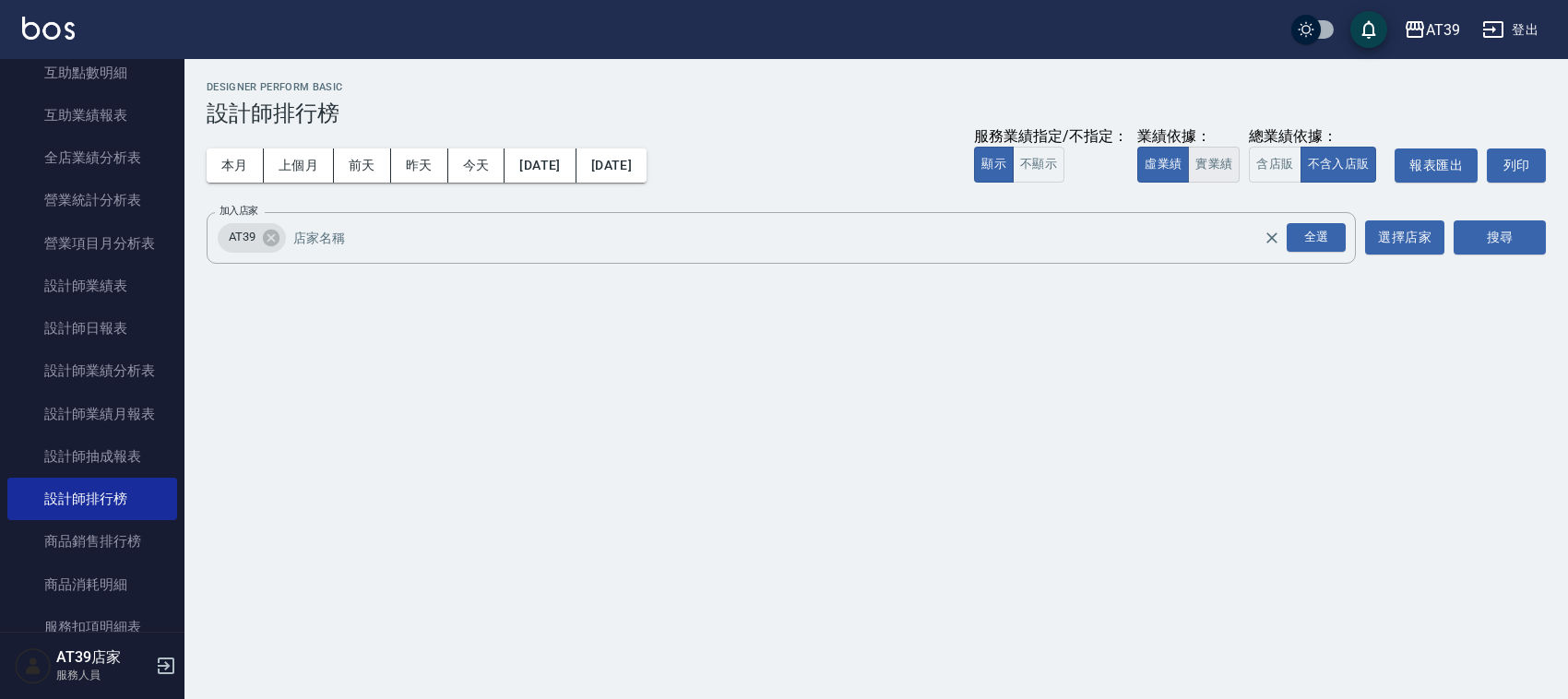
click at [1200, 171] on button "實業績" at bounding box center [1214, 164] width 52 height 36
click at [1275, 150] on button "含店販" at bounding box center [1274, 164] width 52 height 36
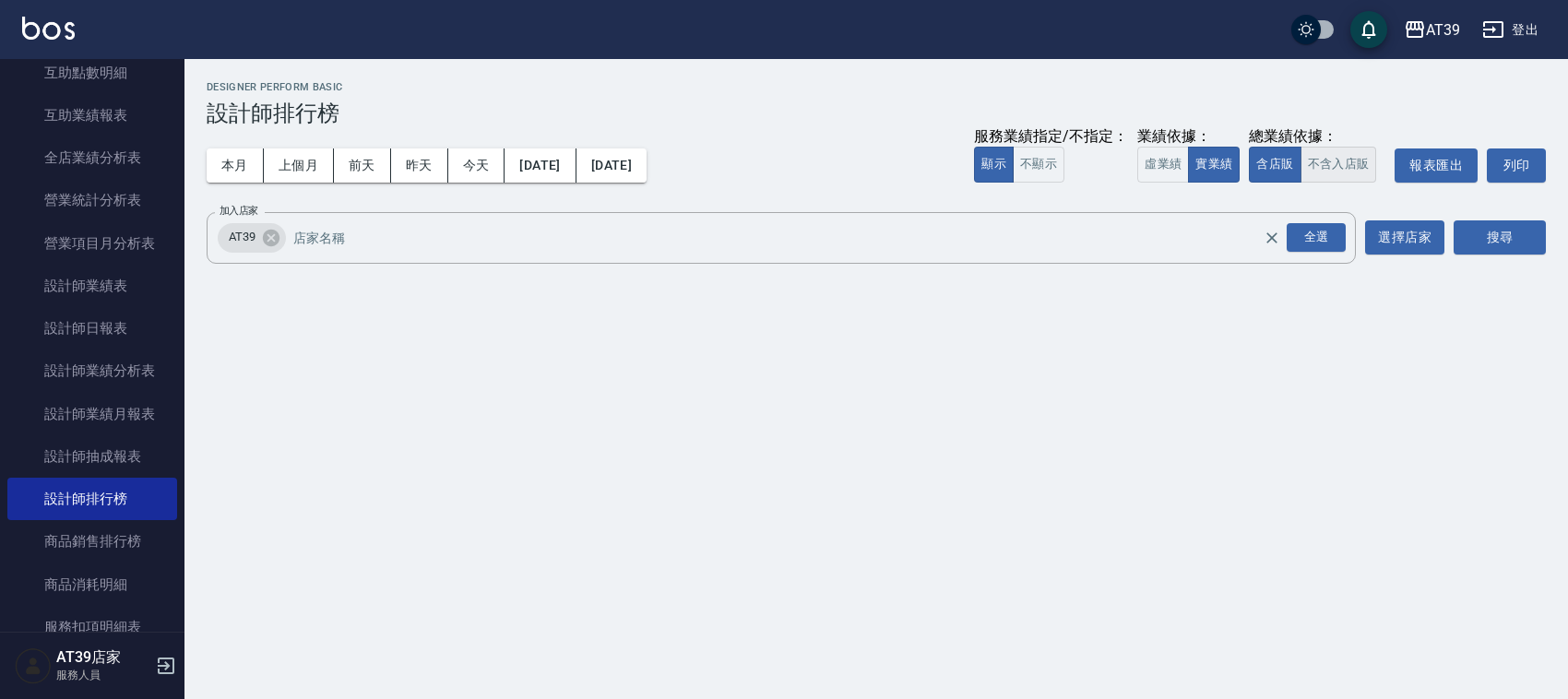
click at [1325, 164] on button "不含入店販" at bounding box center [1339, 164] width 76 height 36
click at [1491, 219] on div "搜尋" at bounding box center [1500, 237] width 92 height 52
click at [1501, 256] on div "搜尋" at bounding box center [1500, 237] width 92 height 52
click at [1496, 226] on button "搜尋" at bounding box center [1500, 237] width 92 height 34
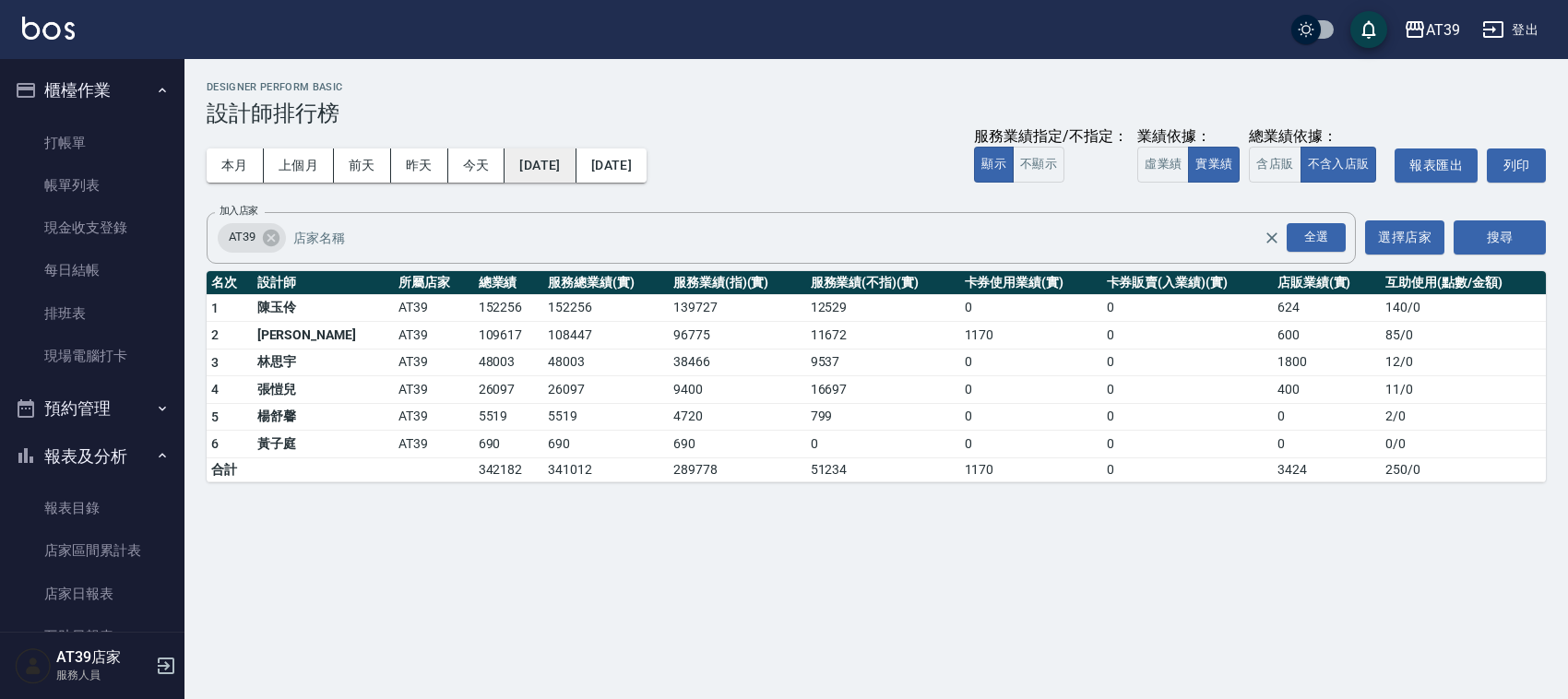
click at [552, 180] on div "本月 上個月 [DATE] [DATE] [DATE] [DATE] [DATE] 服務業績指定/不指定： 顯示 不顯示 業績依據： 虛業績 實業績 總業績依…" at bounding box center [877, 165] width 1340 height 78
click at [551, 168] on button "[DATE]" at bounding box center [540, 165] width 71 height 34
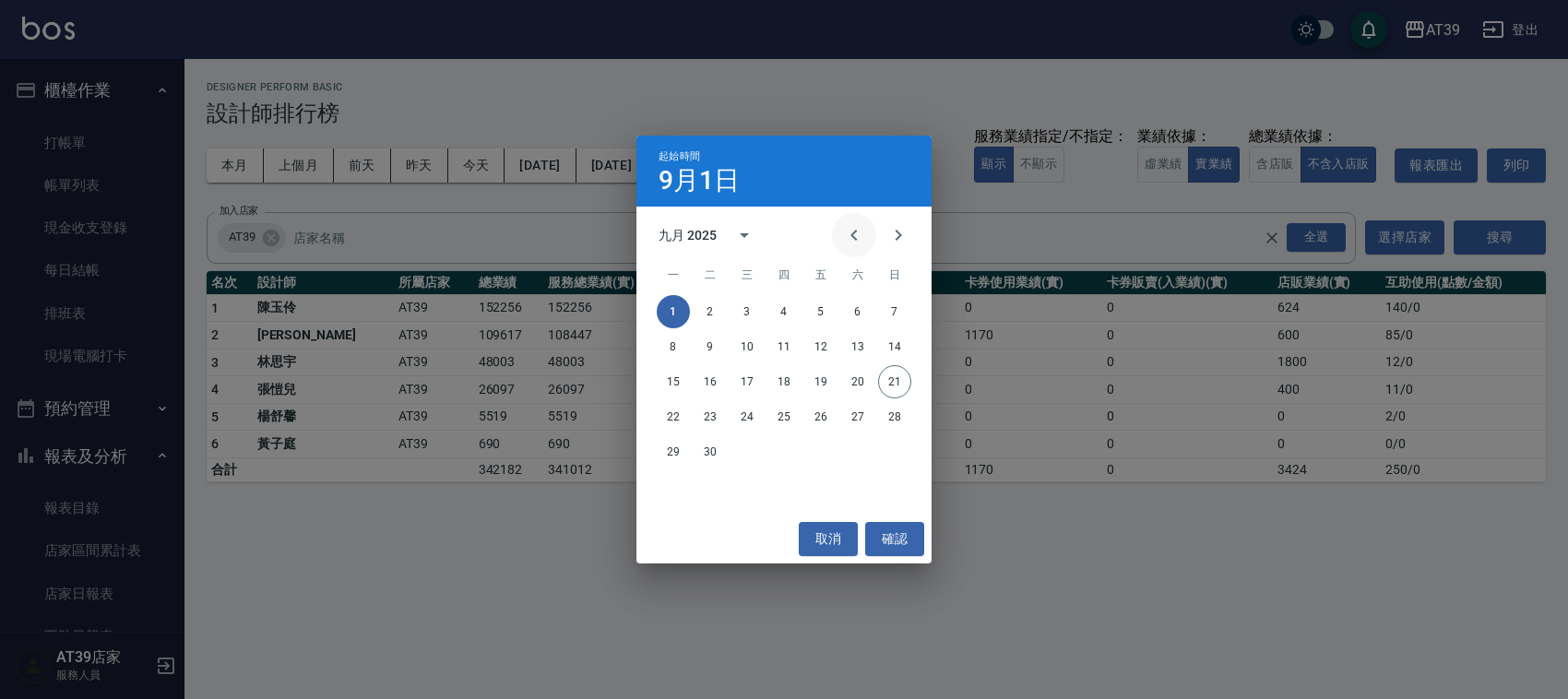
click at [849, 235] on icon "Previous month" at bounding box center [853, 235] width 22 height 22
click at [823, 307] on button "1" at bounding box center [821, 311] width 33 height 33
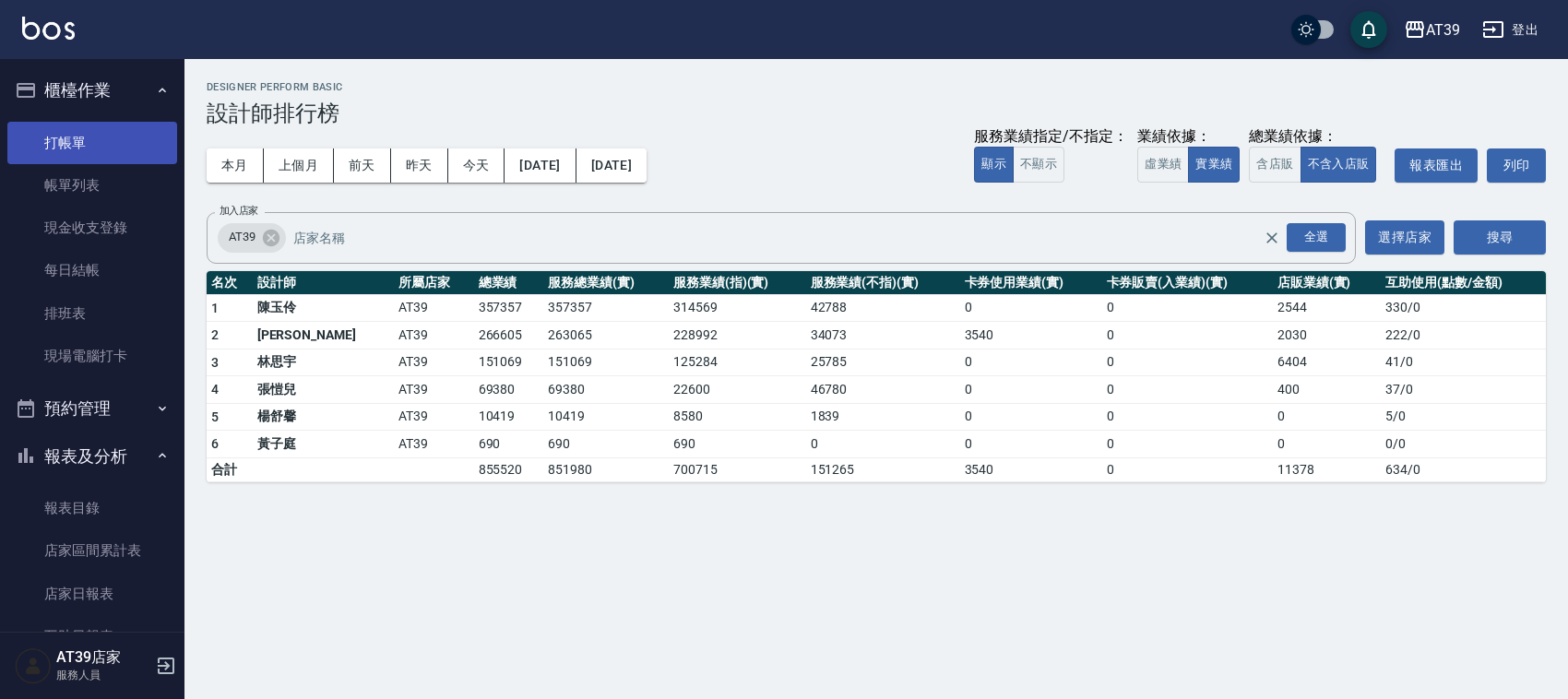
click at [57, 143] on link "打帳單" at bounding box center [93, 143] width 170 height 42
